Goal: Transaction & Acquisition: Purchase product/service

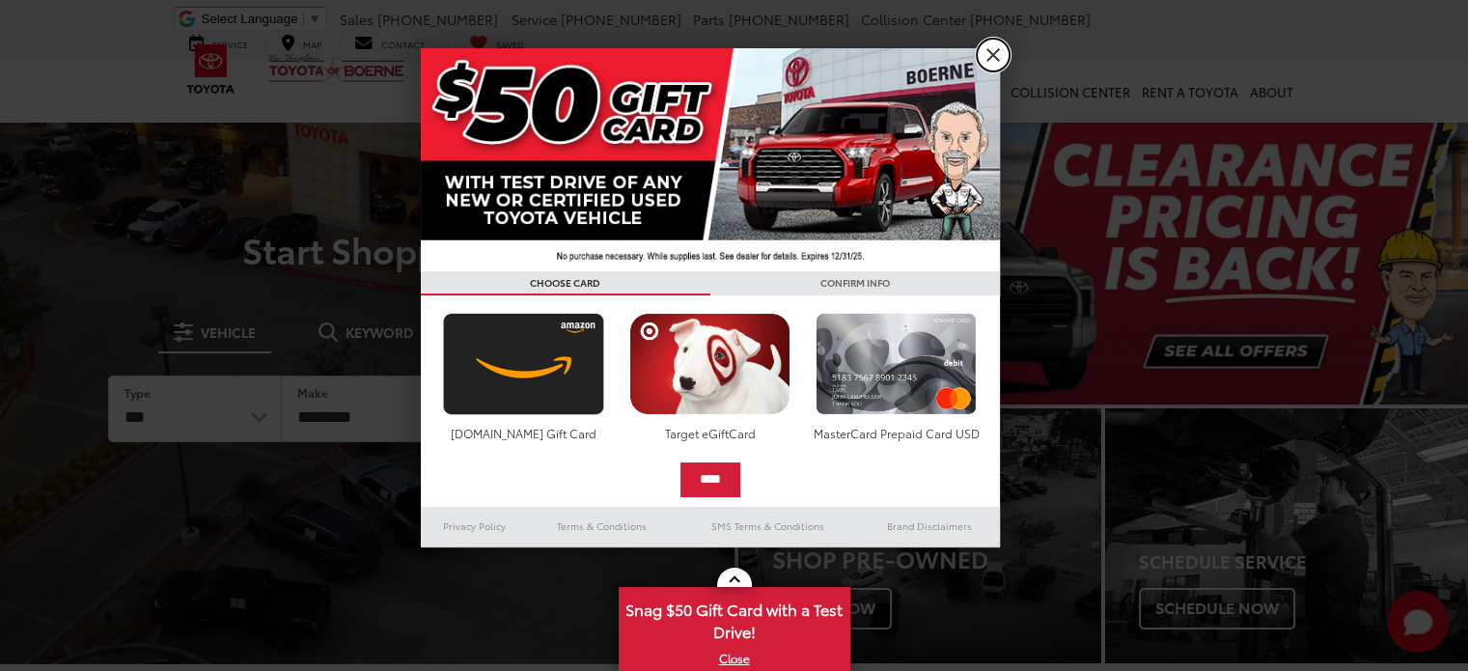
click at [987, 63] on link "X" at bounding box center [993, 55] width 33 height 33
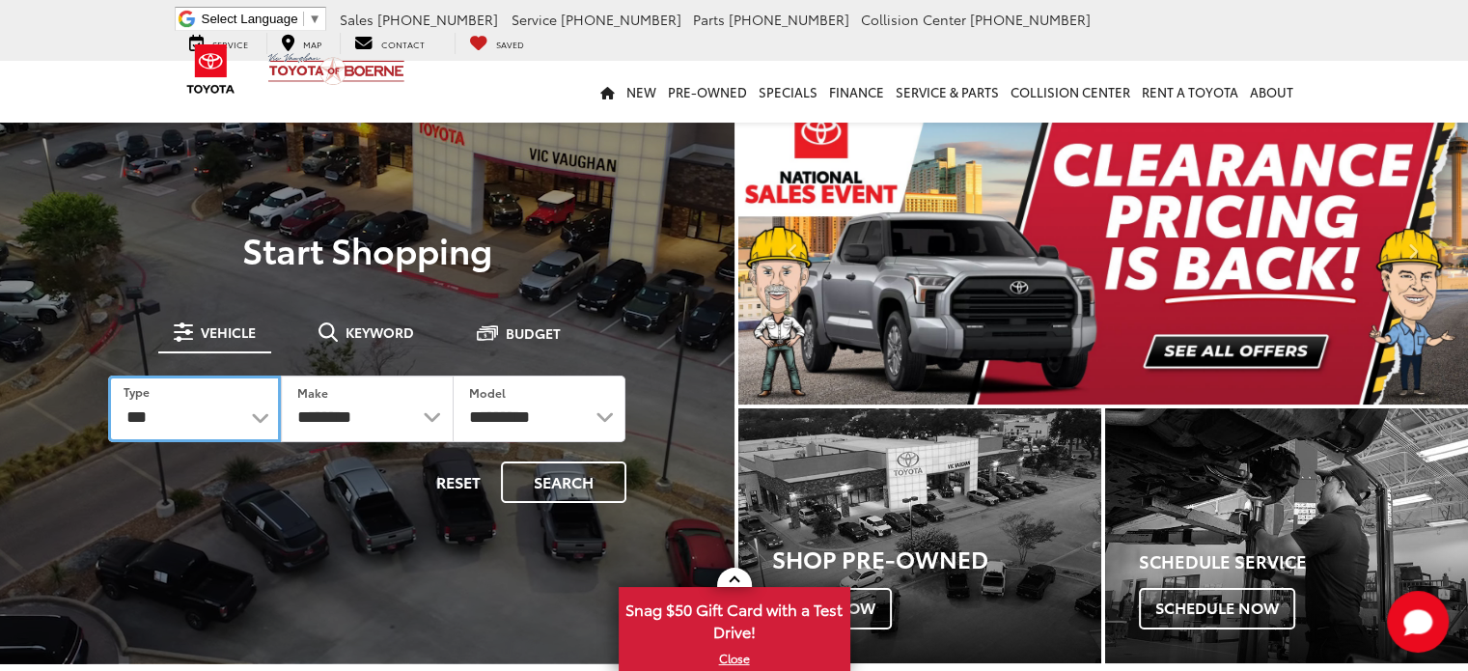
click at [240, 428] on select "*** *** **** *********" at bounding box center [194, 409] width 173 height 67
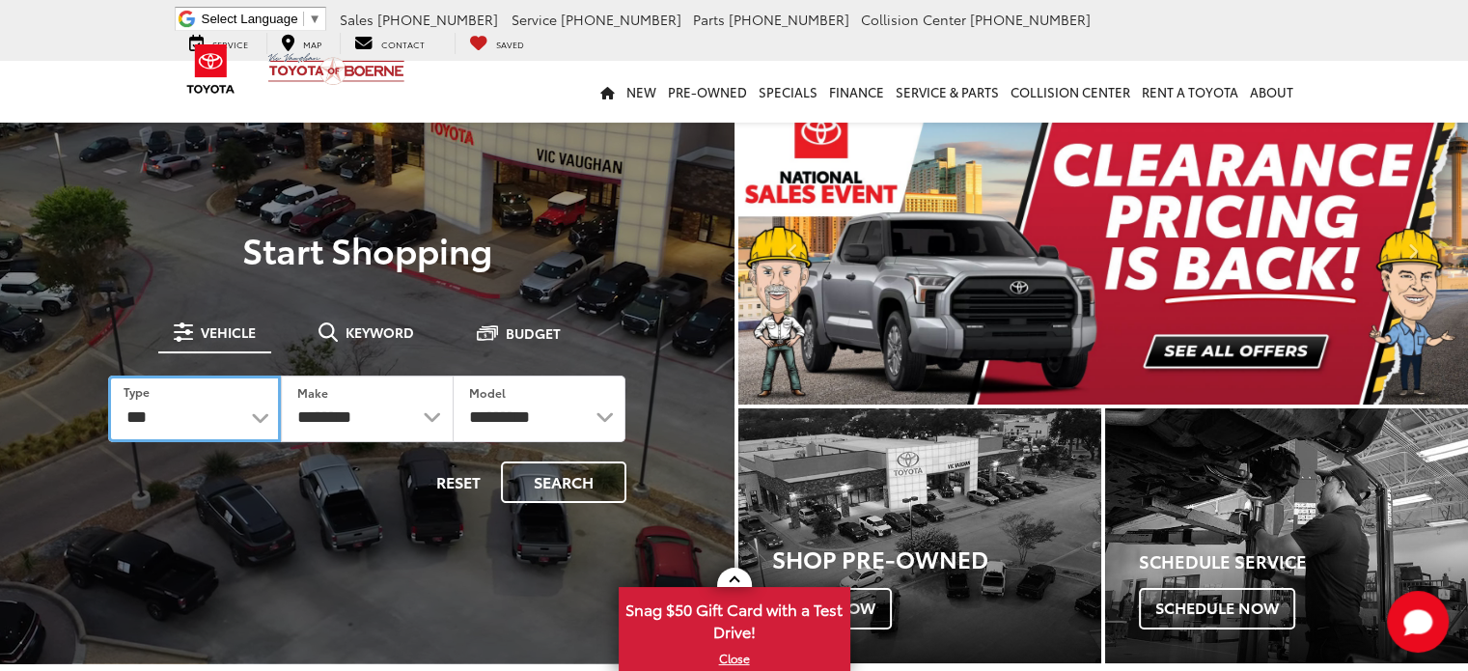
select select "******"
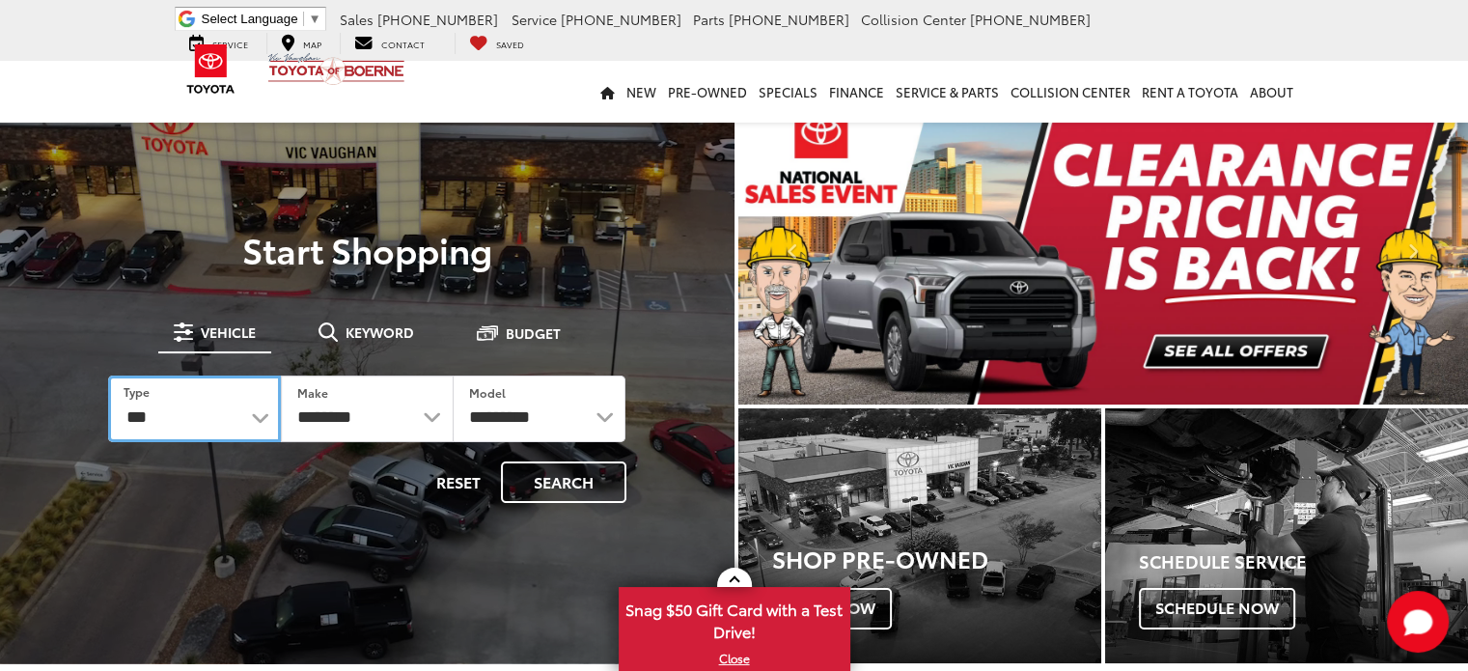
click at [108, 376] on select "*** *** **** *********" at bounding box center [194, 409] width 173 height 67
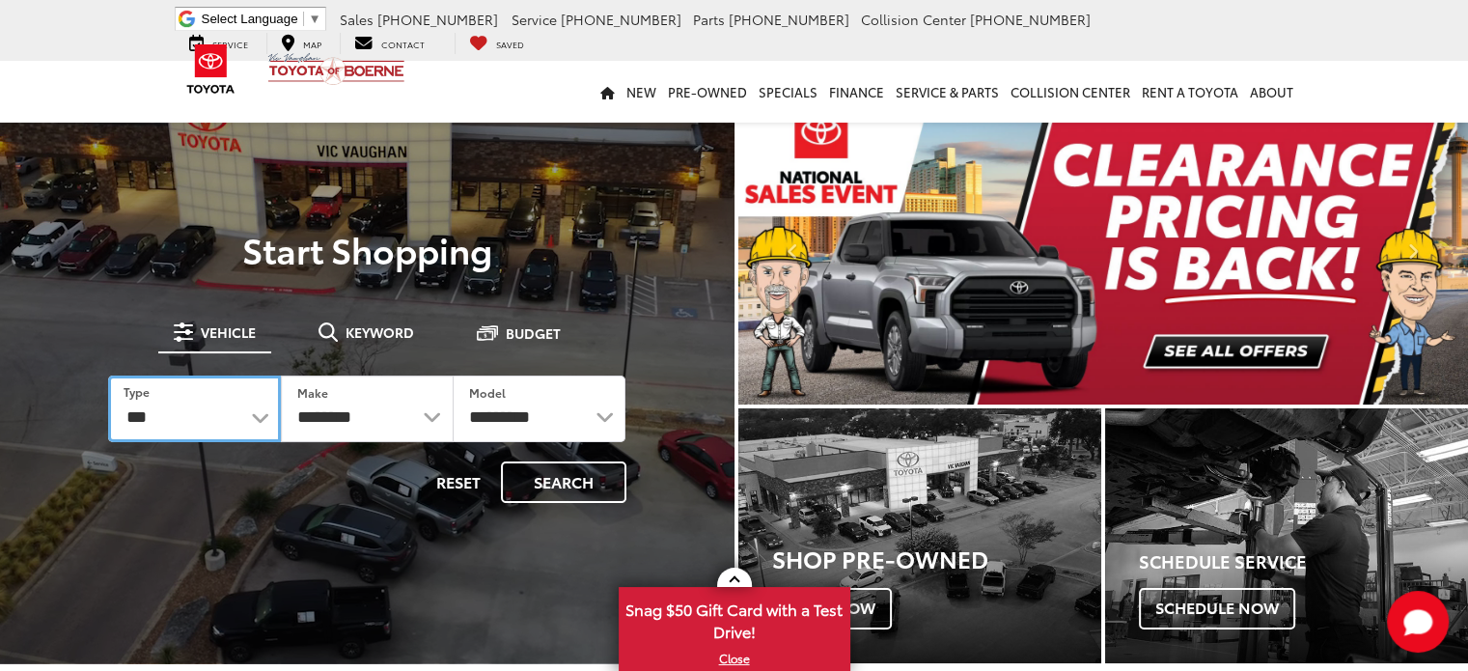
select select "******"
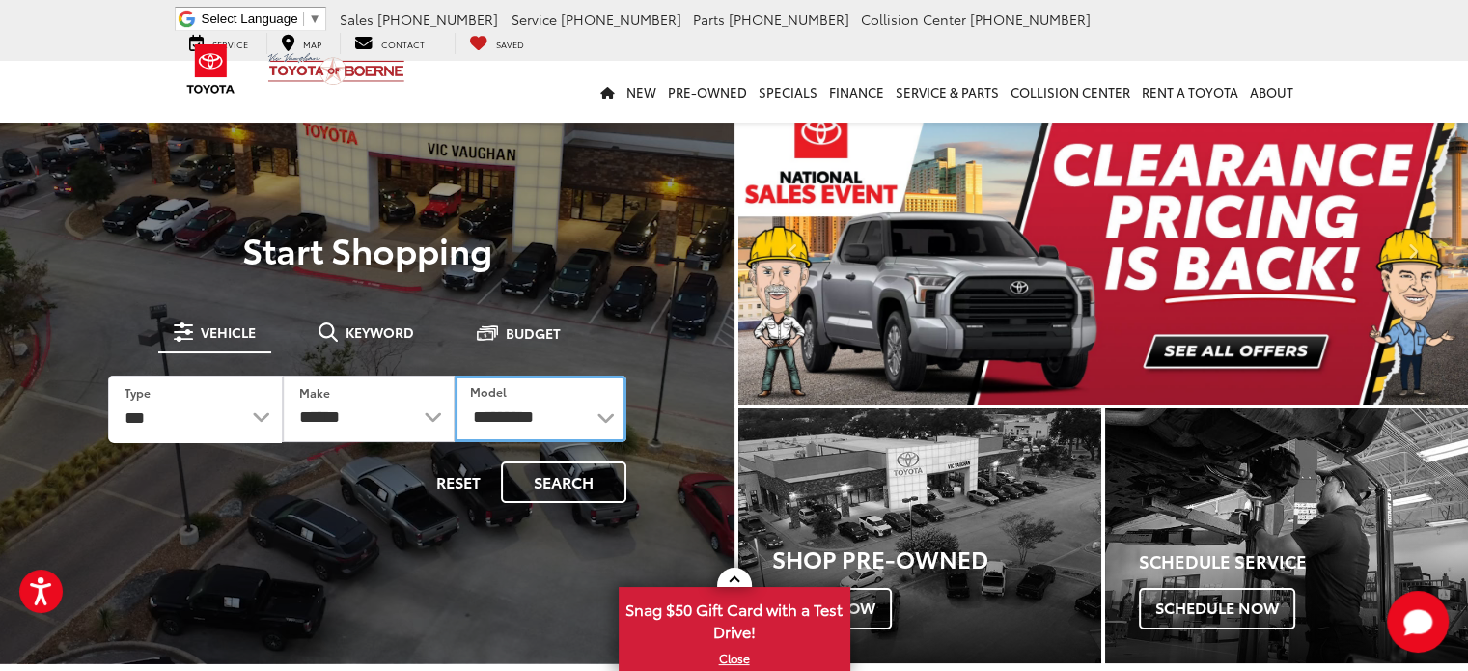
click at [558, 412] on select "**********" at bounding box center [541, 409] width 172 height 67
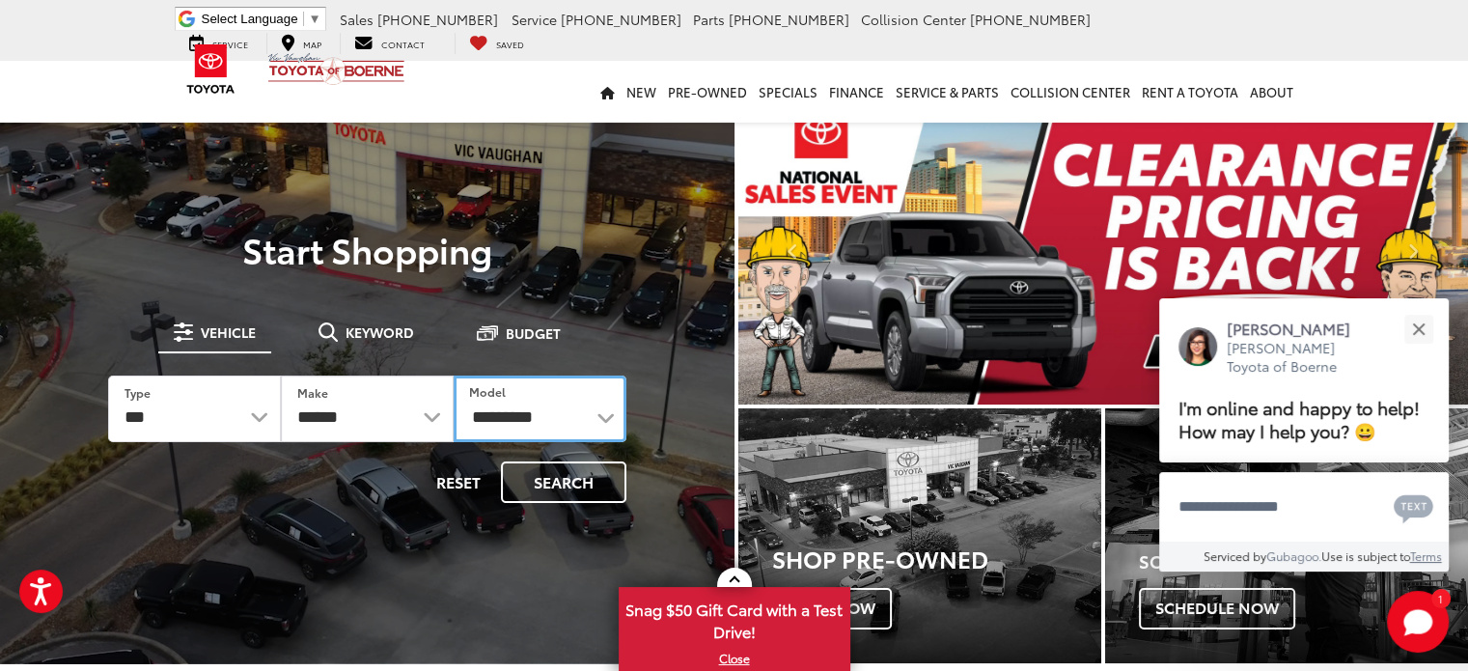
select select "*******"
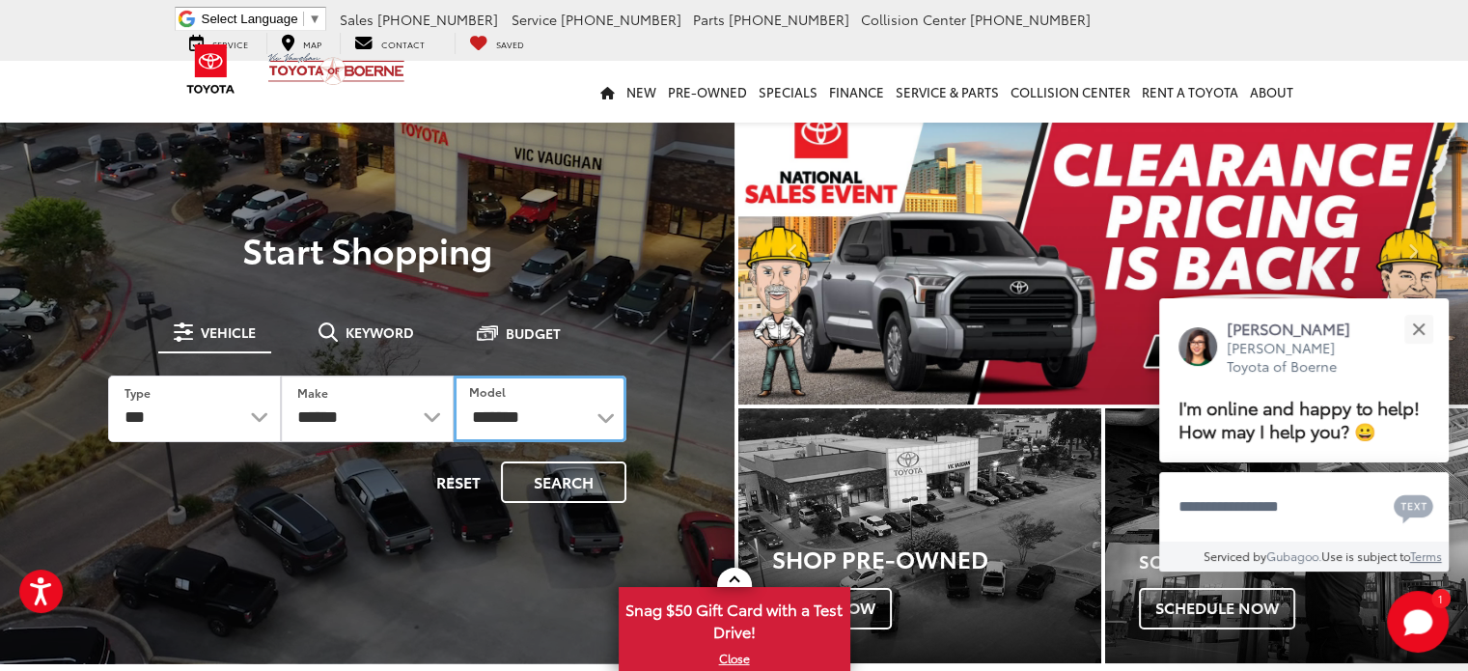
click at [454, 376] on select "**********" at bounding box center [540, 409] width 173 height 67
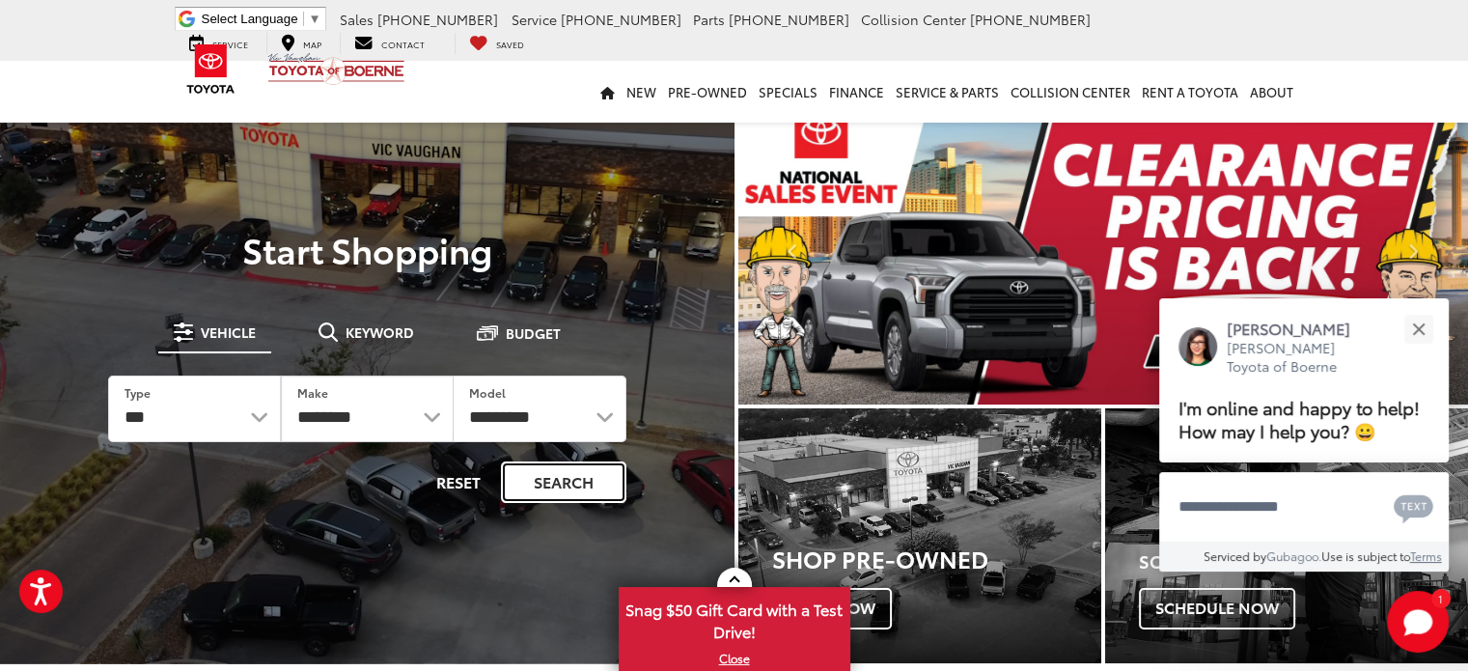
click at [575, 487] on button "Search" at bounding box center [564, 482] width 126 height 42
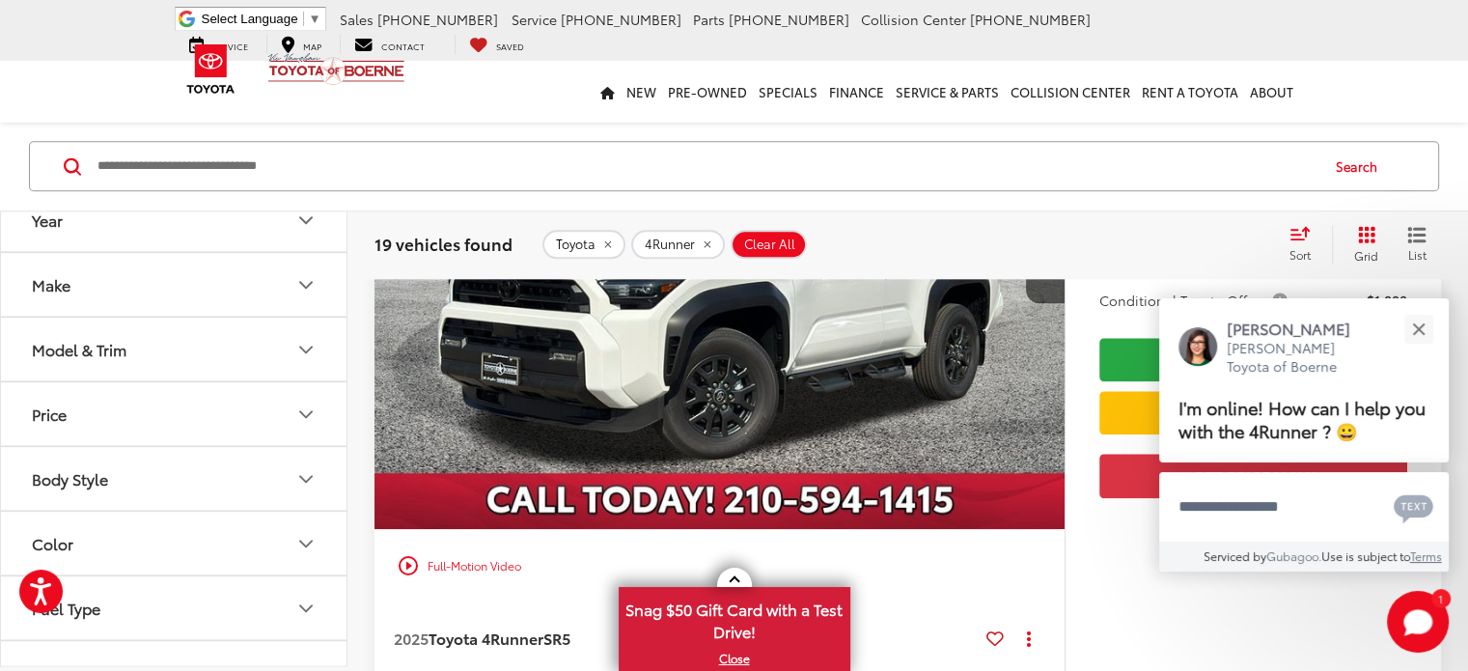
scroll to position [2122, 0]
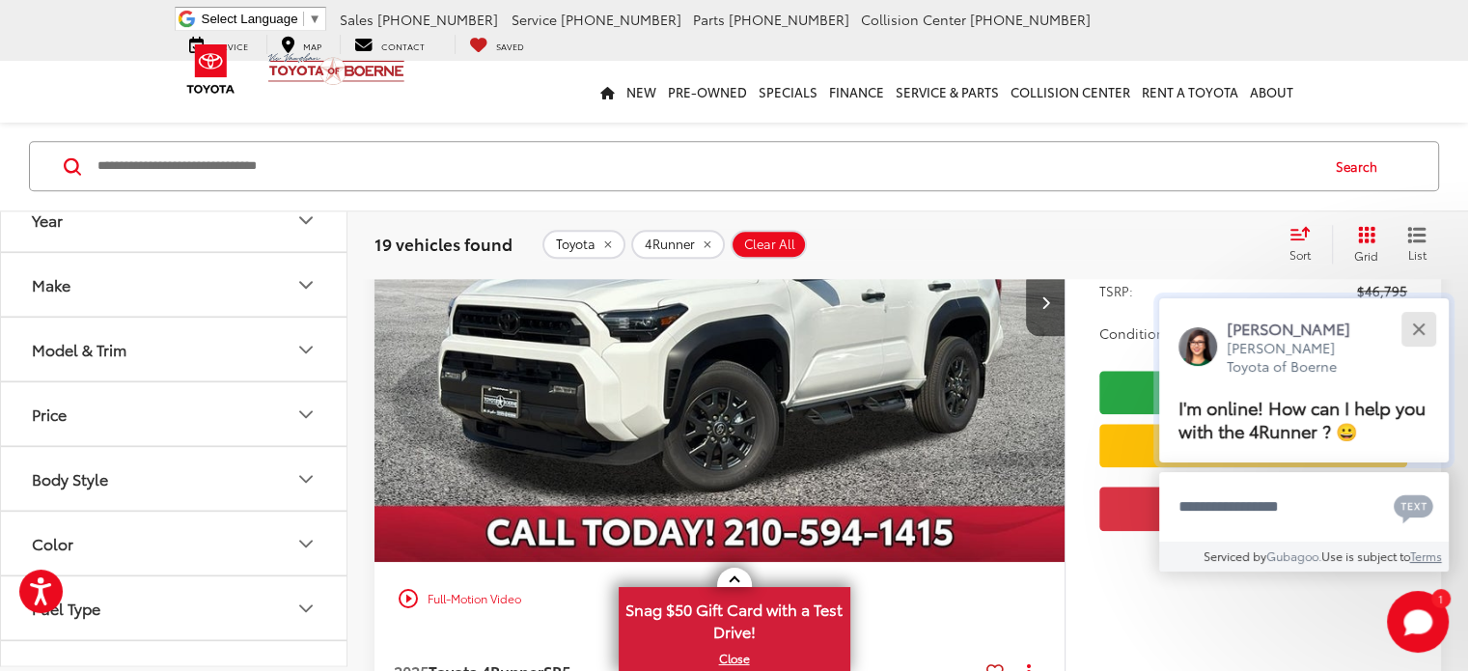
click at [1421, 333] on button "Close" at bounding box center [1419, 329] width 42 height 42
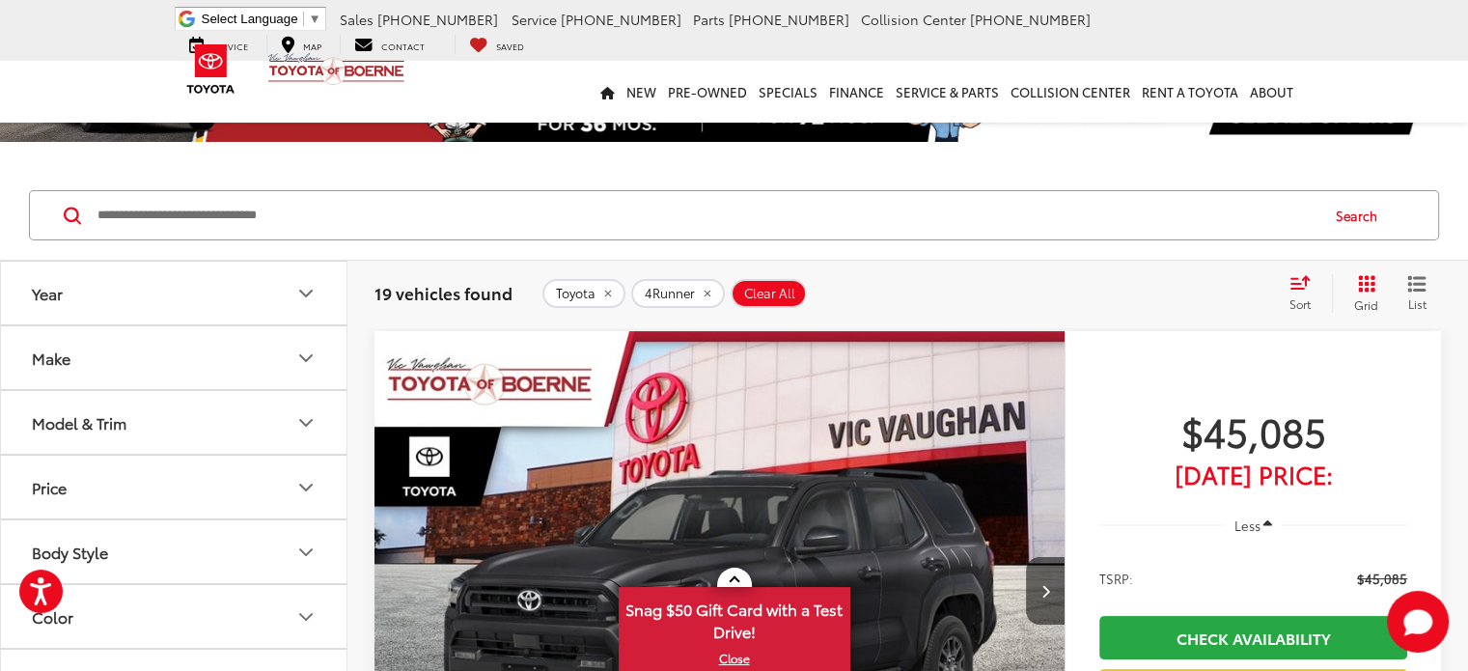
scroll to position [95, 0]
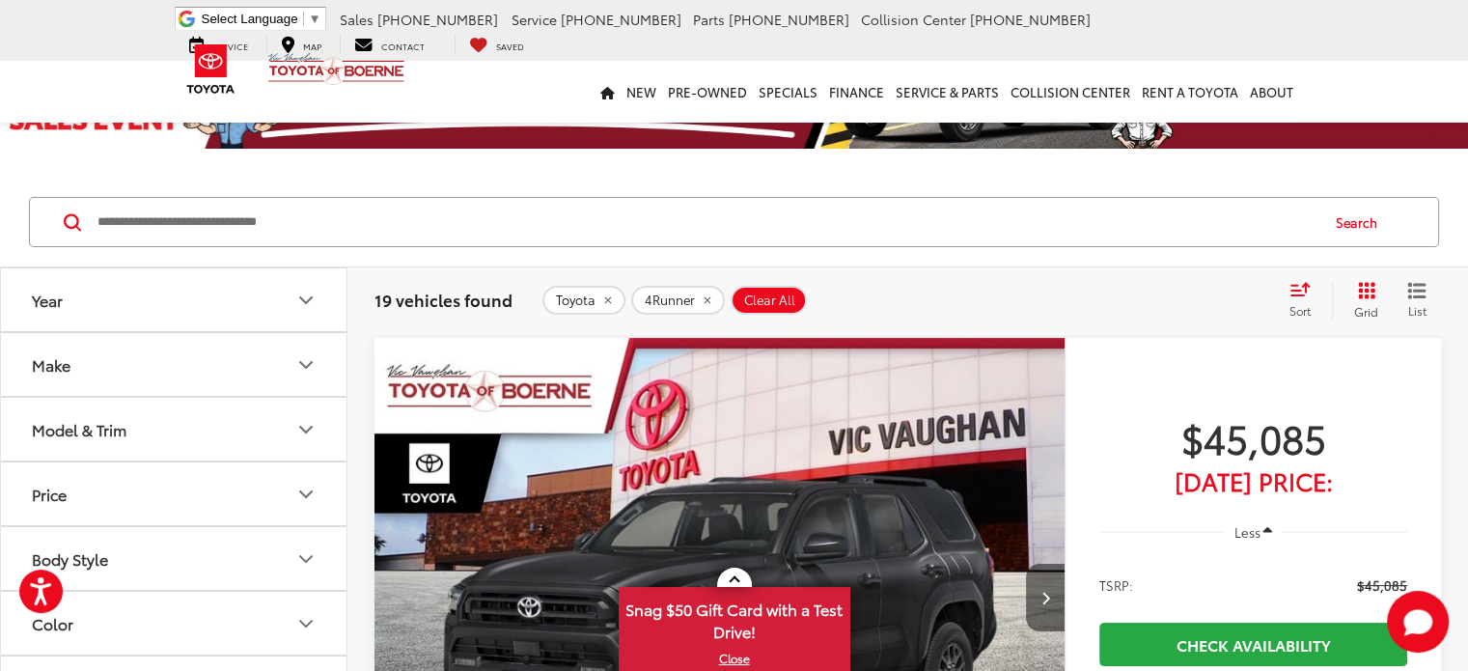
click at [1026, 564] on button "Next image" at bounding box center [1045, 598] width 39 height 68
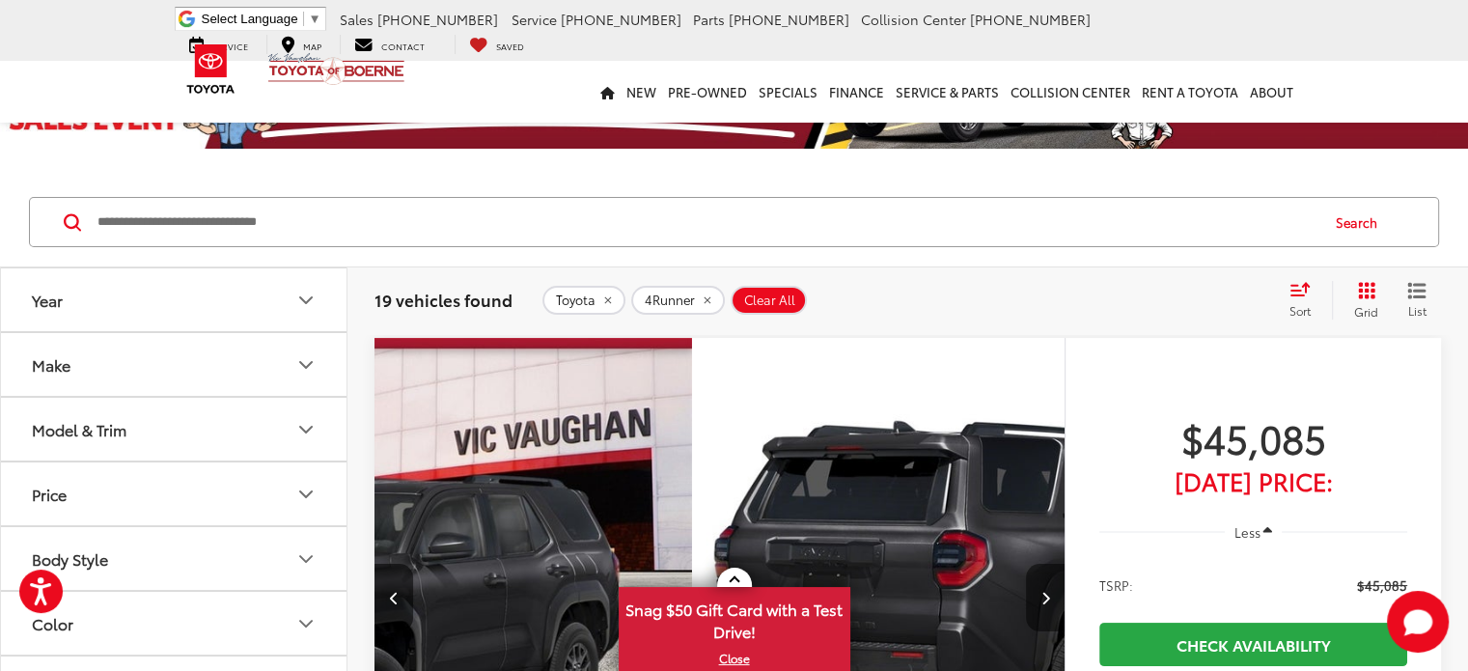
scroll to position [191, 0]
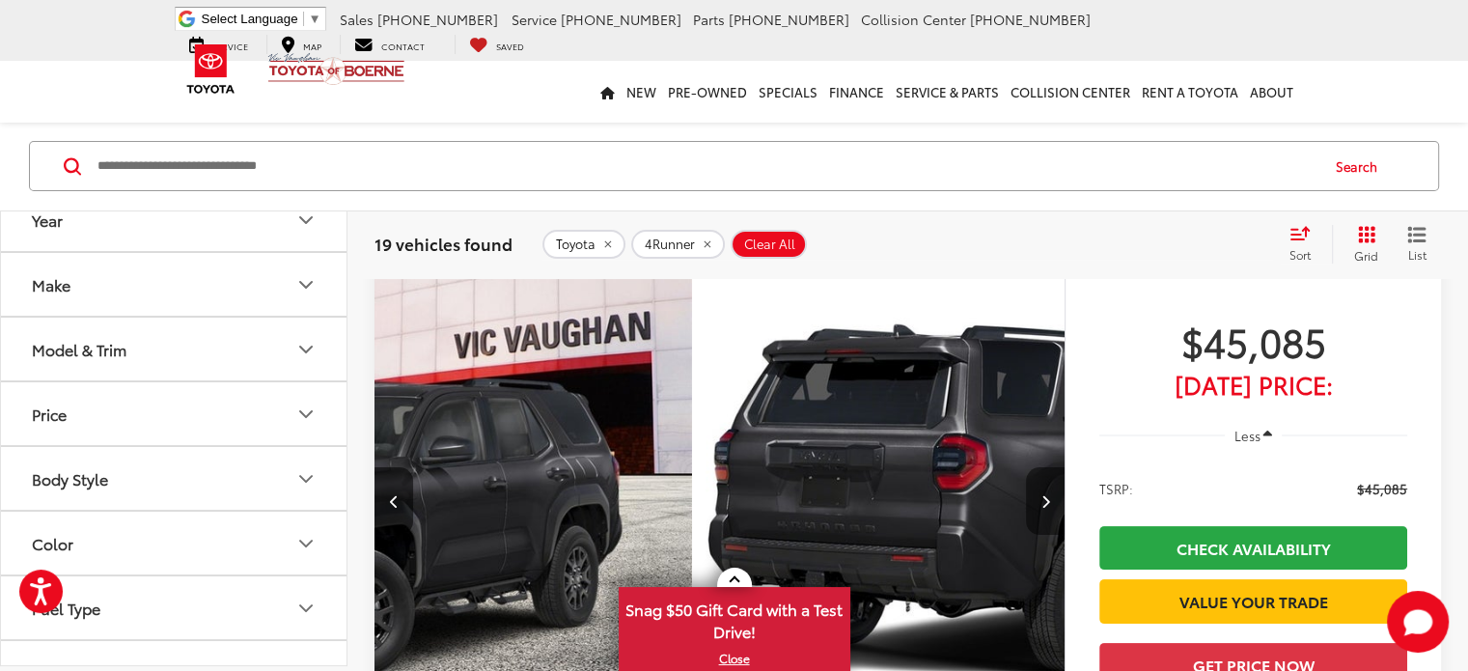
click at [1026, 467] on button "Next image" at bounding box center [1045, 501] width 39 height 68
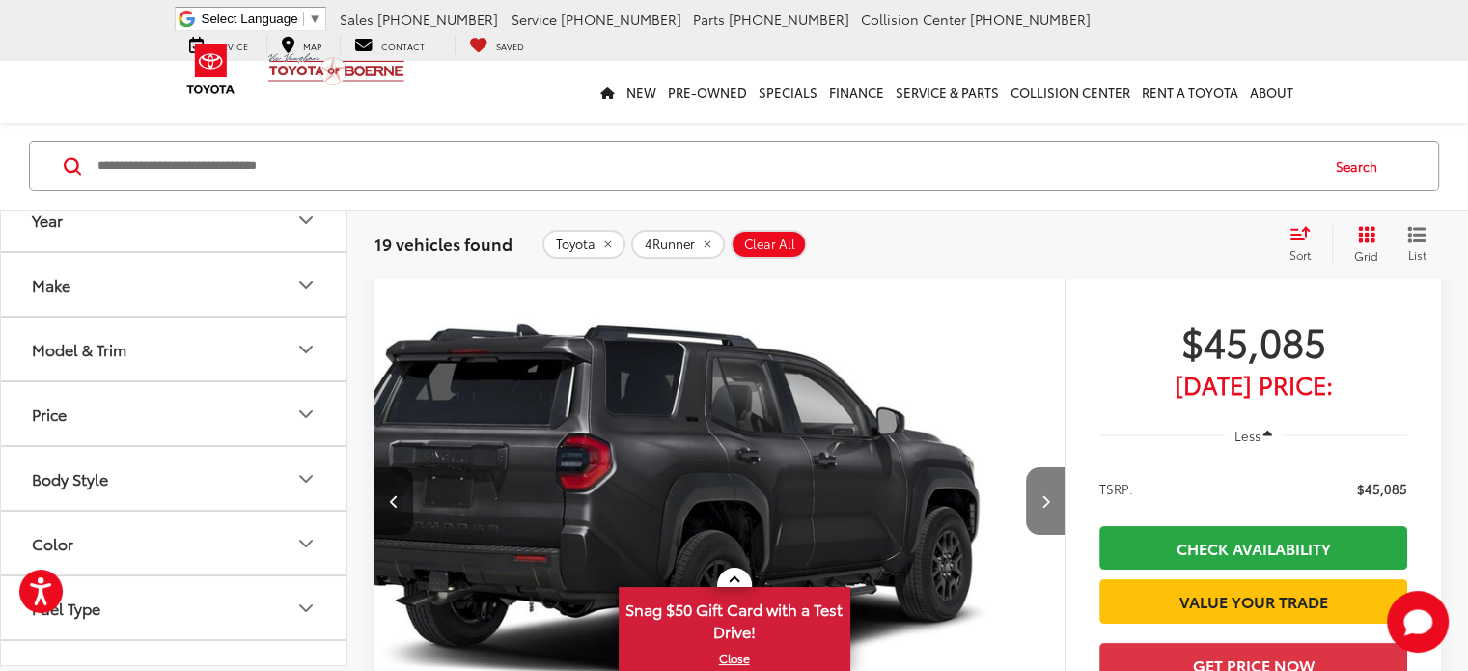
click at [1026, 467] on button "Next image" at bounding box center [1045, 501] width 39 height 68
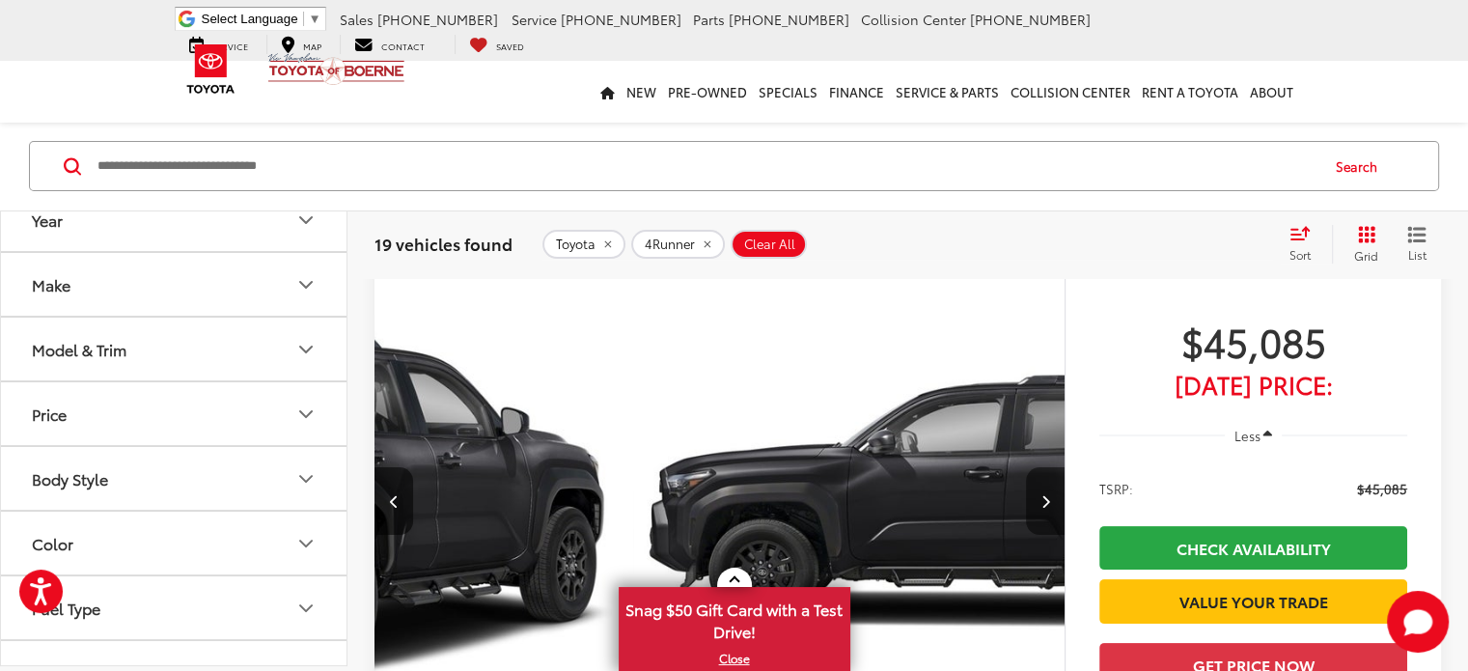
click at [1026, 467] on button "Next image" at bounding box center [1045, 501] width 39 height 68
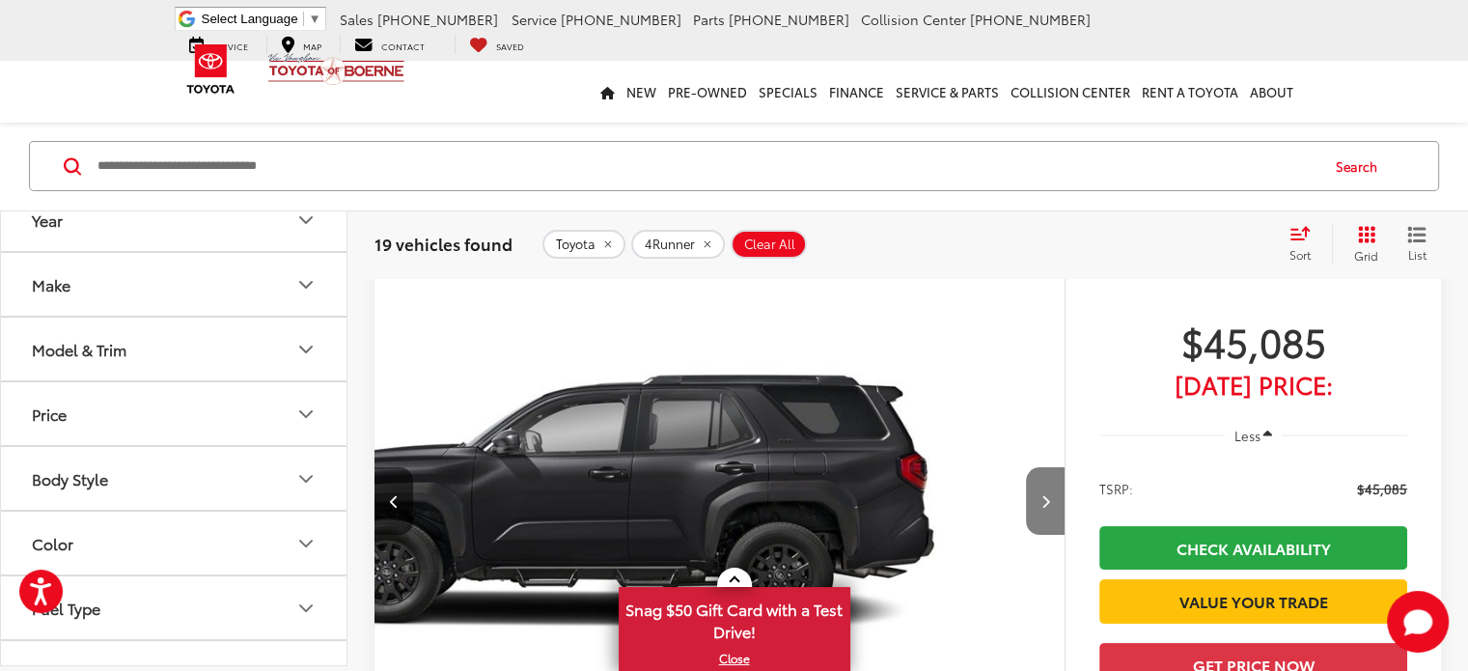
click at [1026, 467] on button "Next image" at bounding box center [1045, 501] width 39 height 68
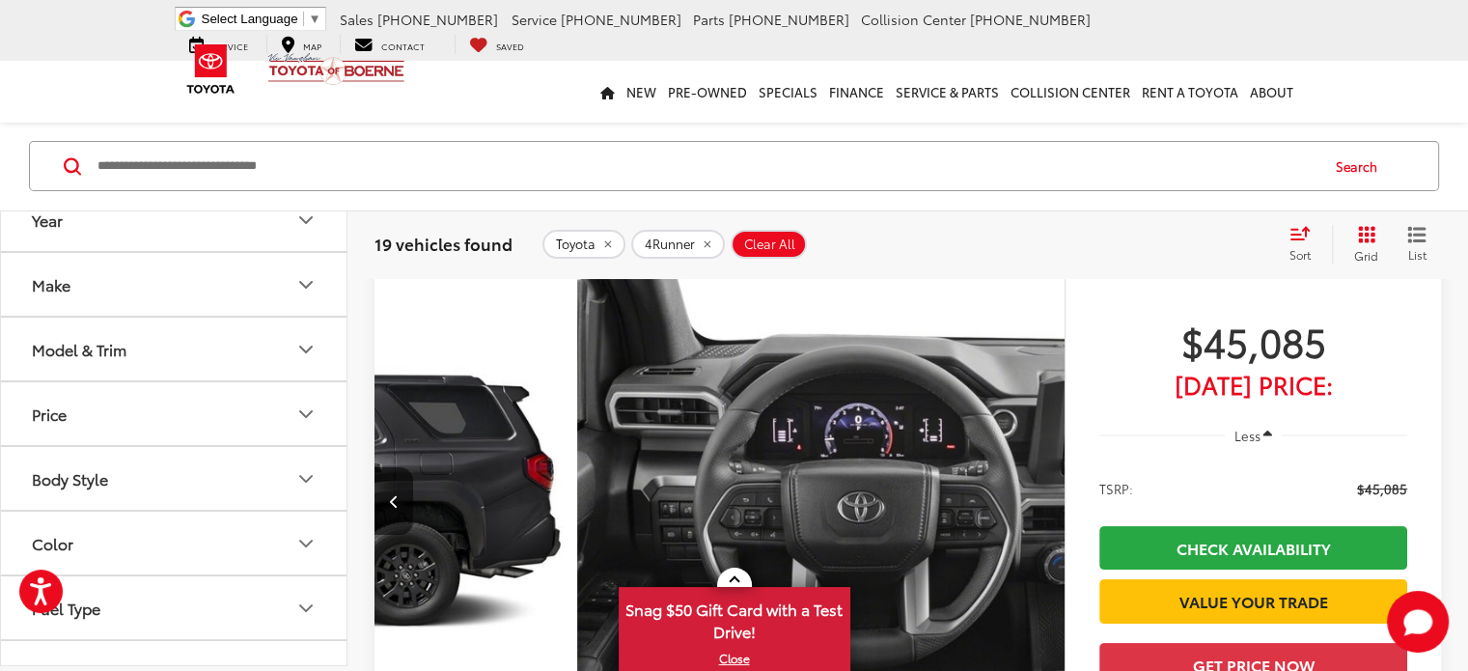
scroll to position [0, 1877]
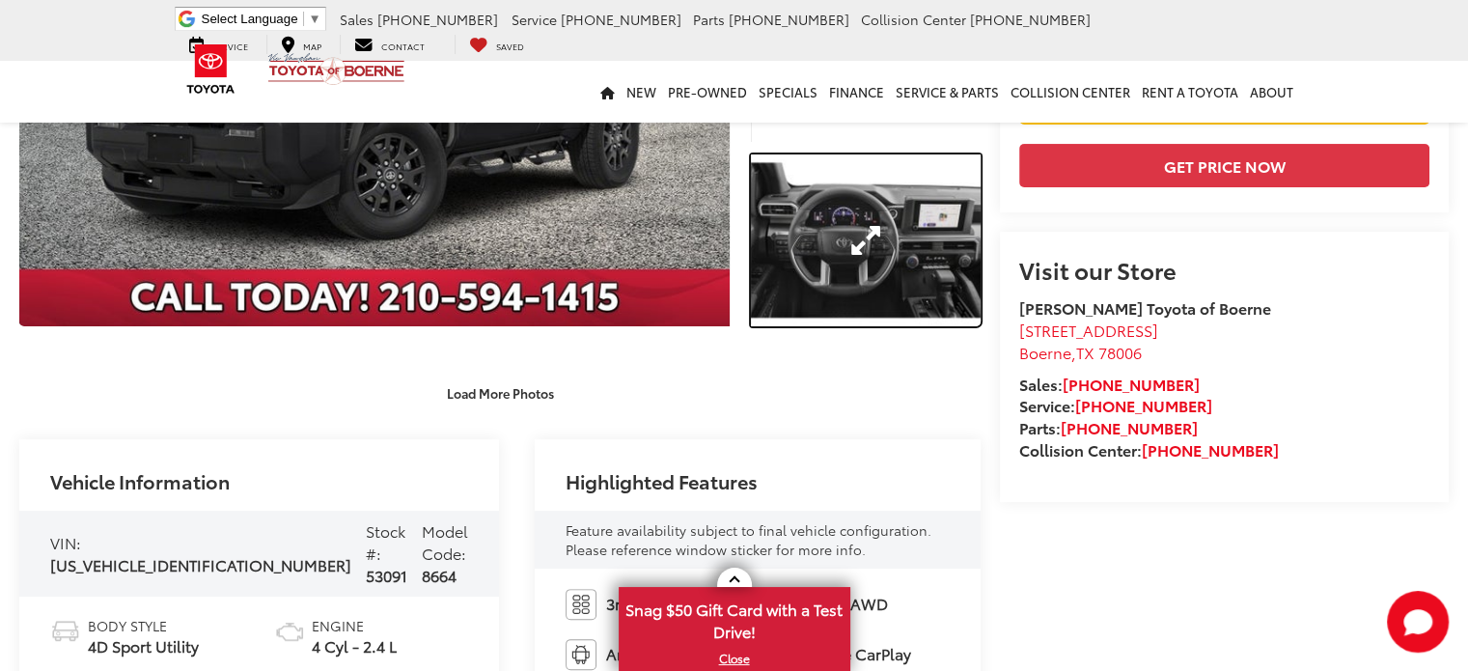
click at [824, 309] on link "Expand Photo 3" at bounding box center [866, 240] width 230 height 173
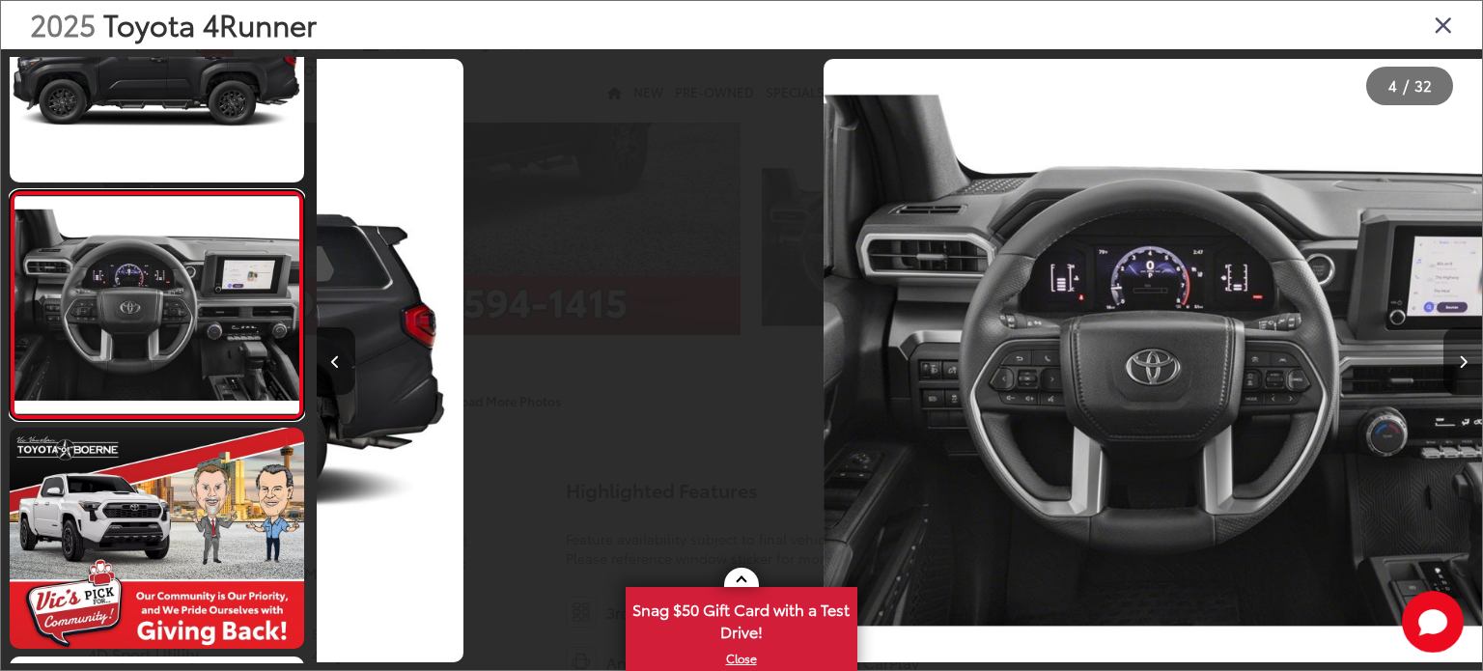
scroll to position [0, 3497]
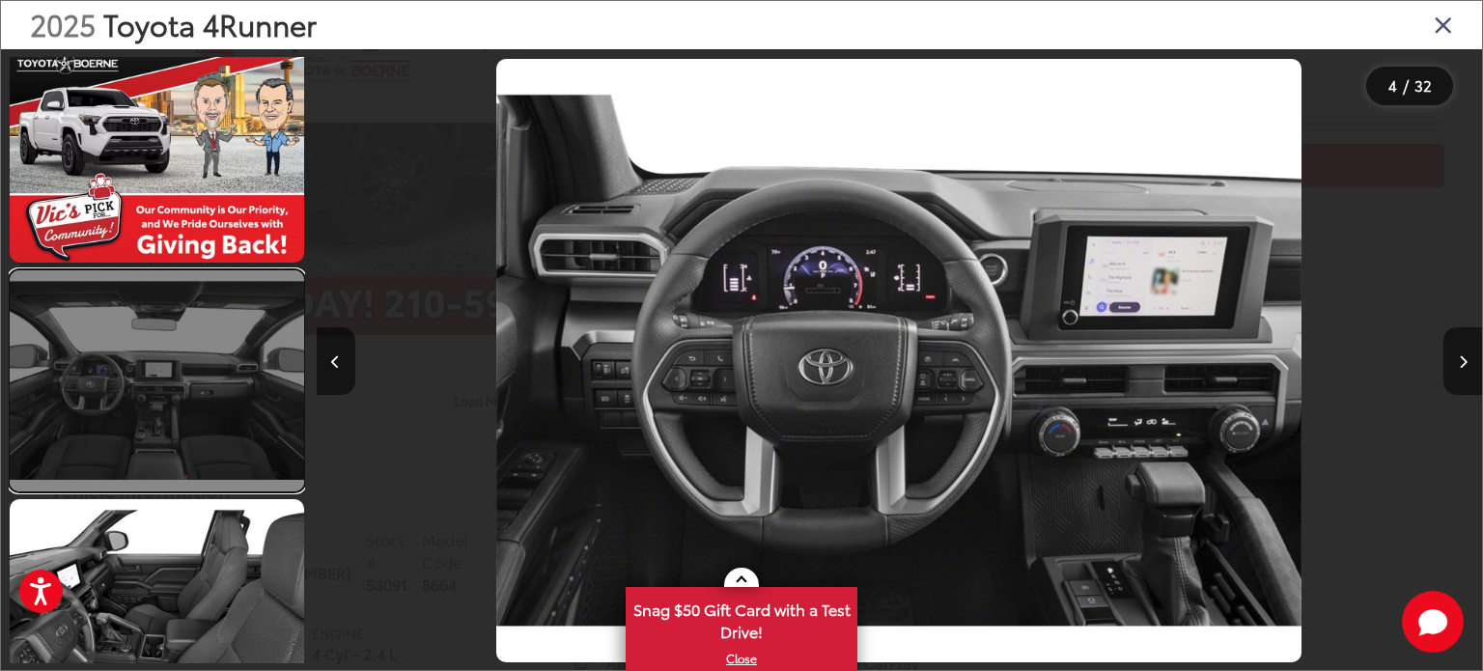
click at [267, 393] on link at bounding box center [157, 380] width 294 height 221
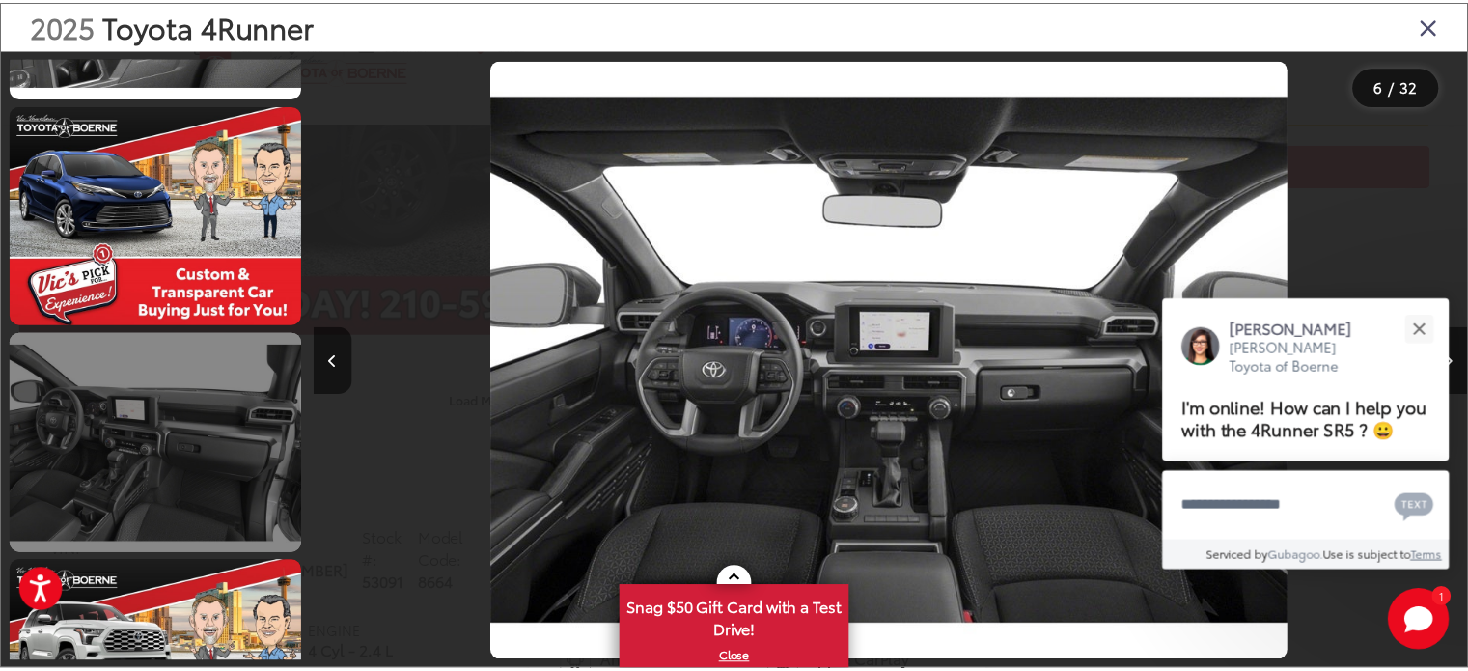
scroll to position [2942, 0]
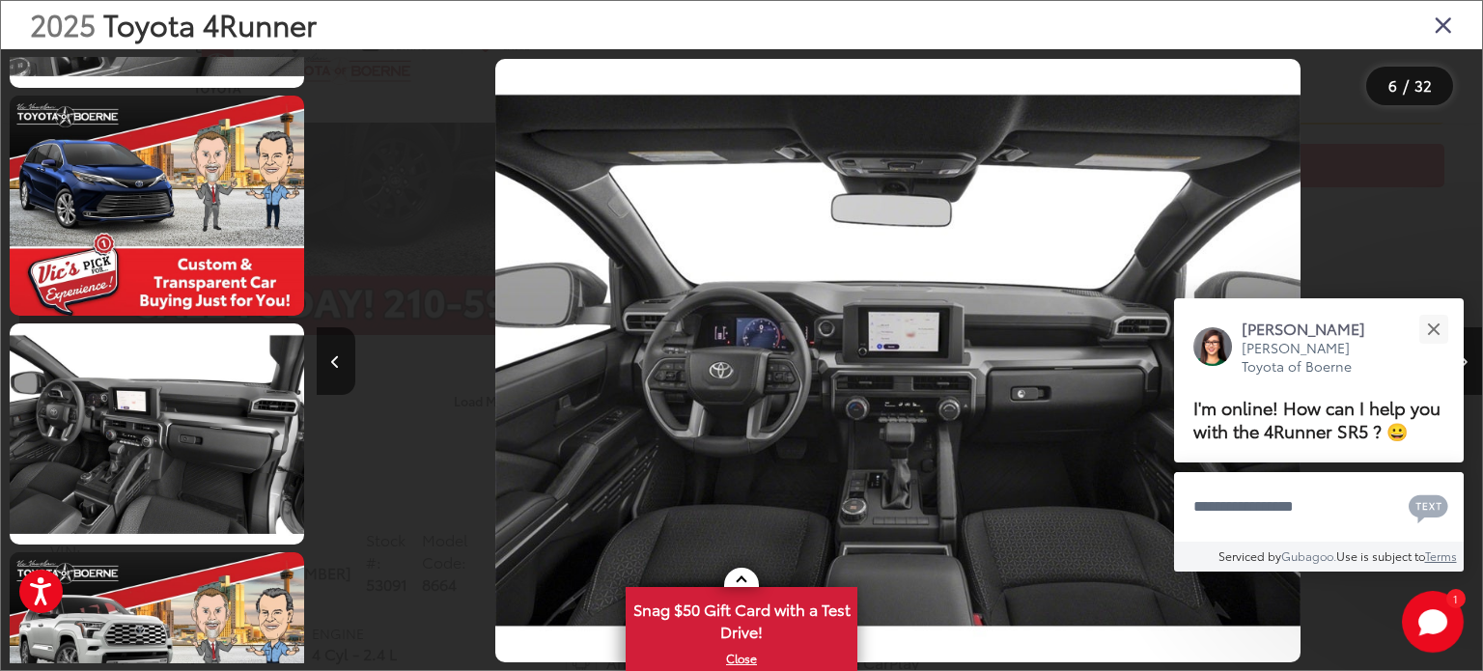
click at [1441, 30] on icon "Close gallery" at bounding box center [1443, 24] width 19 height 25
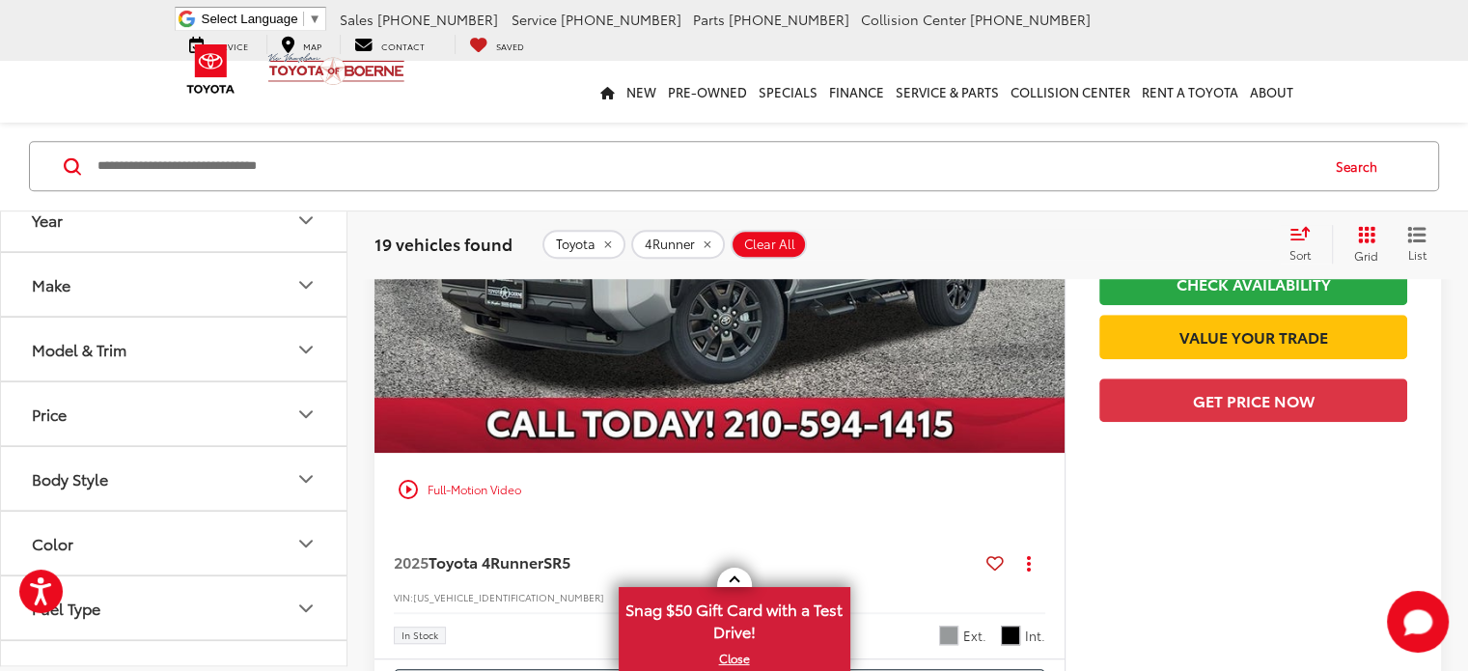
scroll to position [1622, 0]
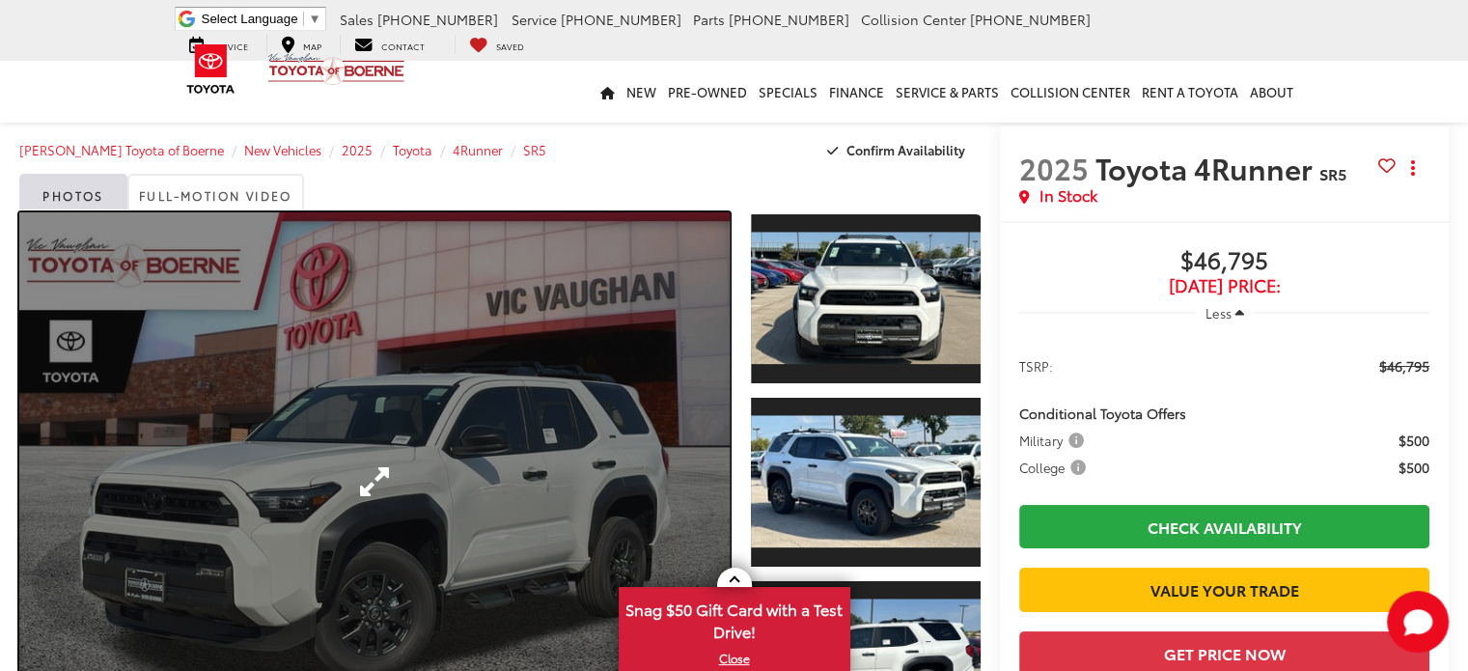
click at [658, 328] on link "Expand Photo 0" at bounding box center [374, 481] width 711 height 539
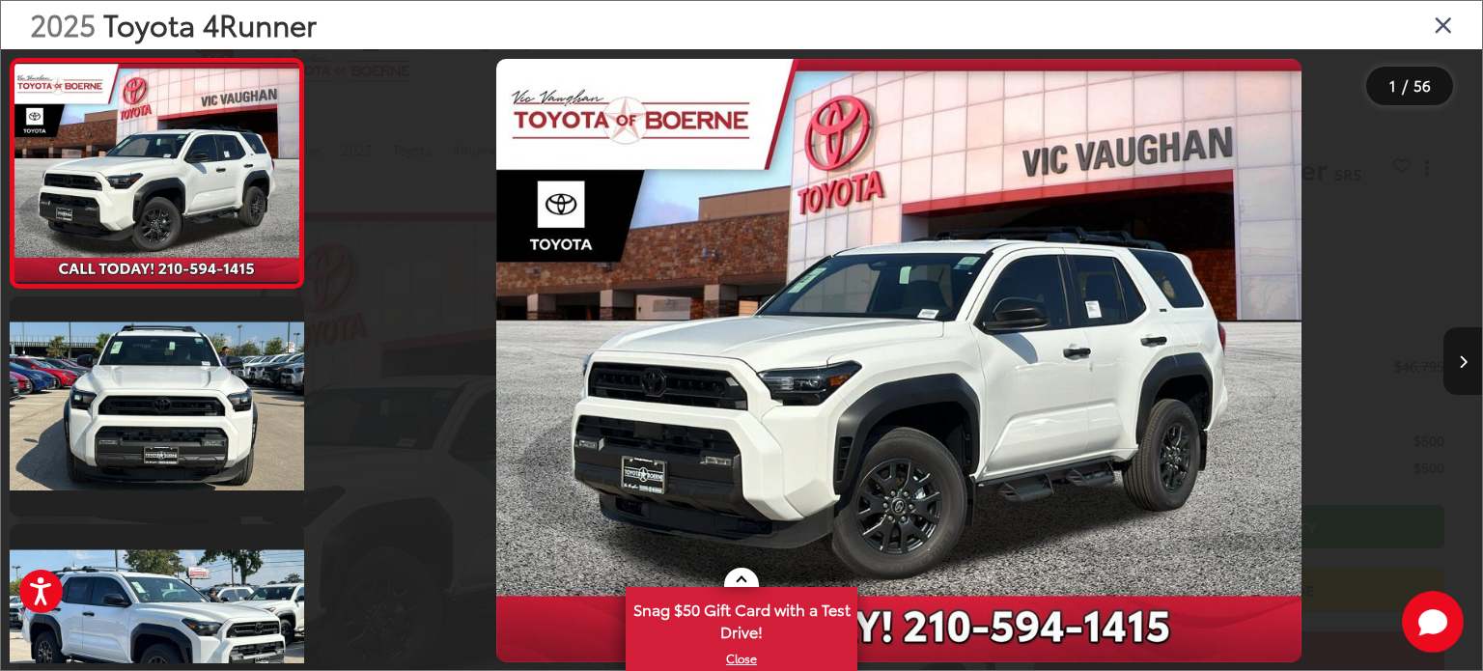
click at [1457, 356] on button "Next image" at bounding box center [1462, 361] width 39 height 68
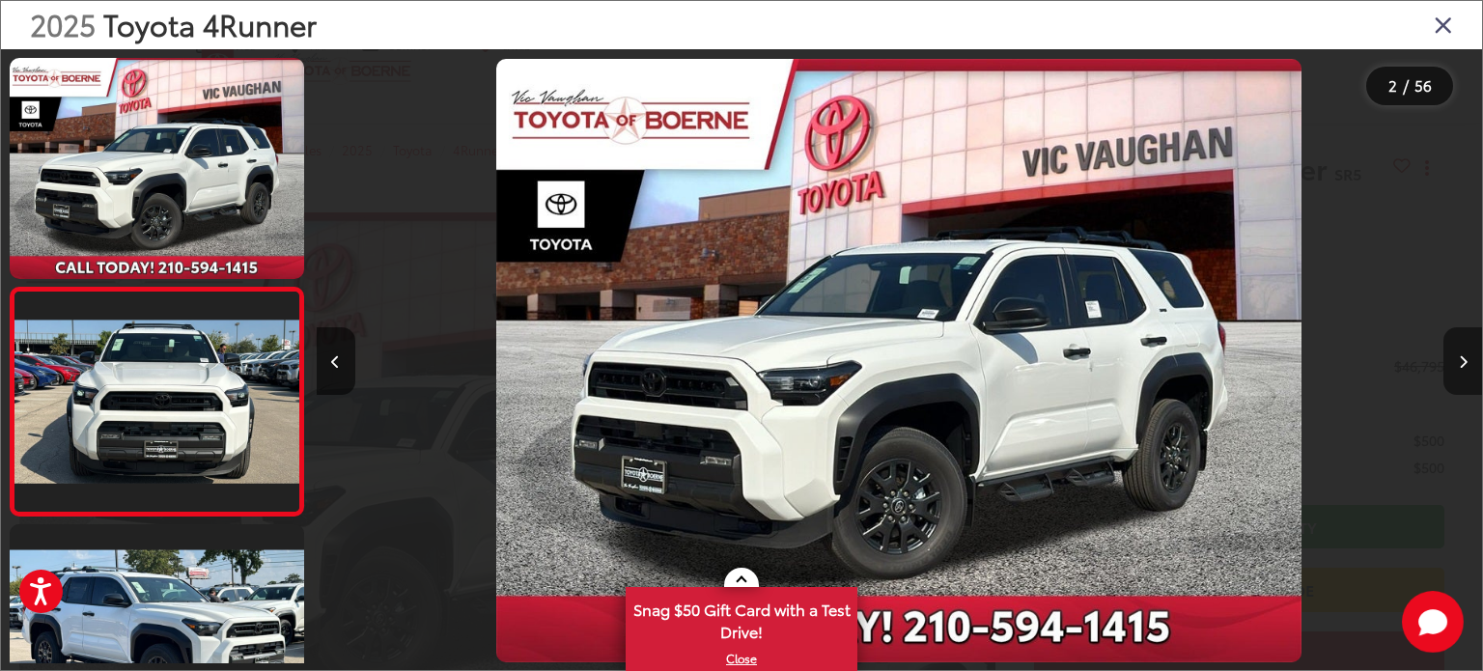
scroll to position [97, 0]
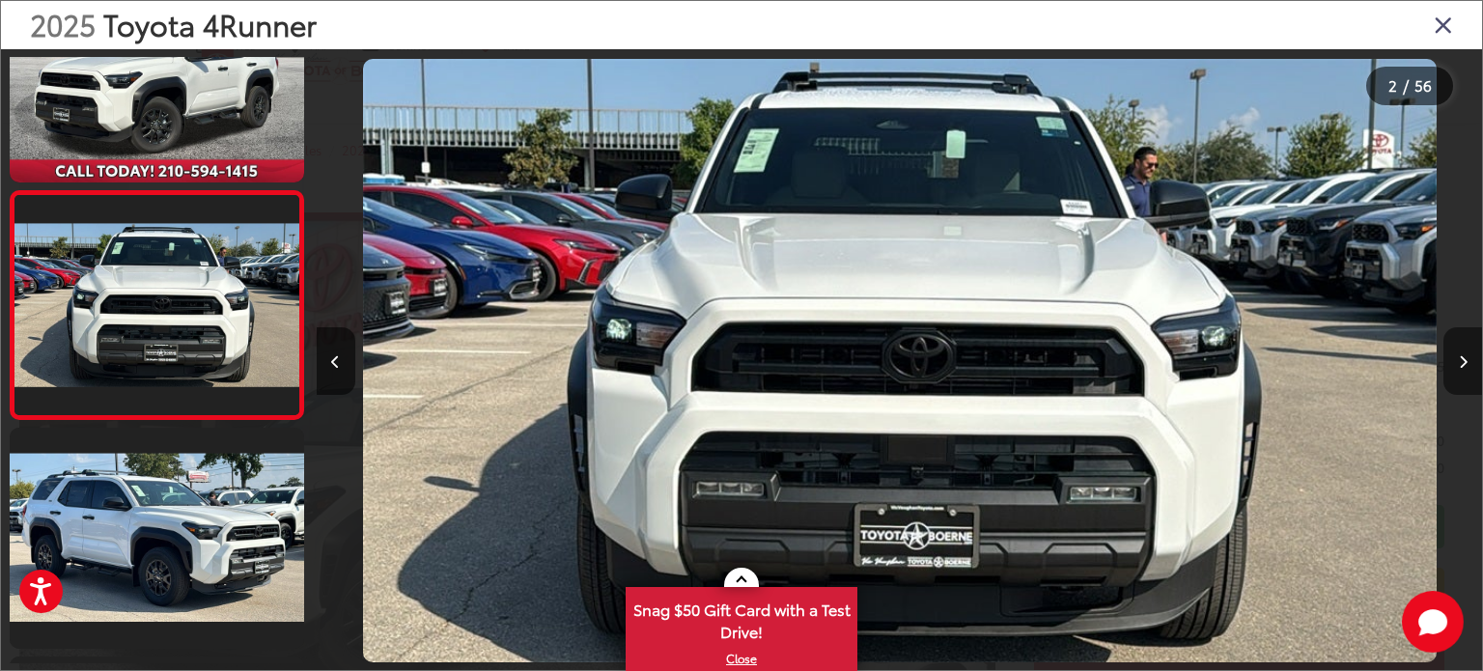
click at [1457, 356] on button "Next image" at bounding box center [1462, 361] width 39 height 68
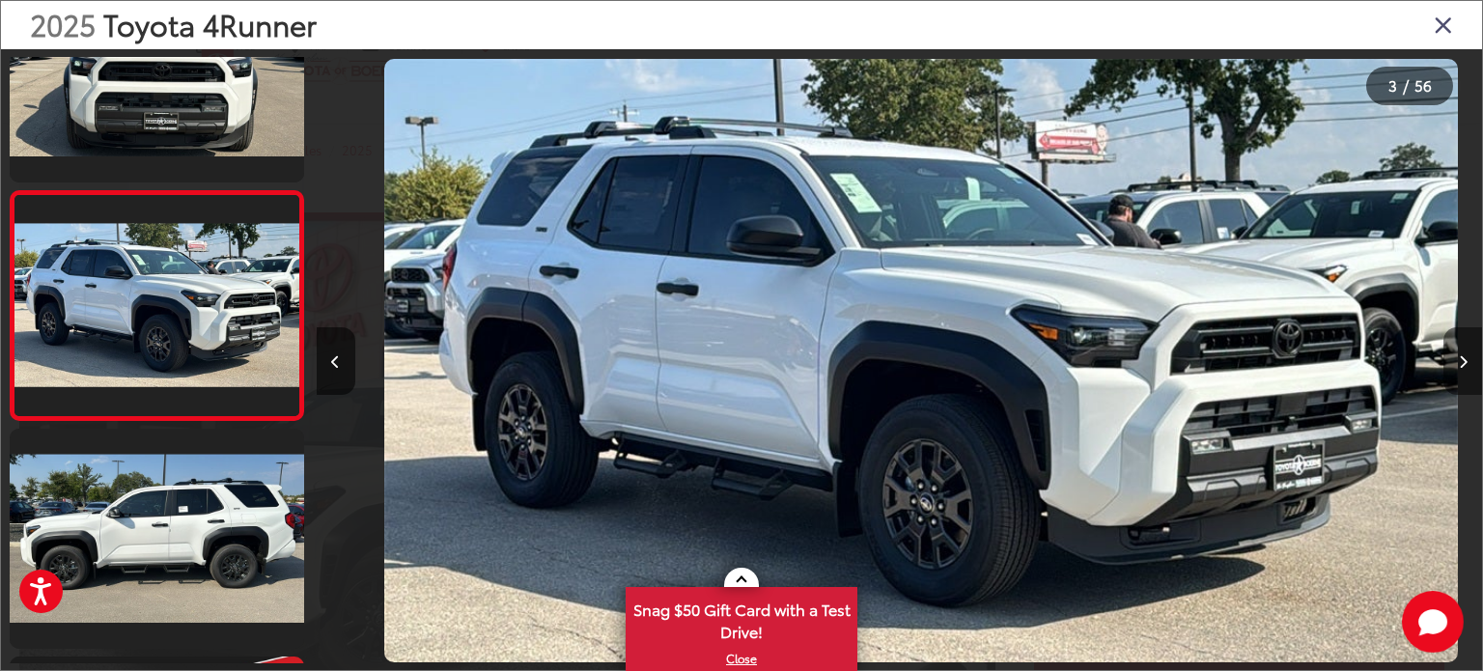
scroll to position [0, 2332]
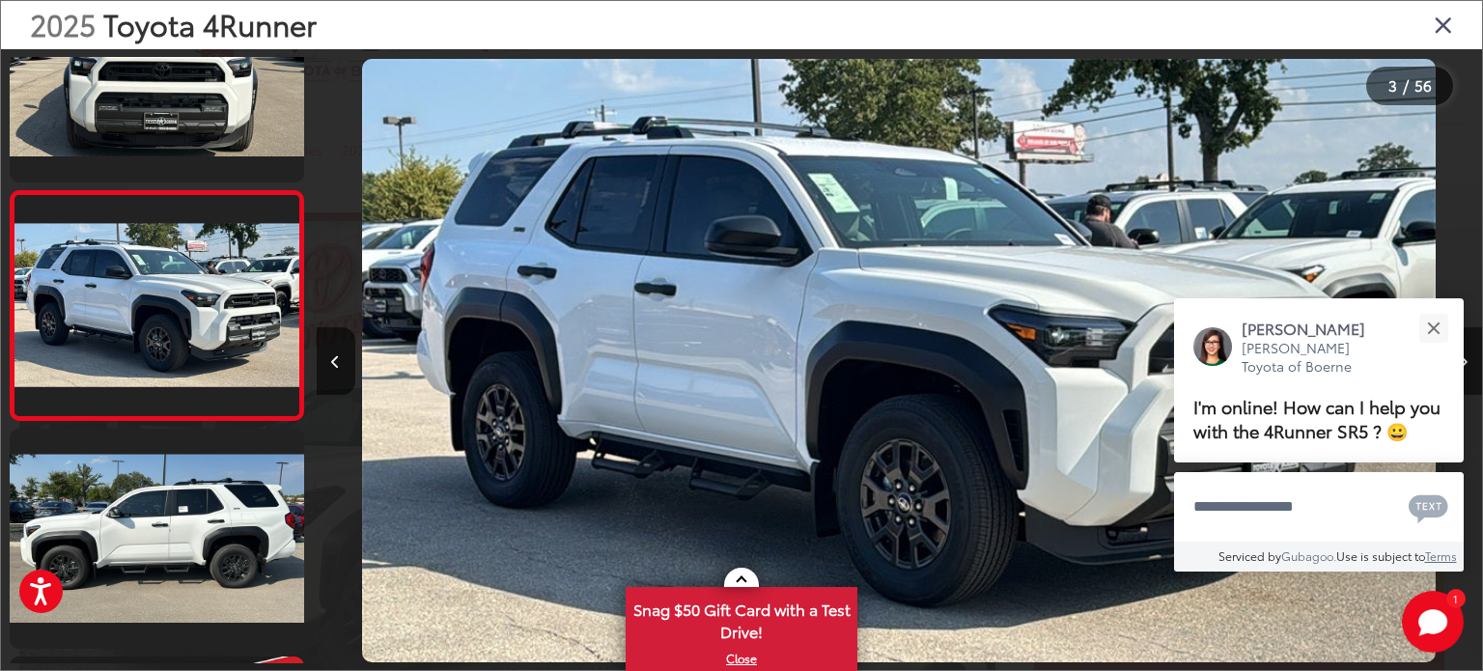
click at [1457, 356] on div "[PERSON_NAME] [PERSON_NAME] Toyota of Boerne I'm online! How can I help you wit…" at bounding box center [1319, 380] width 290 height 164
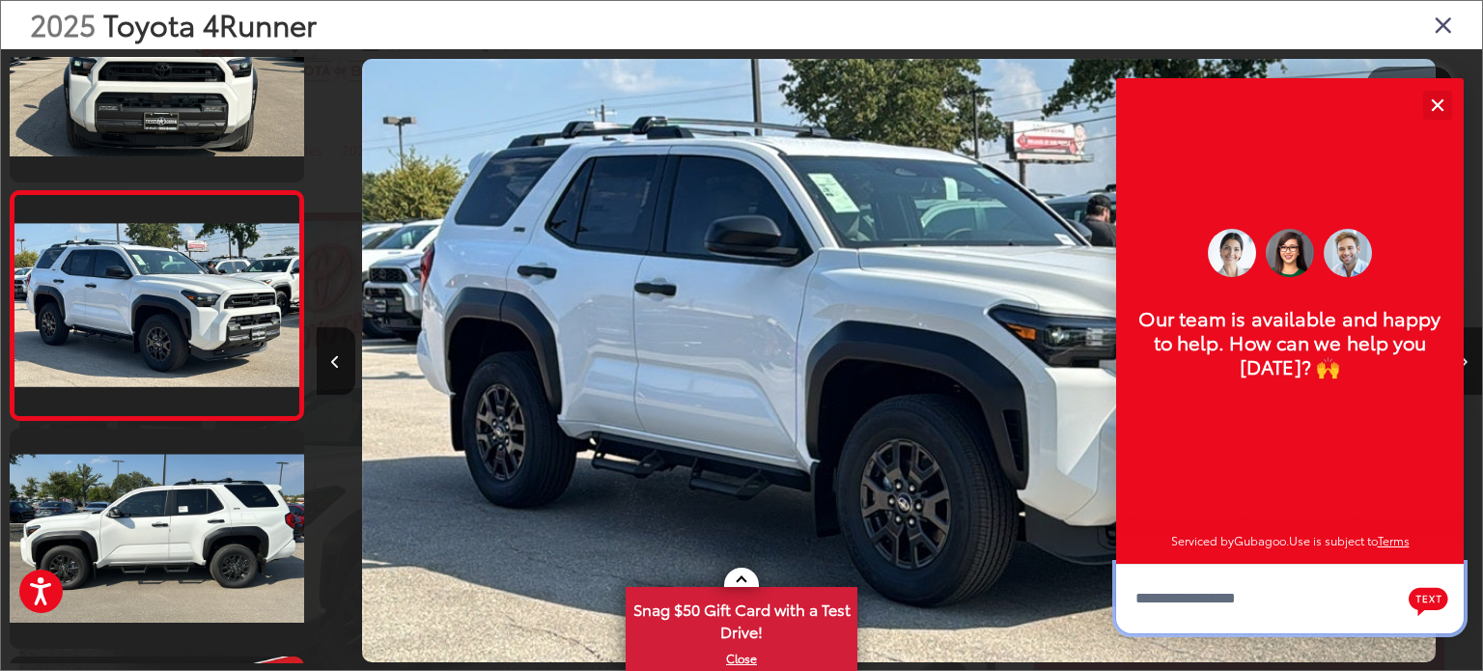
scroll to position [23, 0]
click at [1440, 108] on div "Close" at bounding box center [1437, 104] width 13 height 13
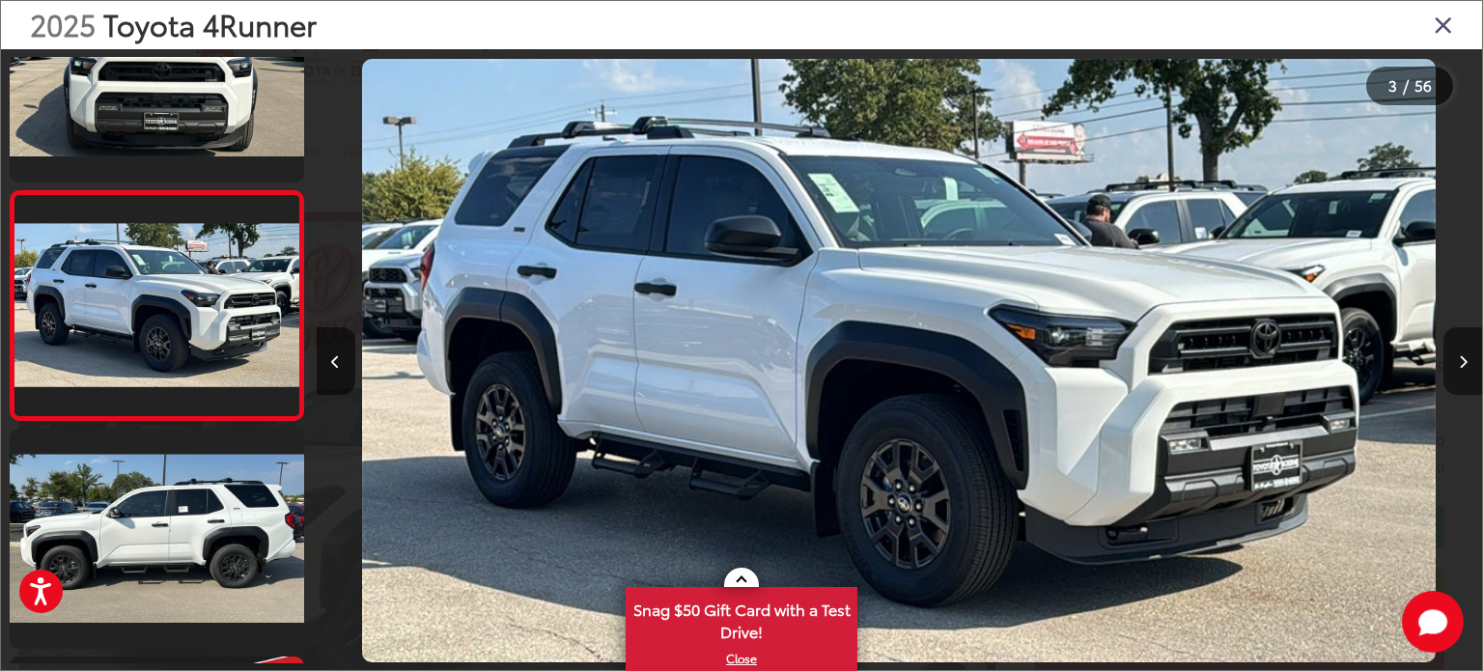
click at [1460, 362] on icon "Next image" at bounding box center [1463, 362] width 9 height 14
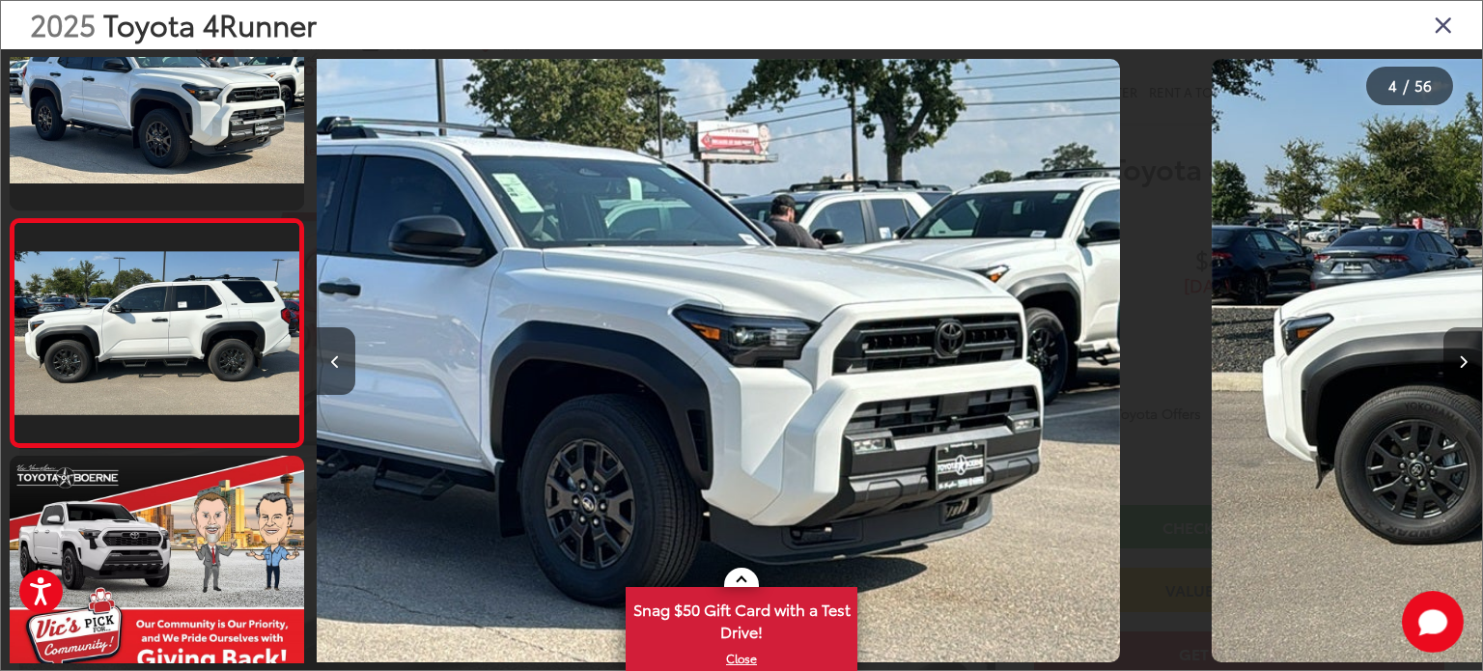
scroll to position [553, 0]
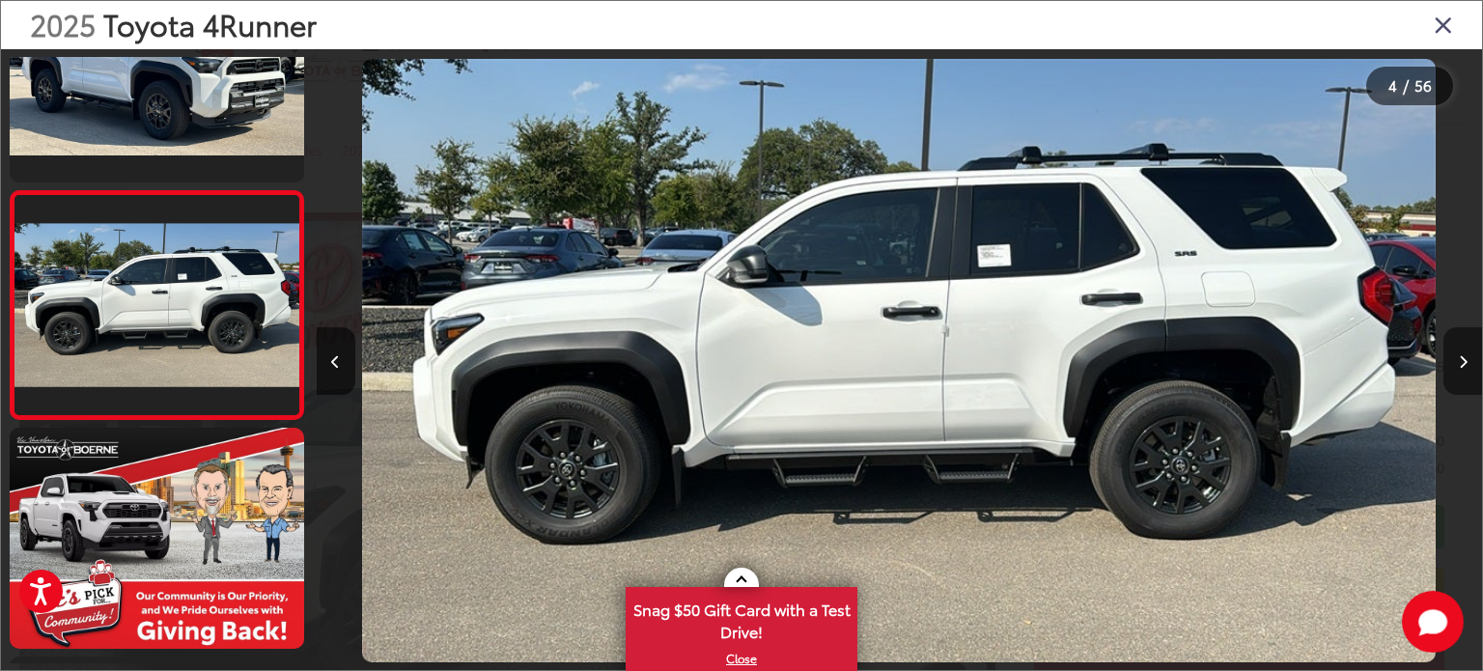
click at [1460, 362] on icon "Next image" at bounding box center [1463, 362] width 9 height 14
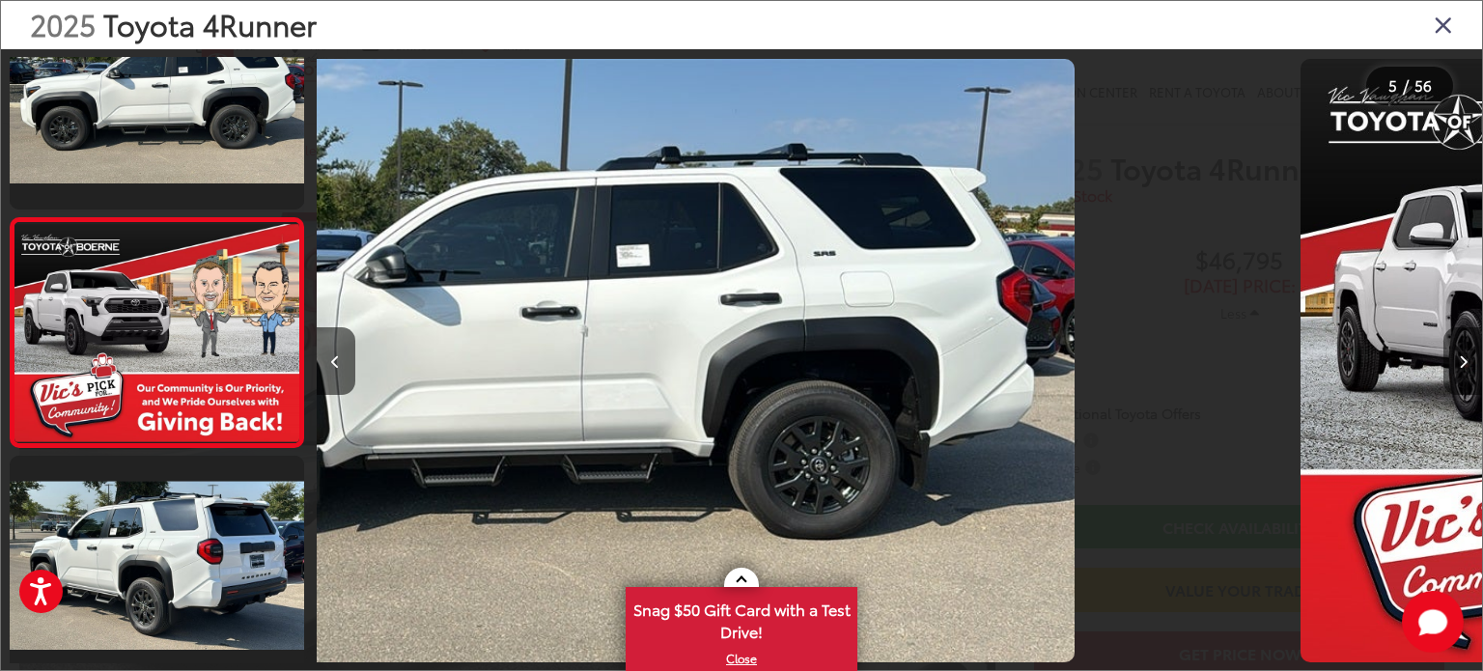
scroll to position [783, 0]
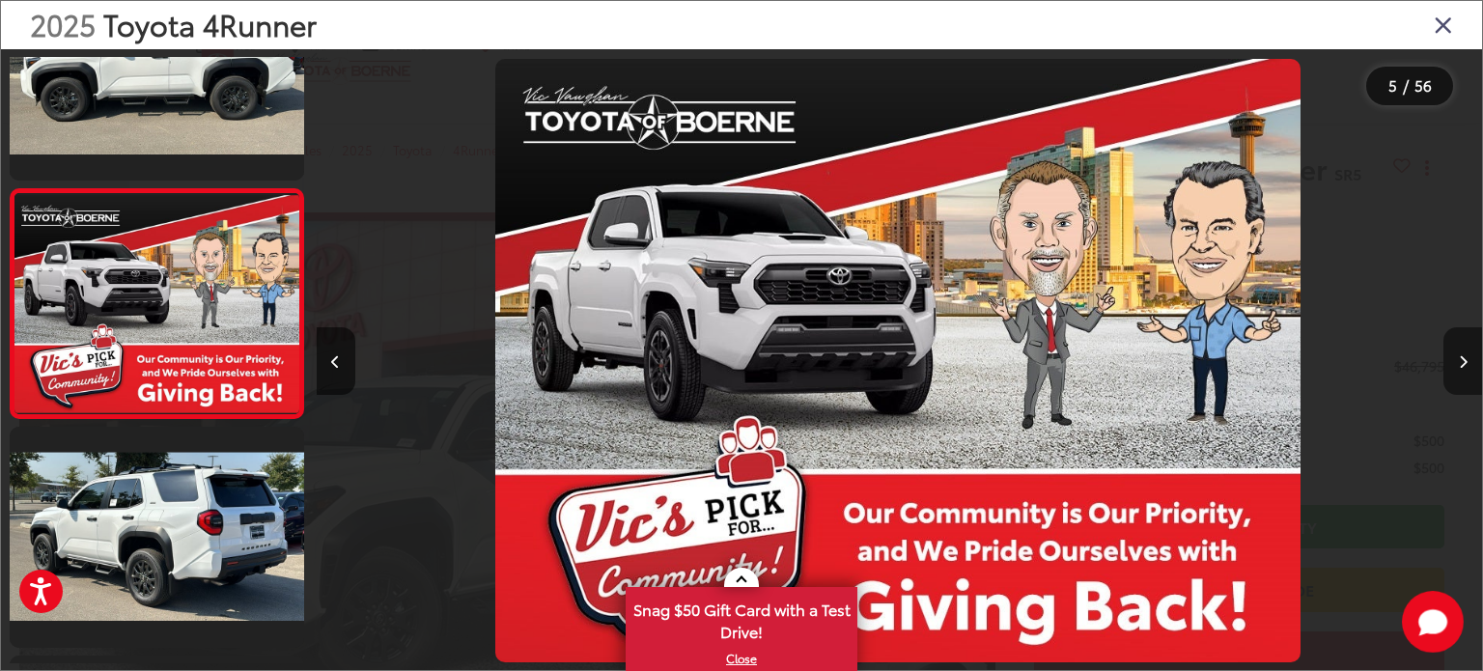
click at [1460, 362] on icon "Next image" at bounding box center [1463, 362] width 9 height 14
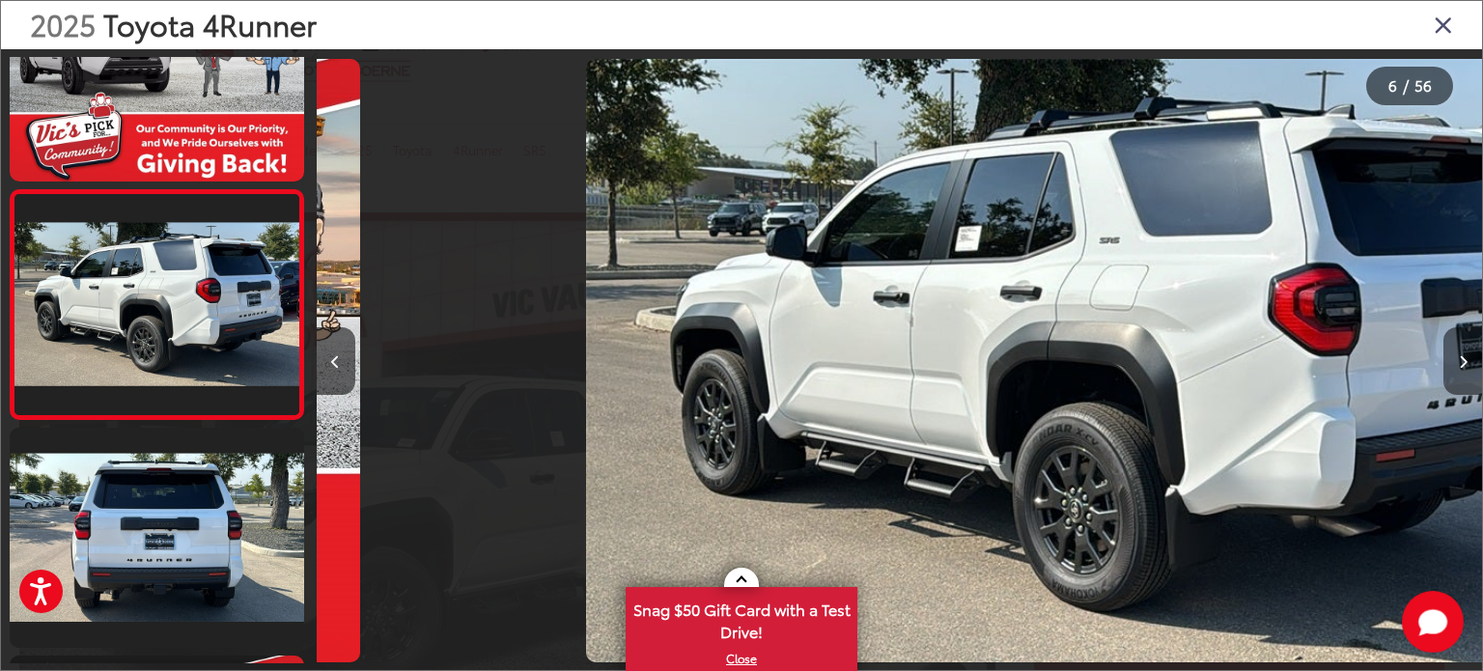
scroll to position [0, 5828]
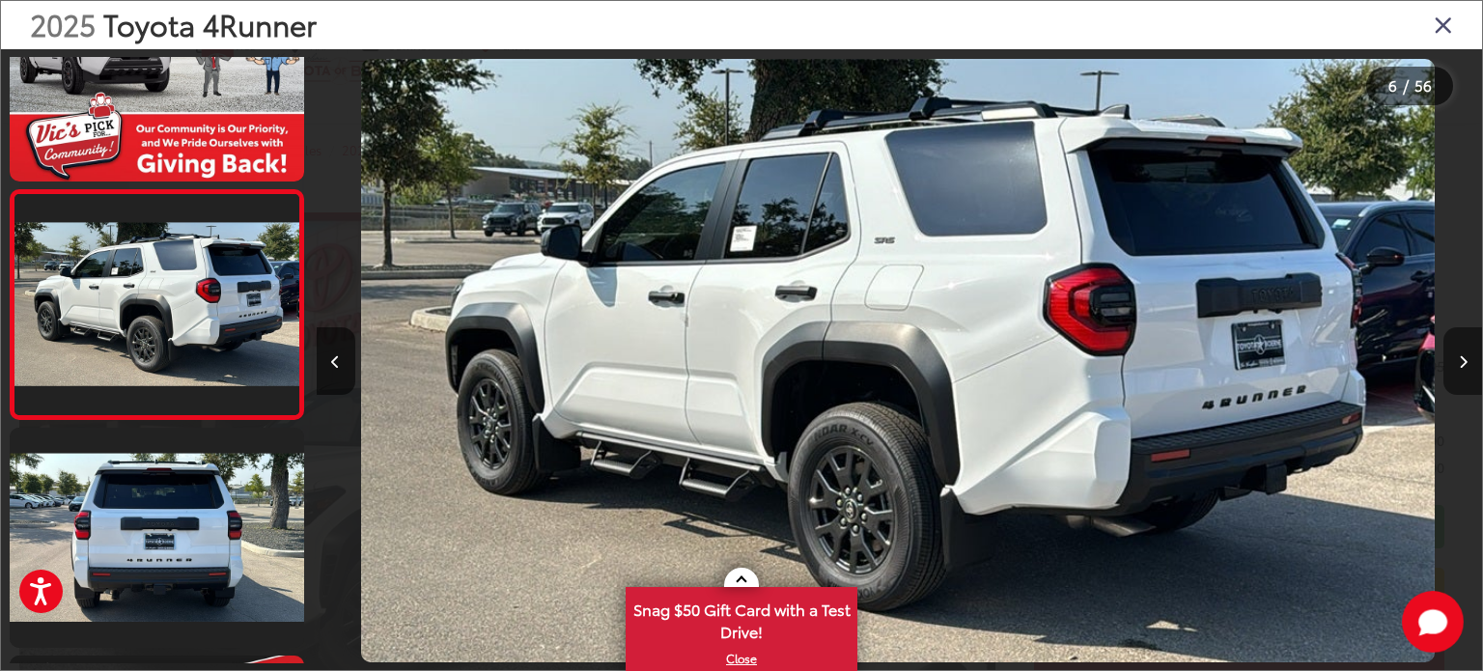
click at [1460, 362] on icon "Next image" at bounding box center [1463, 362] width 9 height 14
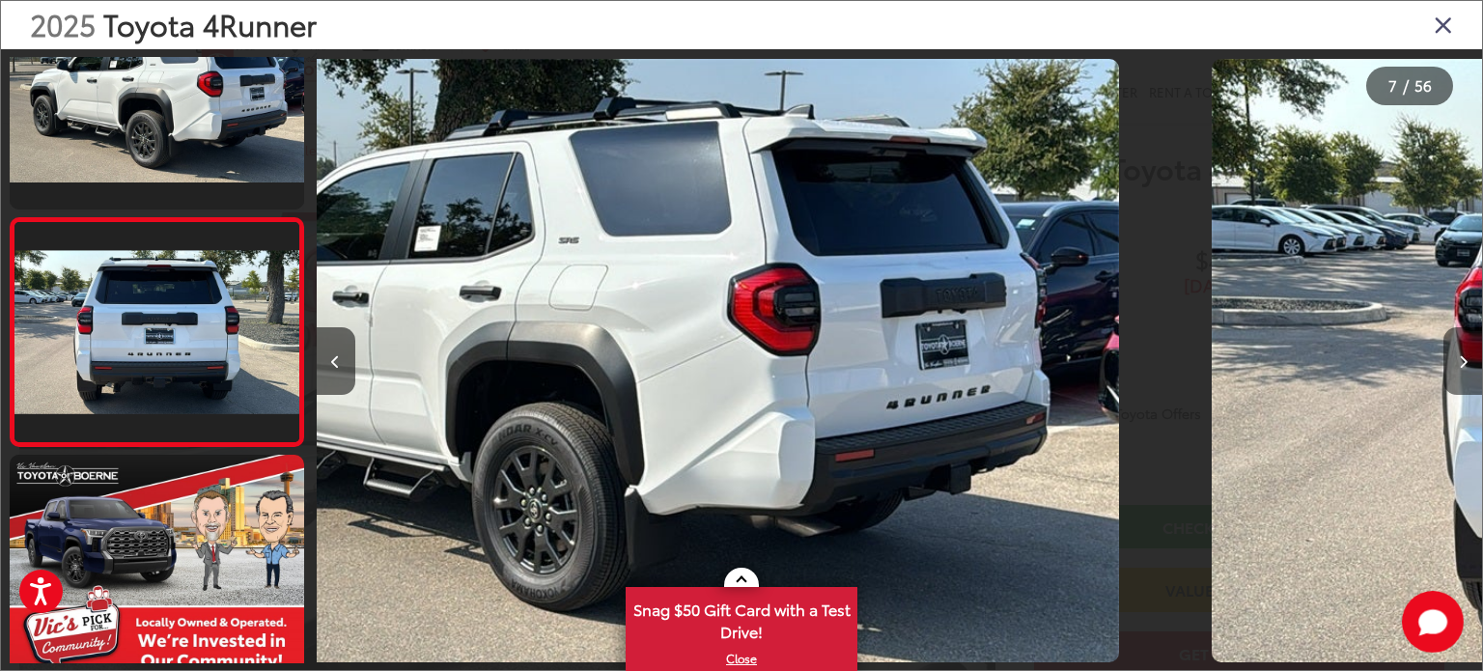
scroll to position [1240, 0]
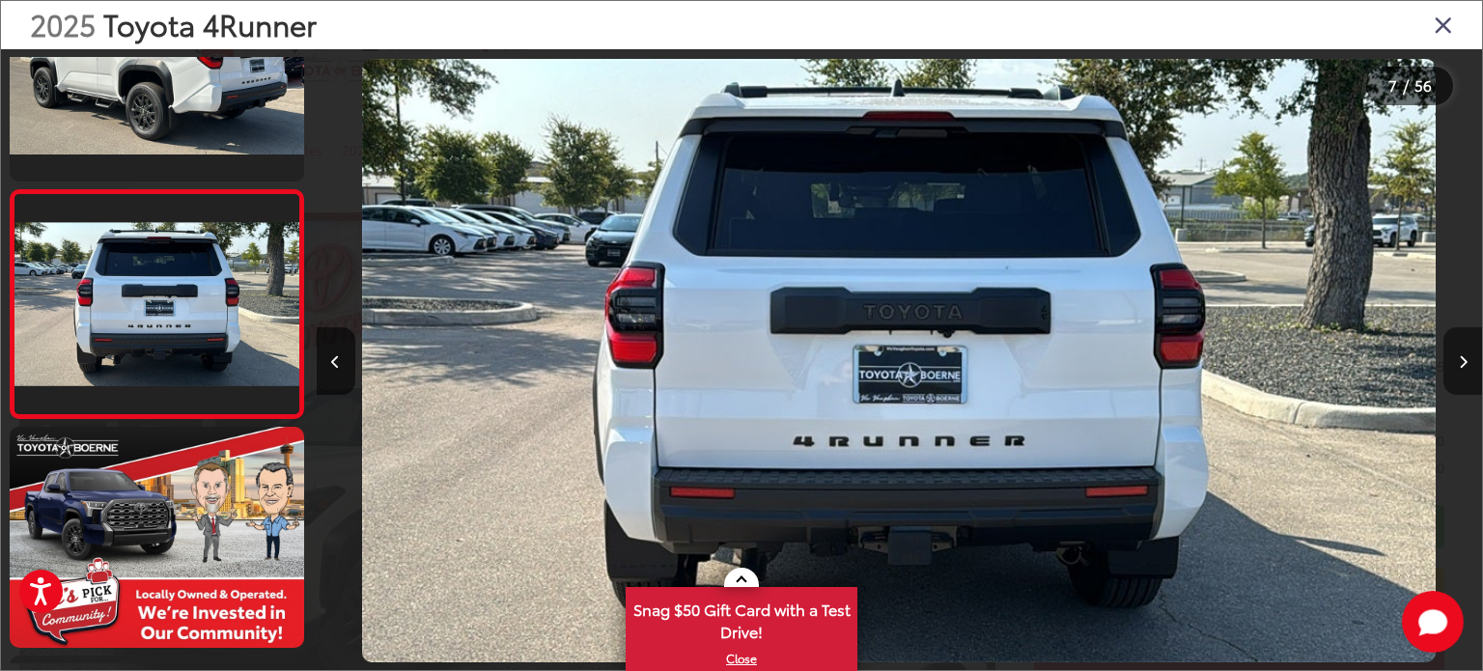
click at [1460, 362] on icon "Next image" at bounding box center [1463, 362] width 9 height 14
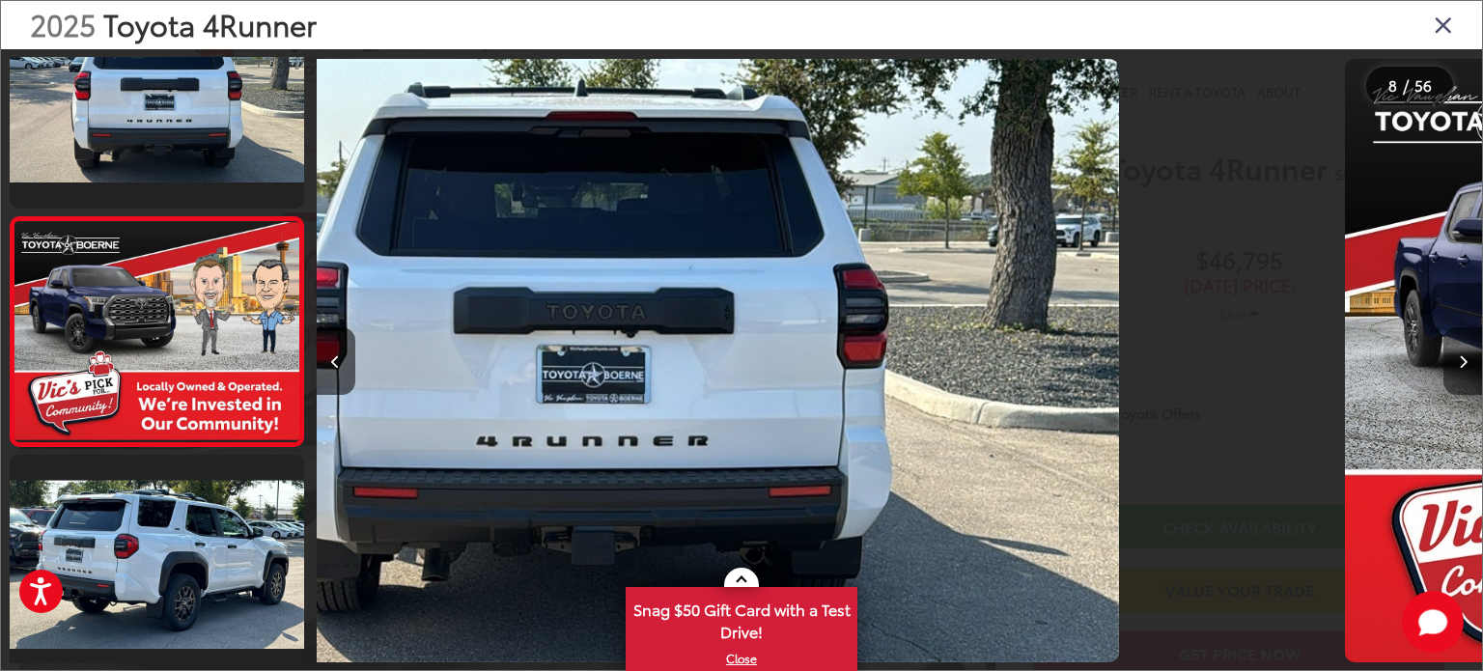
scroll to position [1467, 0]
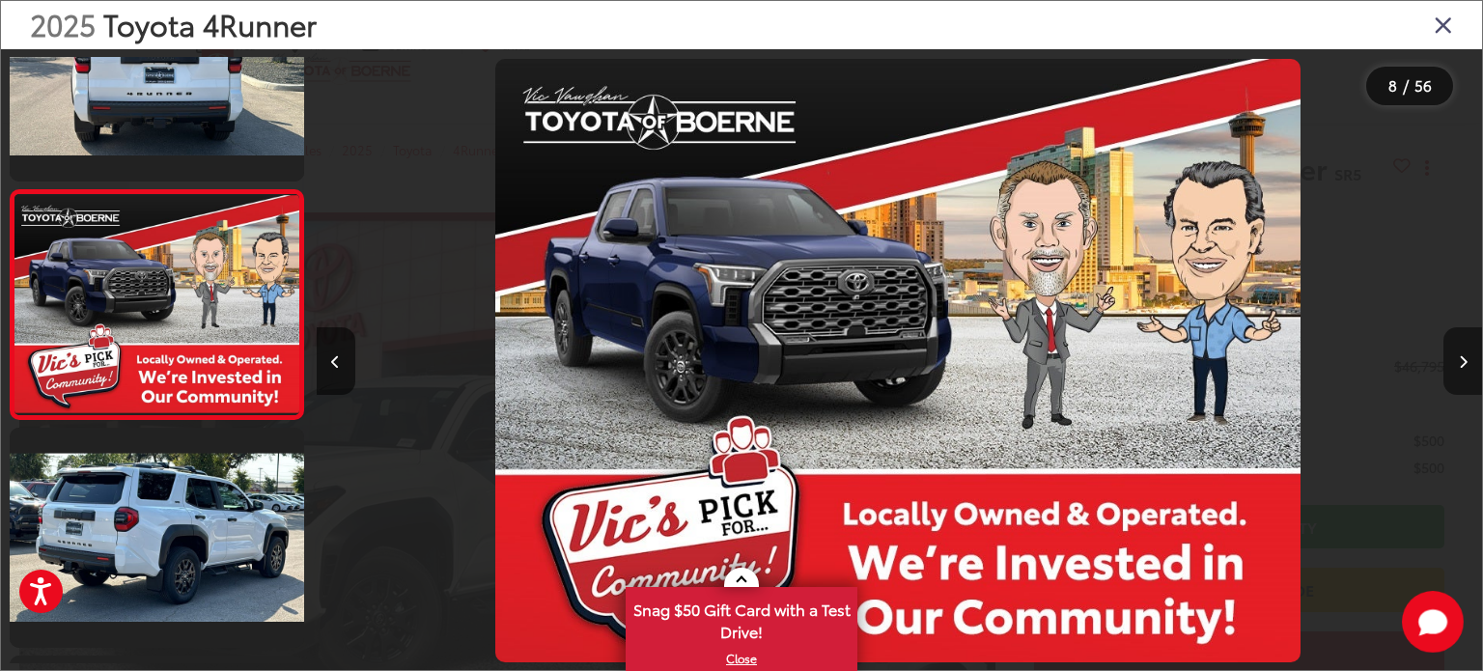
click at [1460, 362] on icon "Next image" at bounding box center [1463, 362] width 9 height 14
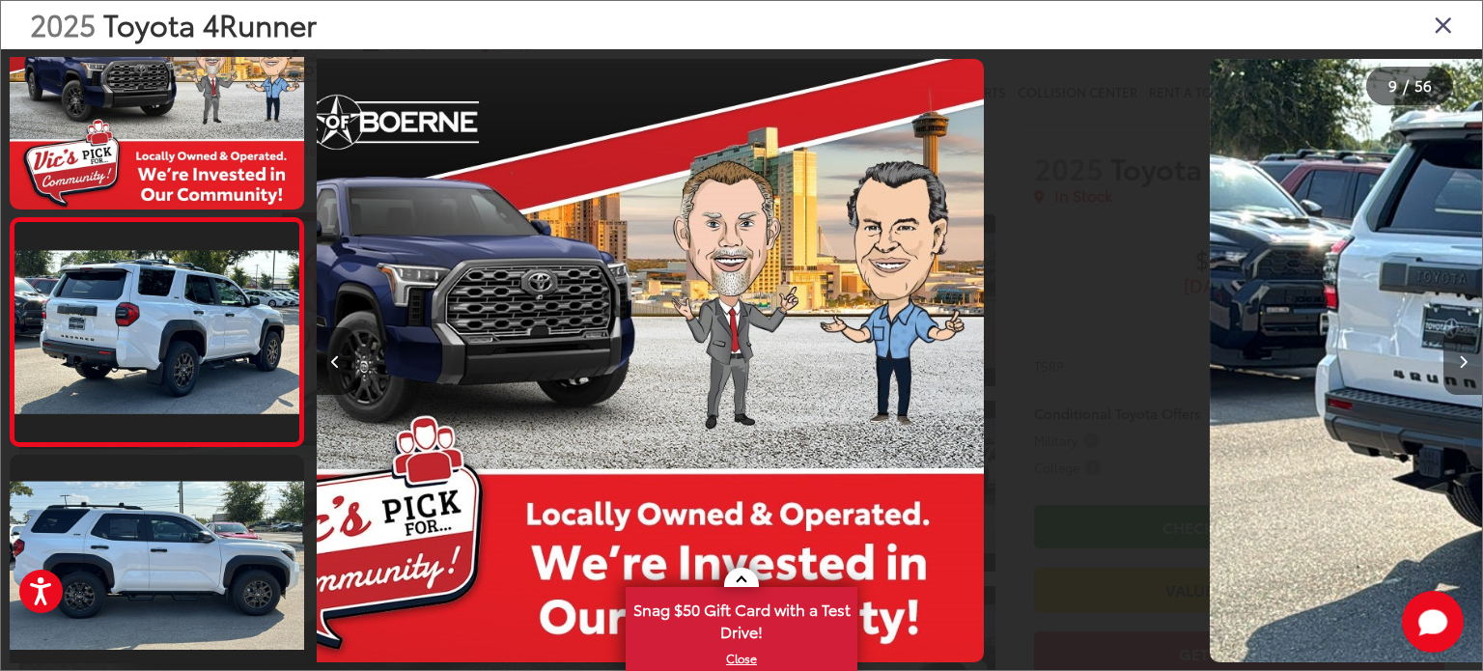
scroll to position [1695, 0]
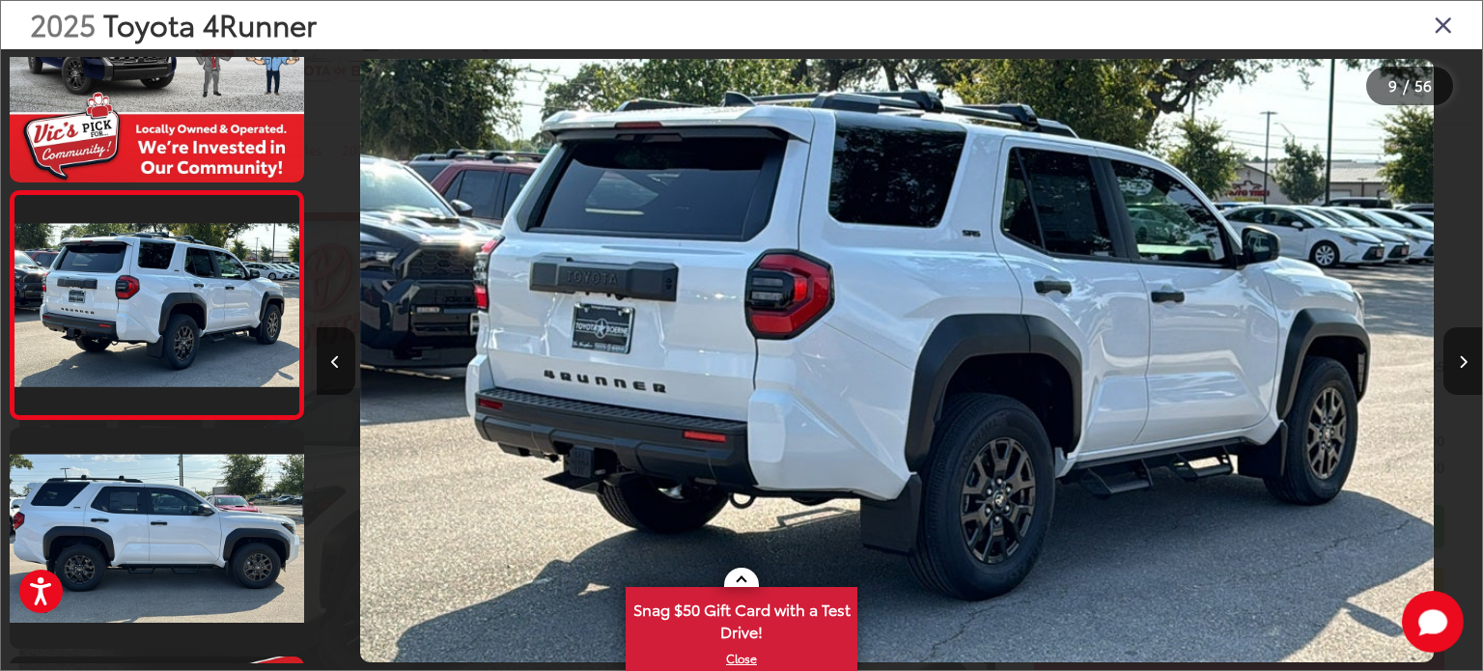
click at [1460, 362] on icon "Next image" at bounding box center [1463, 362] width 9 height 14
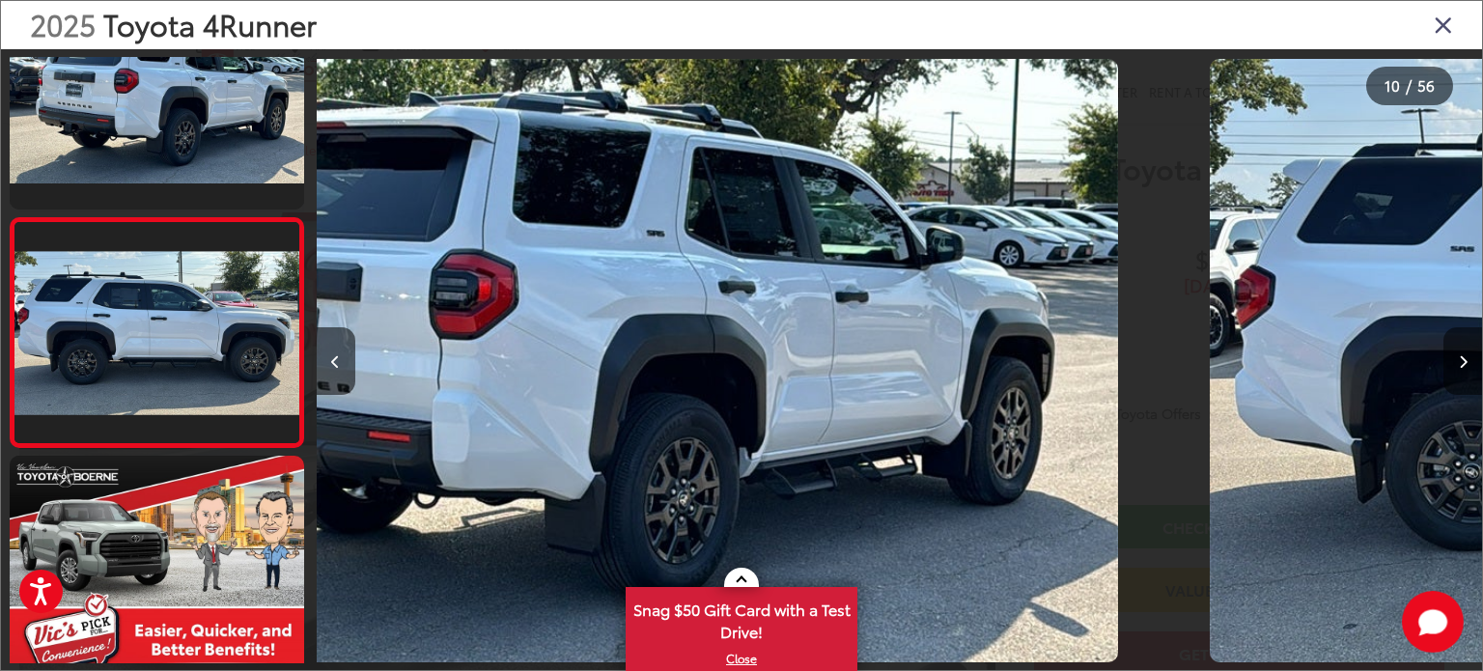
scroll to position [1924, 0]
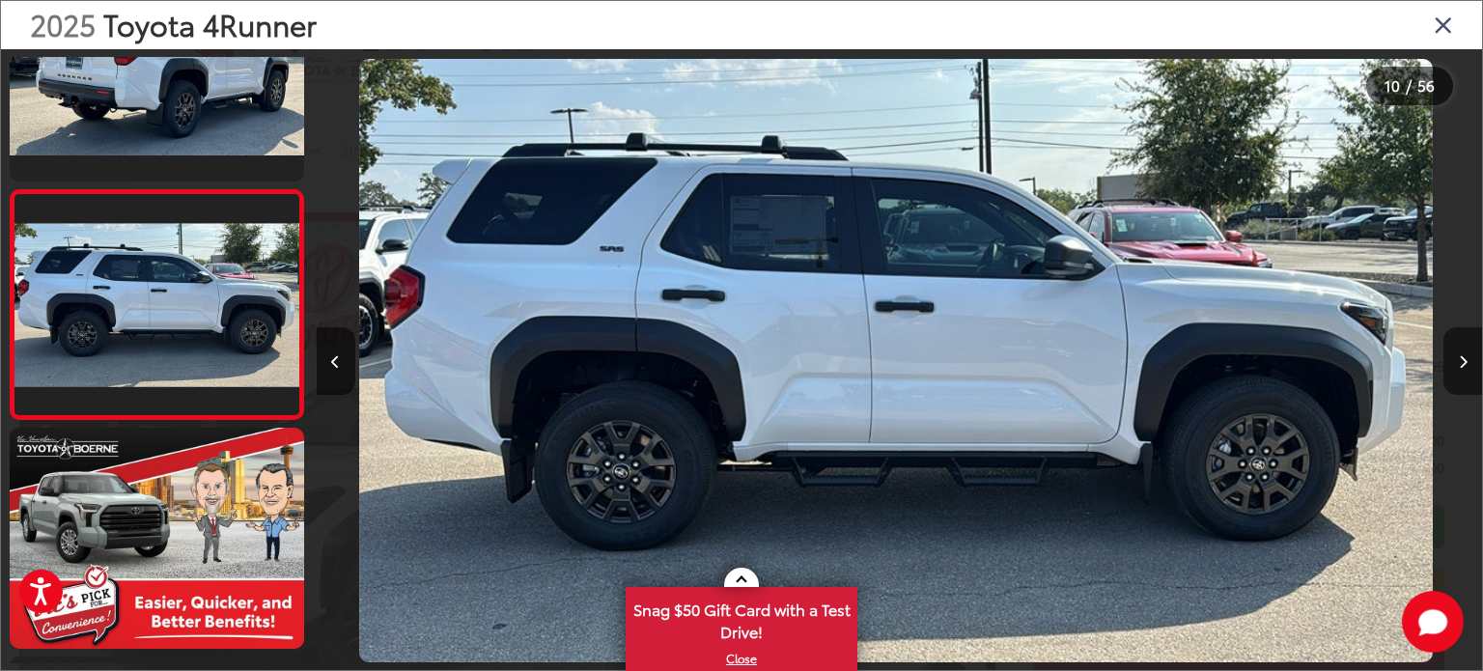
click at [1460, 362] on icon "Next image" at bounding box center [1463, 362] width 9 height 14
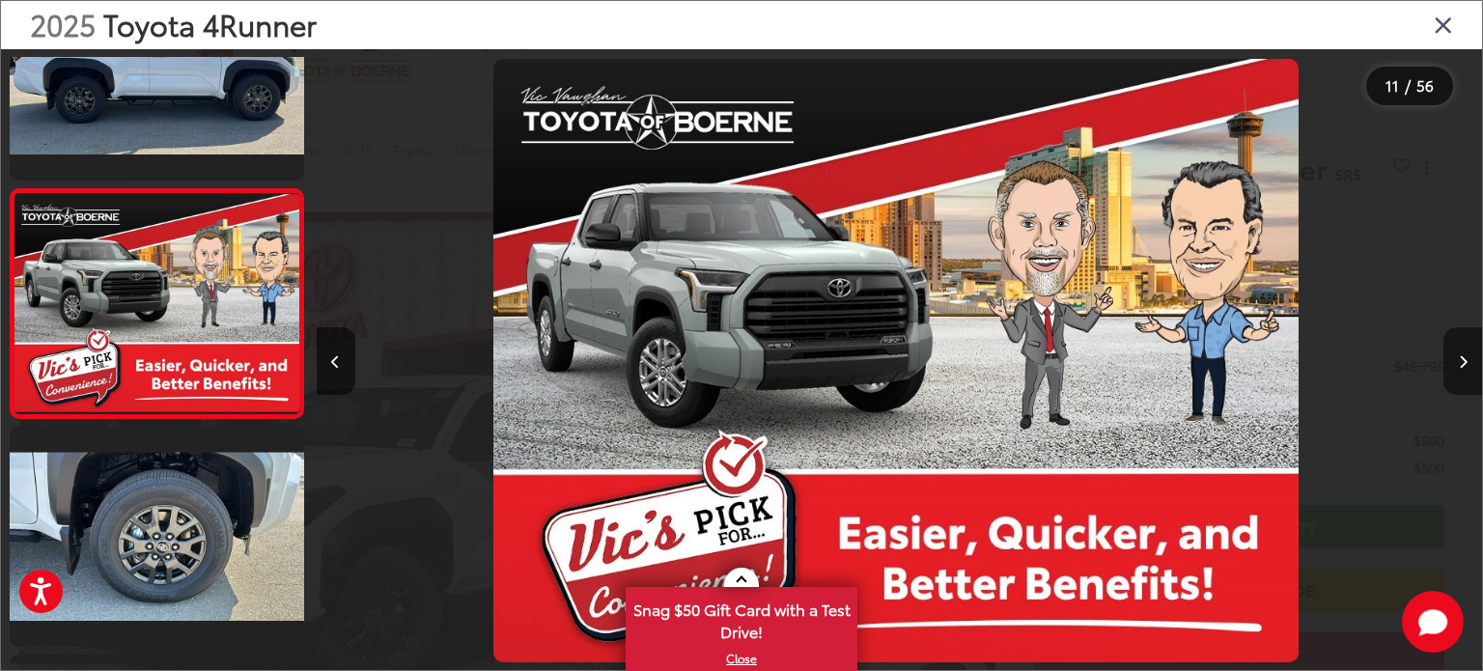
click at [1460, 362] on icon "Next image" at bounding box center [1463, 362] width 9 height 14
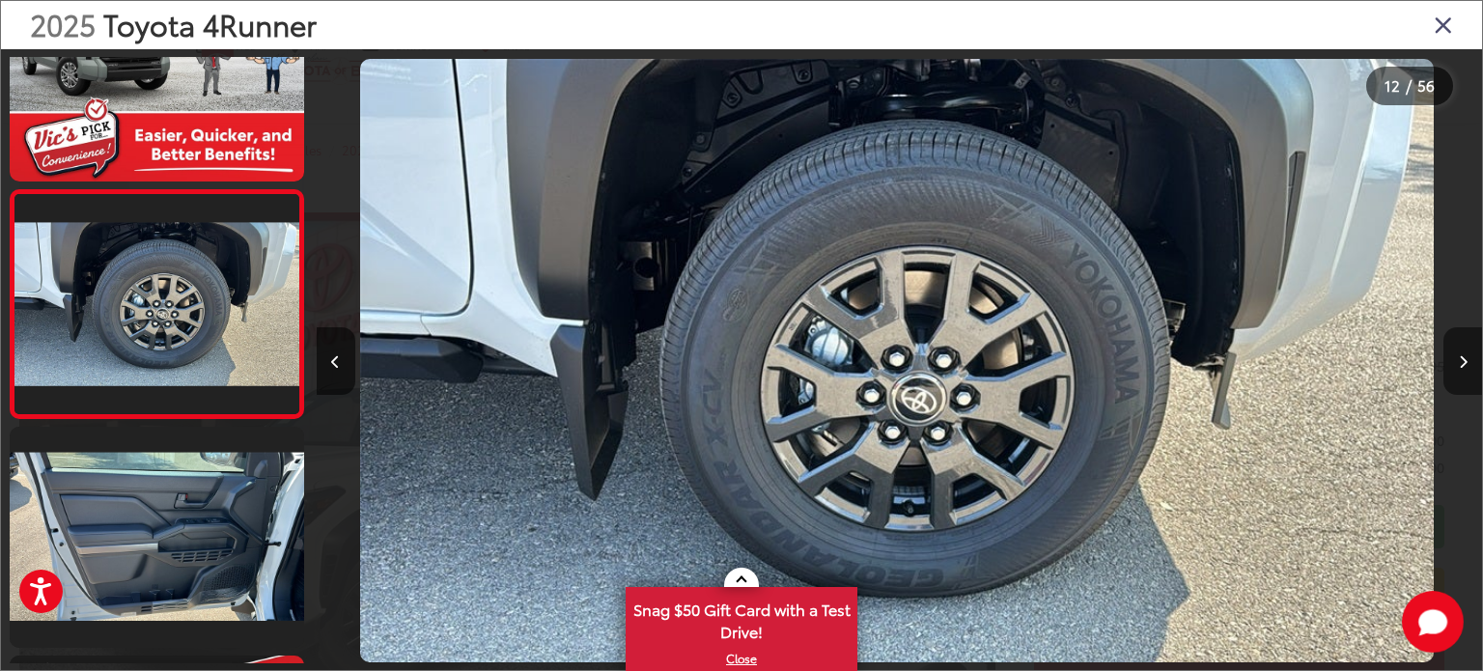
click at [1460, 362] on icon "Next image" at bounding box center [1463, 362] width 9 height 14
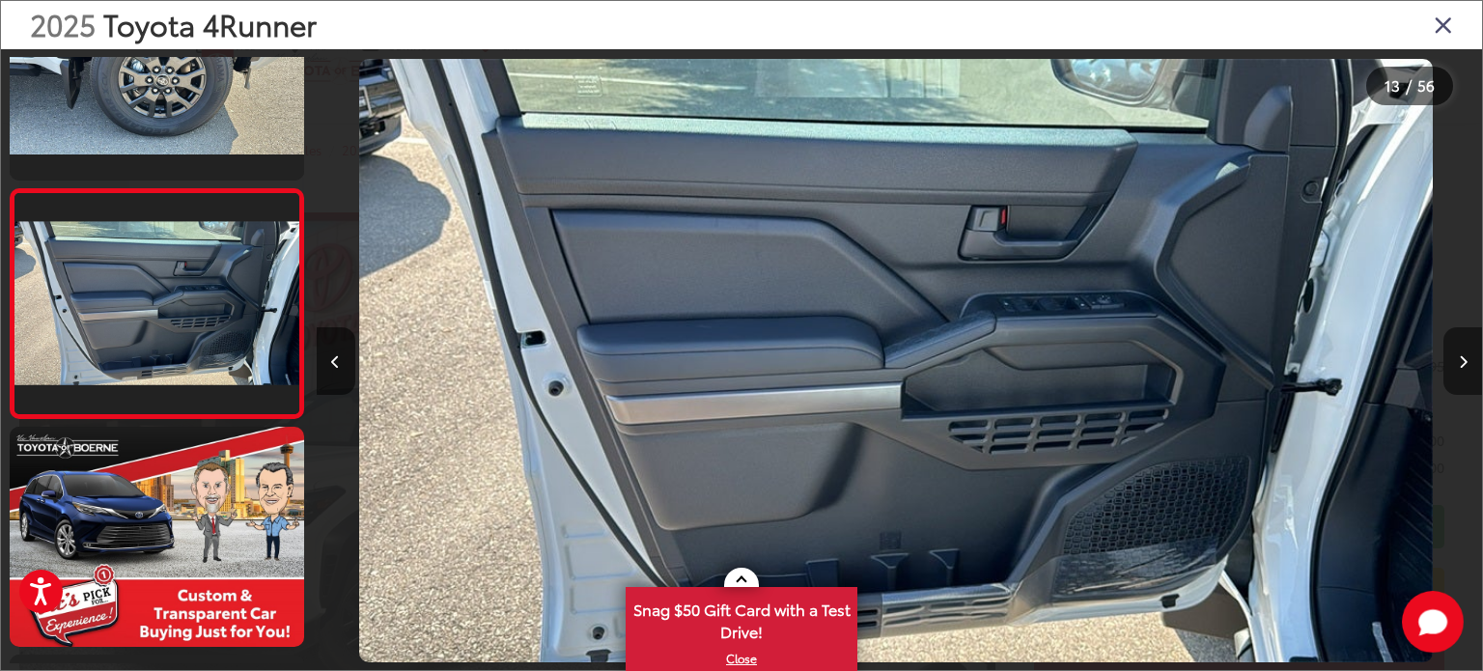
click at [1460, 362] on icon "Next image" at bounding box center [1463, 362] width 9 height 14
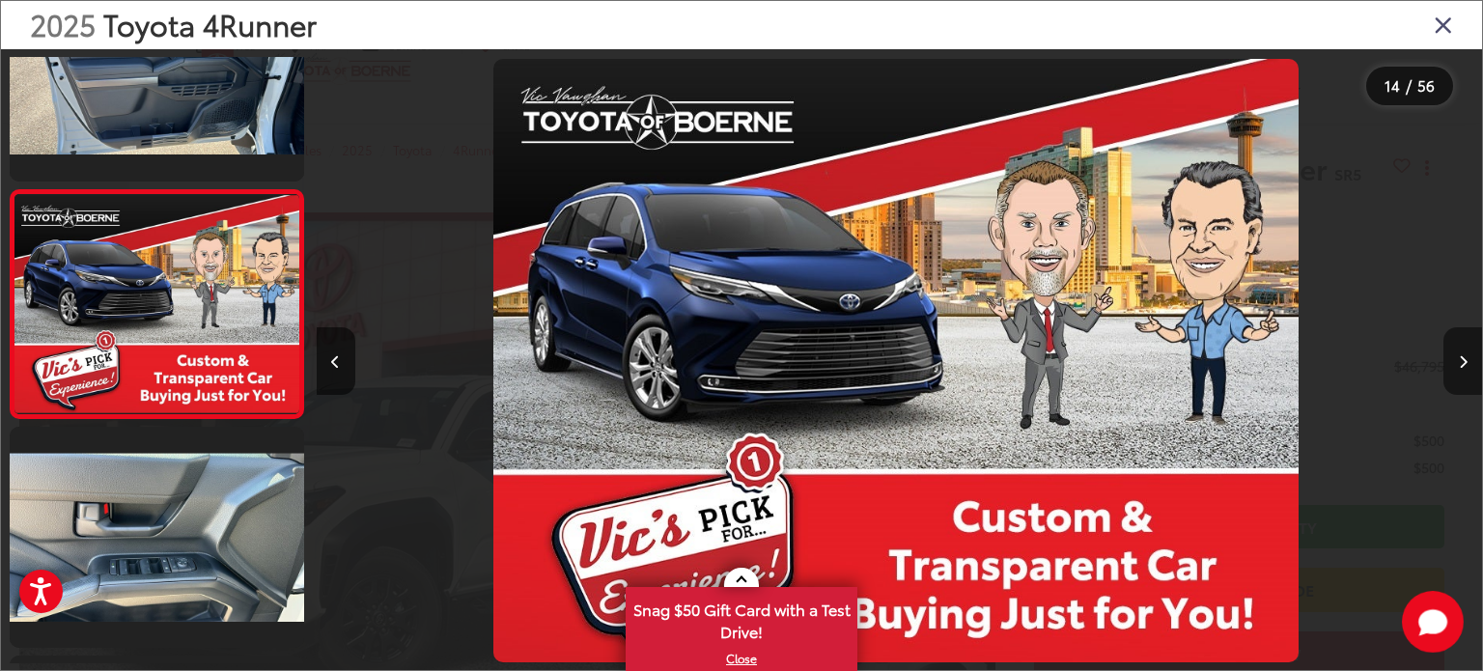
click at [1460, 362] on icon "Next image" at bounding box center [1463, 362] width 9 height 14
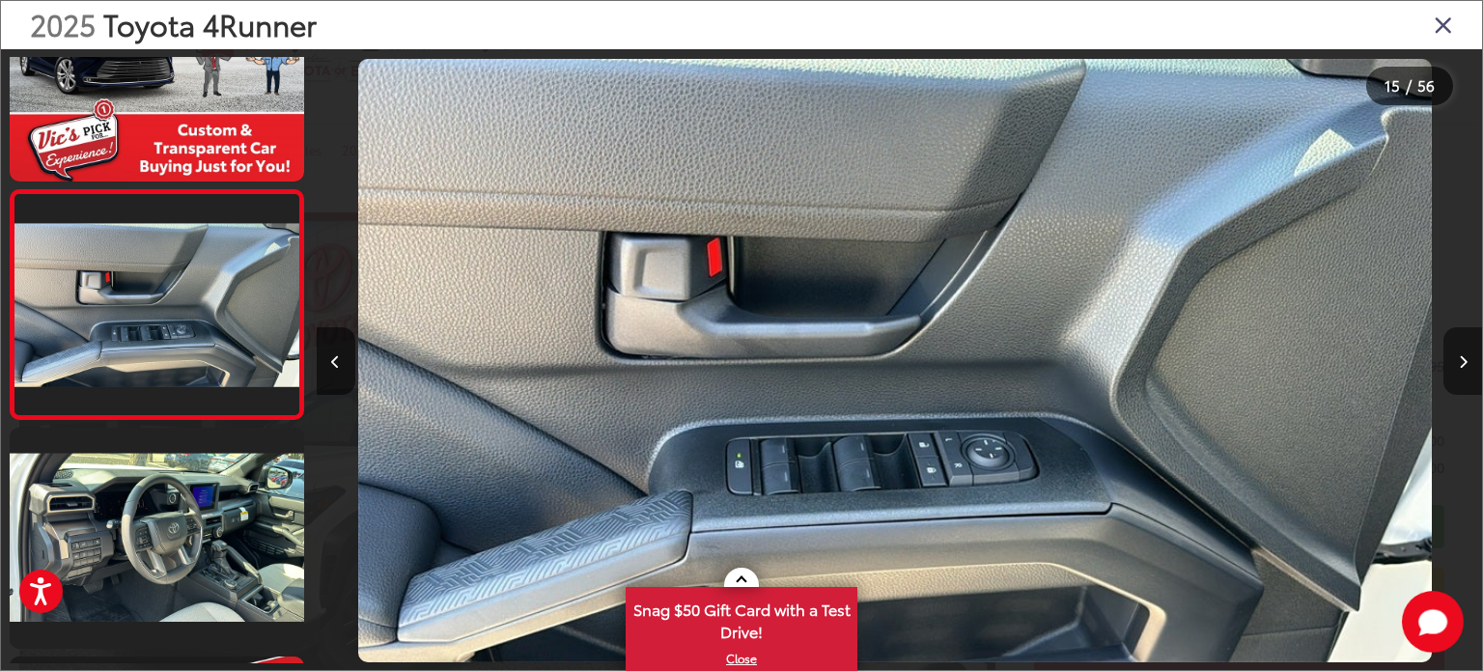
click at [1460, 362] on icon "Next image" at bounding box center [1463, 362] width 9 height 14
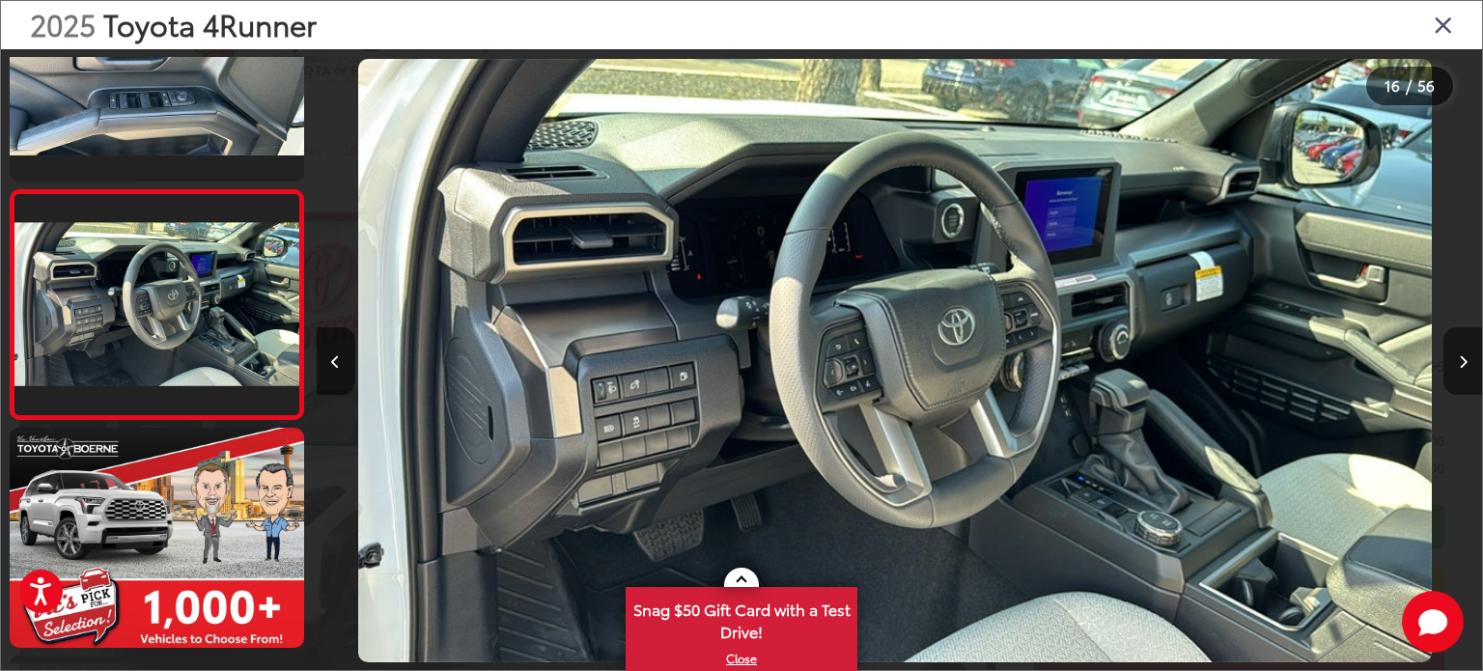
click at [1460, 362] on icon "Next image" at bounding box center [1463, 362] width 9 height 14
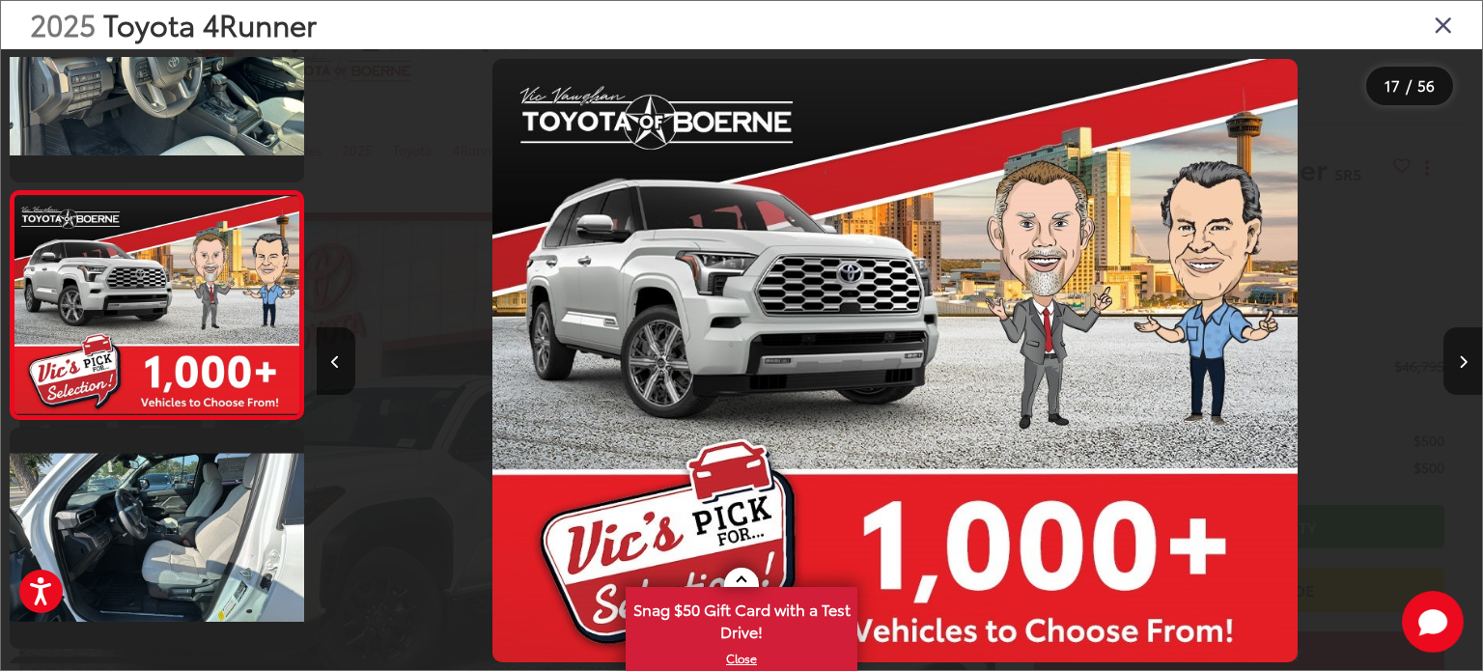
click at [1460, 362] on icon "Next image" at bounding box center [1463, 362] width 9 height 14
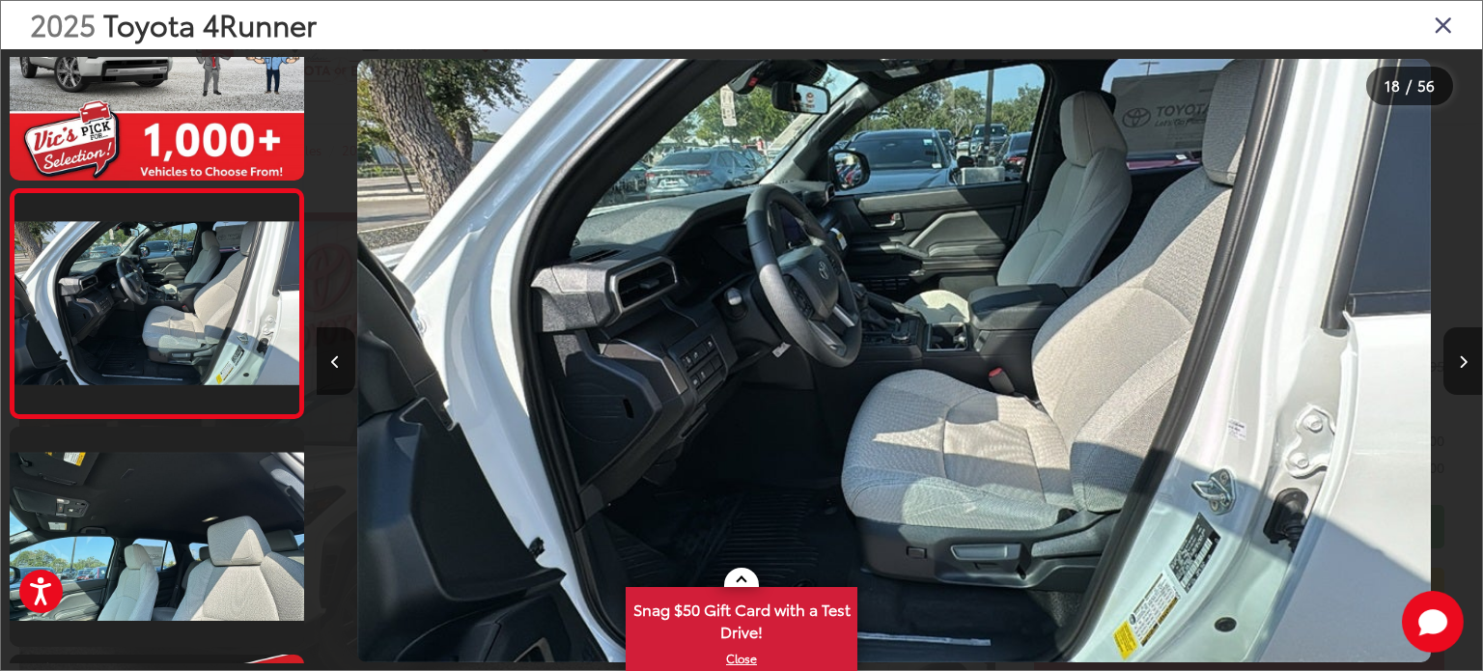
click at [1460, 362] on icon "Next image" at bounding box center [1463, 362] width 9 height 14
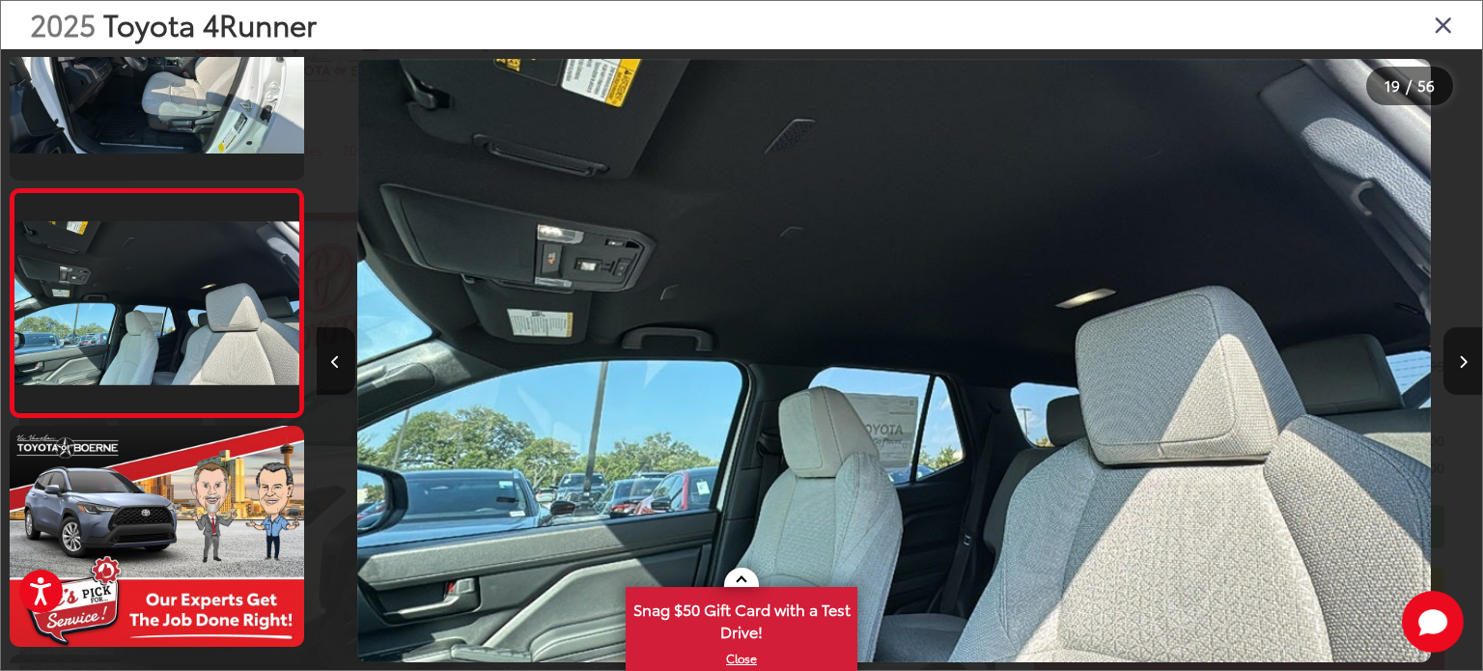
click at [1460, 362] on icon "Next image" at bounding box center [1463, 362] width 9 height 14
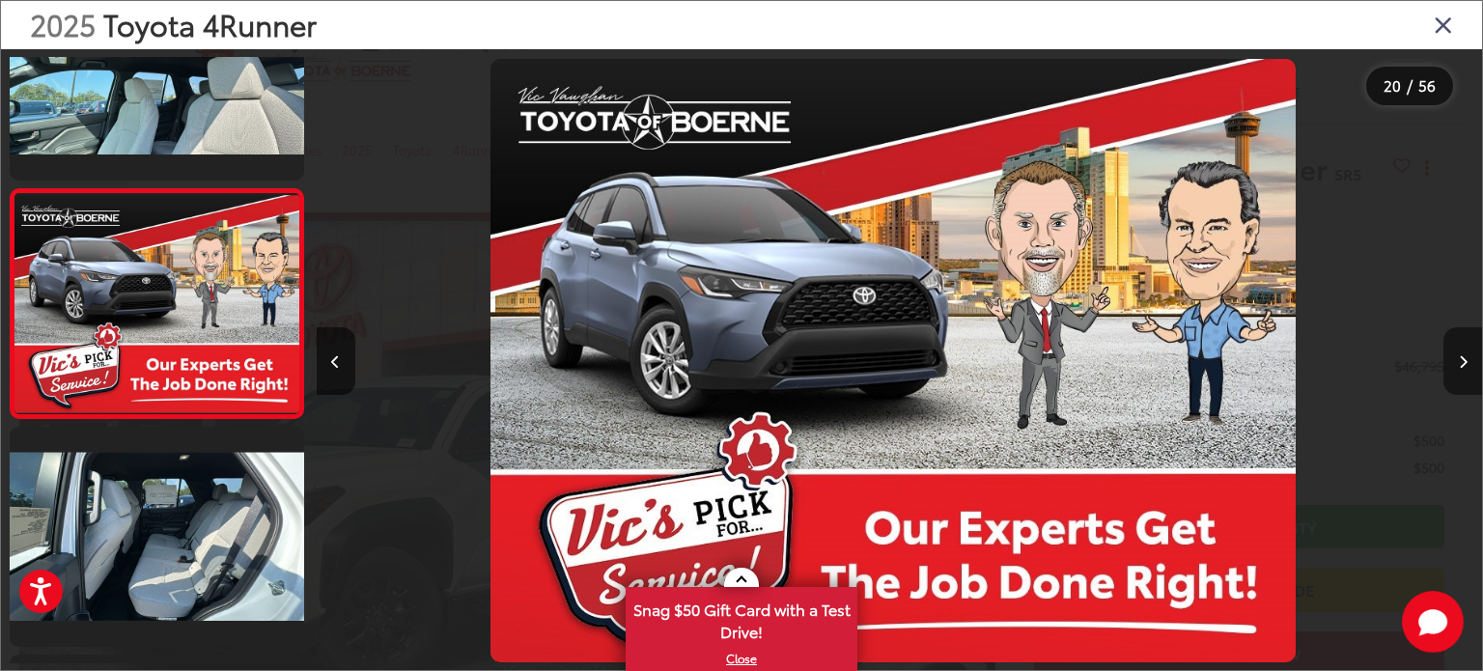
click at [1460, 362] on icon "Next image" at bounding box center [1463, 362] width 9 height 14
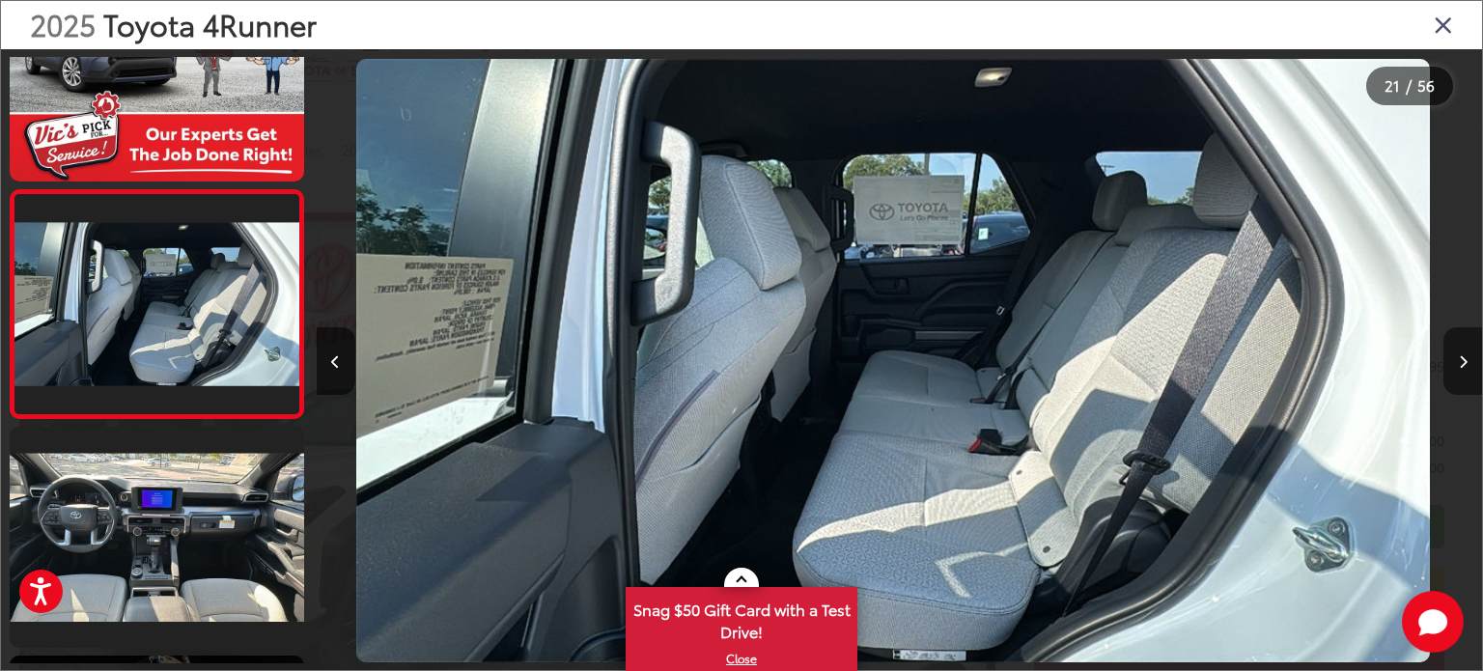
click at [1460, 362] on icon "Next image" at bounding box center [1463, 362] width 9 height 14
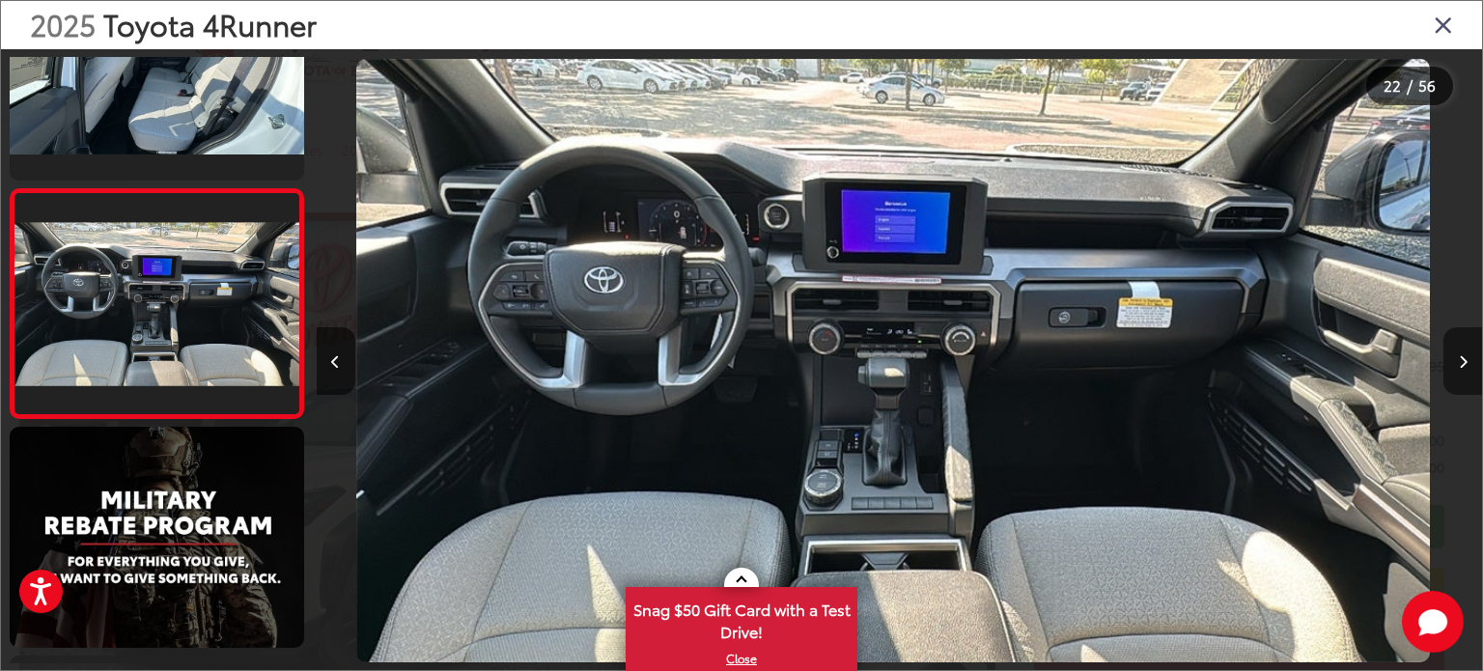
click at [1460, 362] on icon "Next image" at bounding box center [1463, 362] width 9 height 14
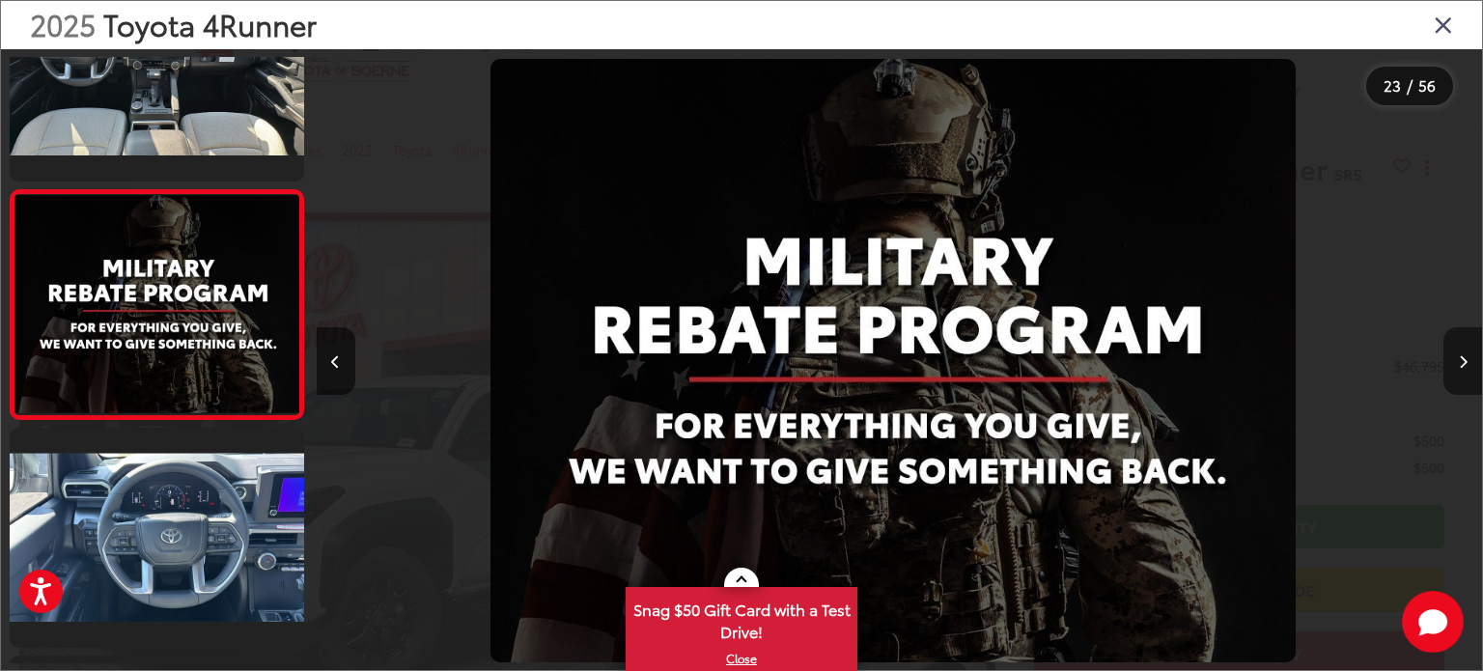
click at [1460, 362] on icon "Next image" at bounding box center [1463, 362] width 9 height 14
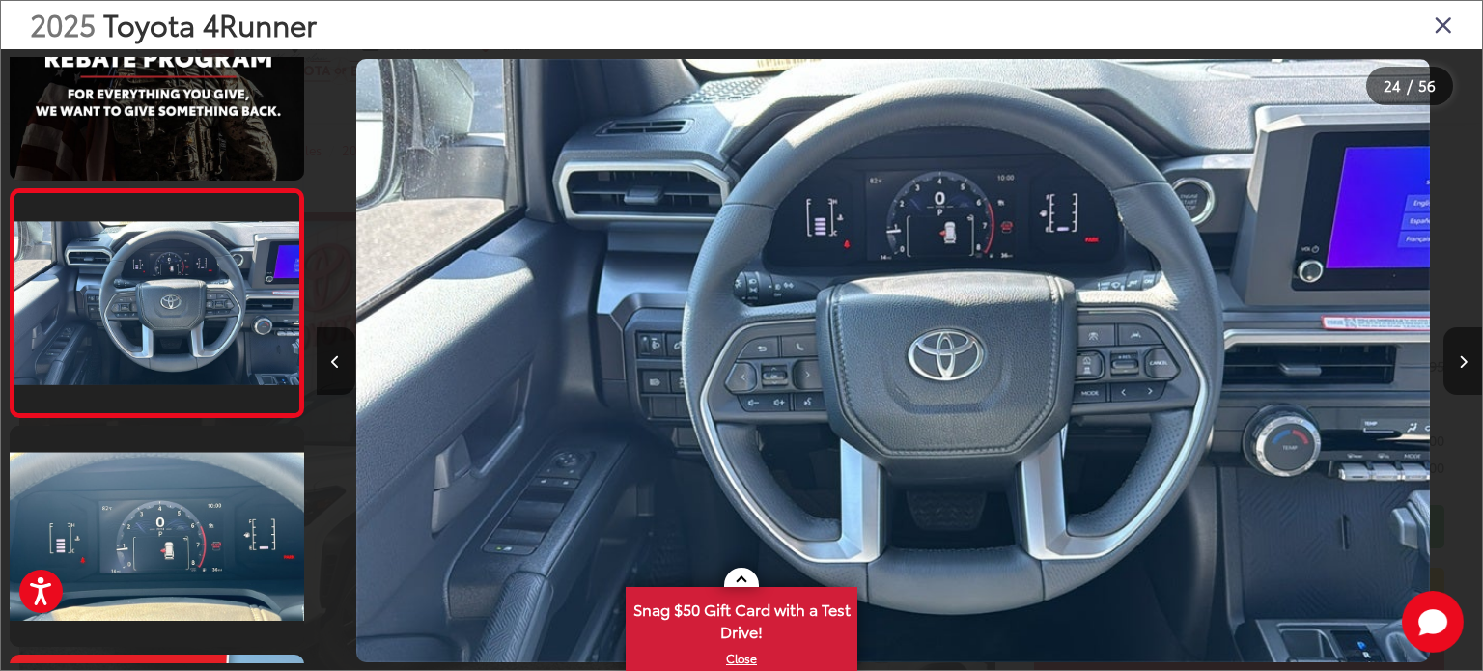
click at [1460, 362] on icon "Next image" at bounding box center [1463, 362] width 9 height 14
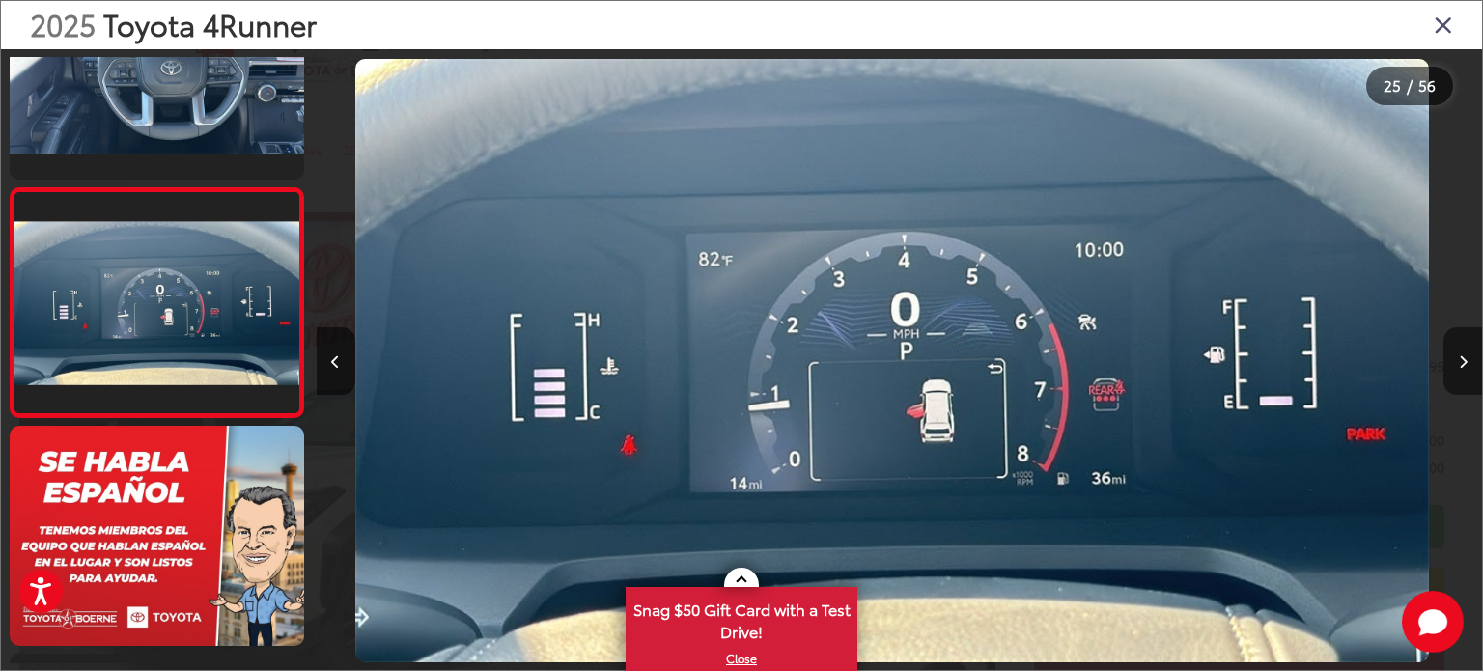
click at [1460, 362] on icon "Next image" at bounding box center [1463, 362] width 9 height 14
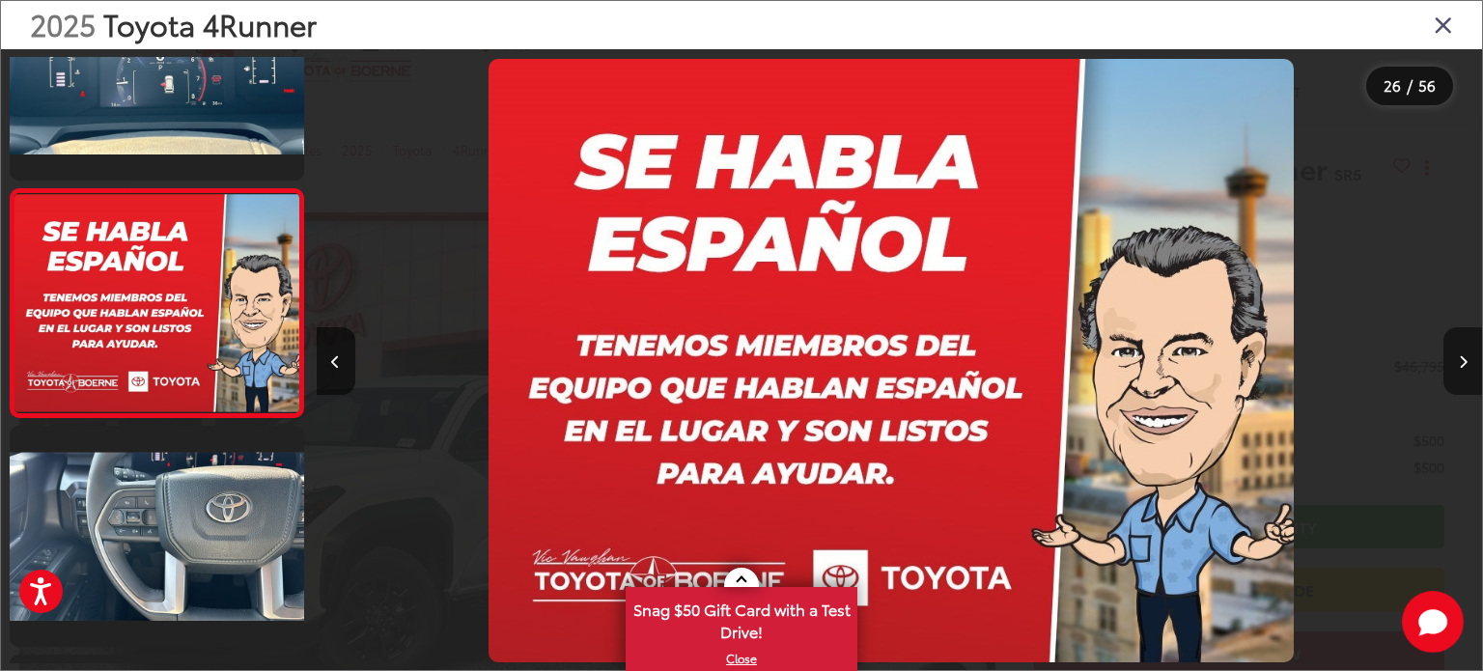
click at [1460, 362] on icon "Next image" at bounding box center [1463, 362] width 9 height 14
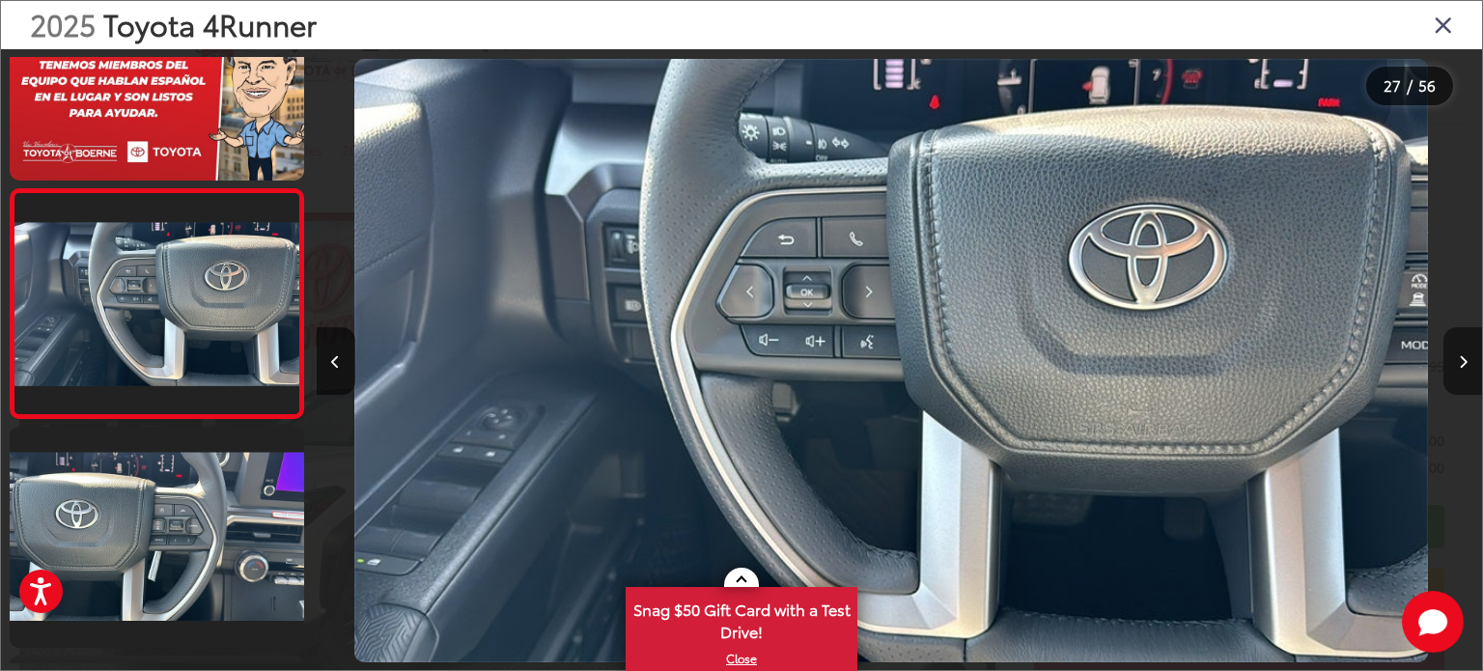
click at [1460, 362] on icon "Next image" at bounding box center [1463, 362] width 9 height 14
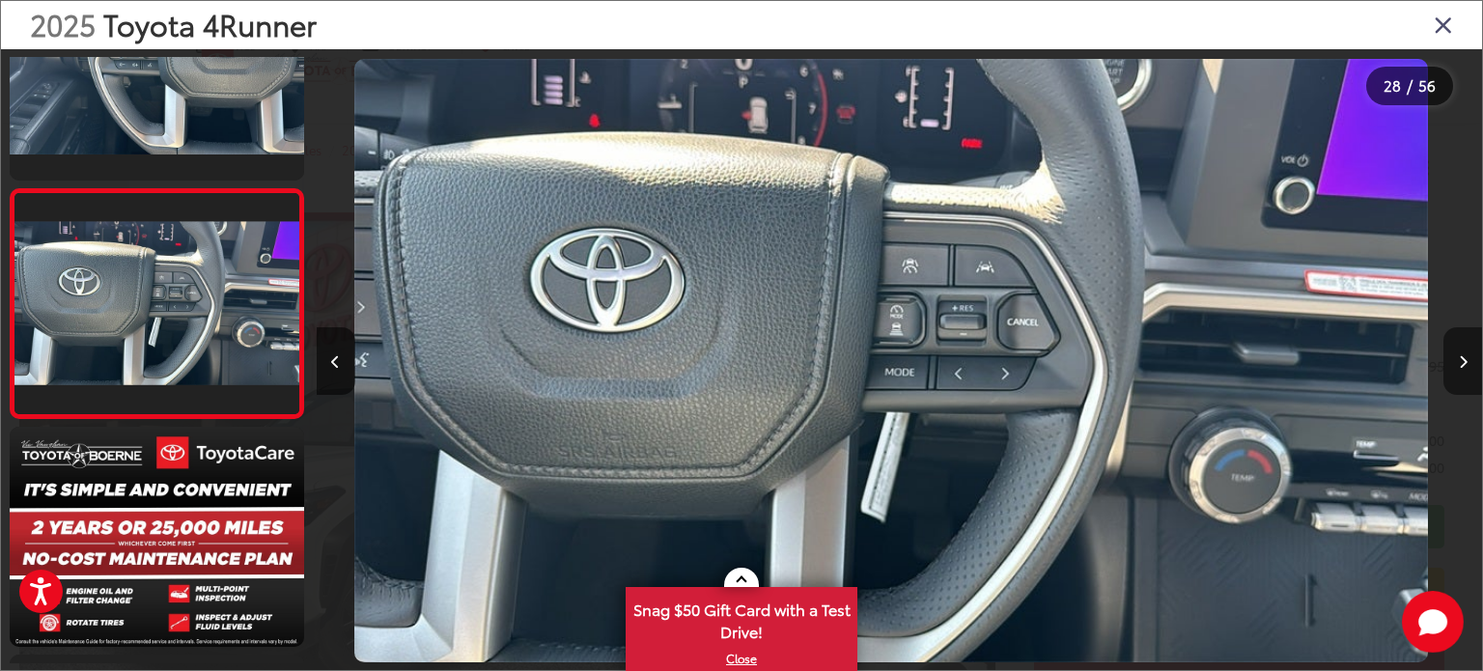
click at [1460, 362] on icon "Next image" at bounding box center [1463, 362] width 9 height 14
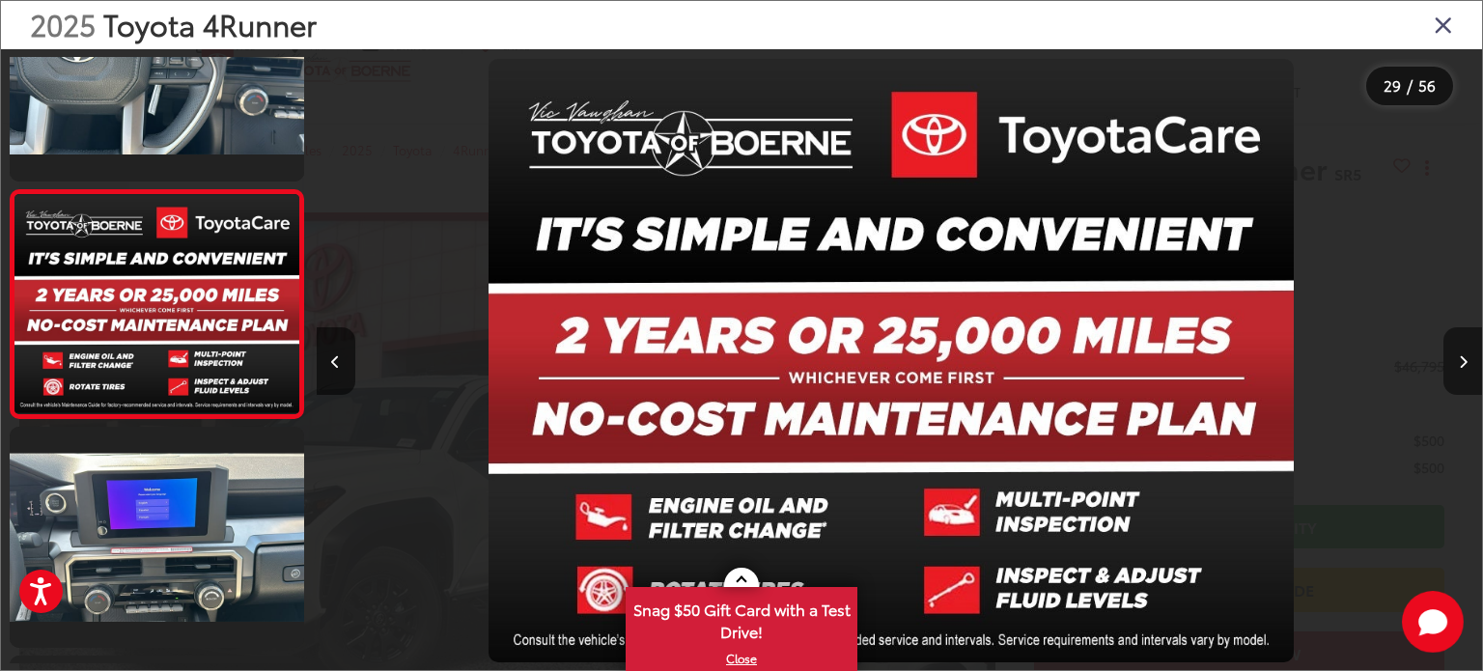
click at [1460, 362] on icon "Next image" at bounding box center [1463, 362] width 9 height 14
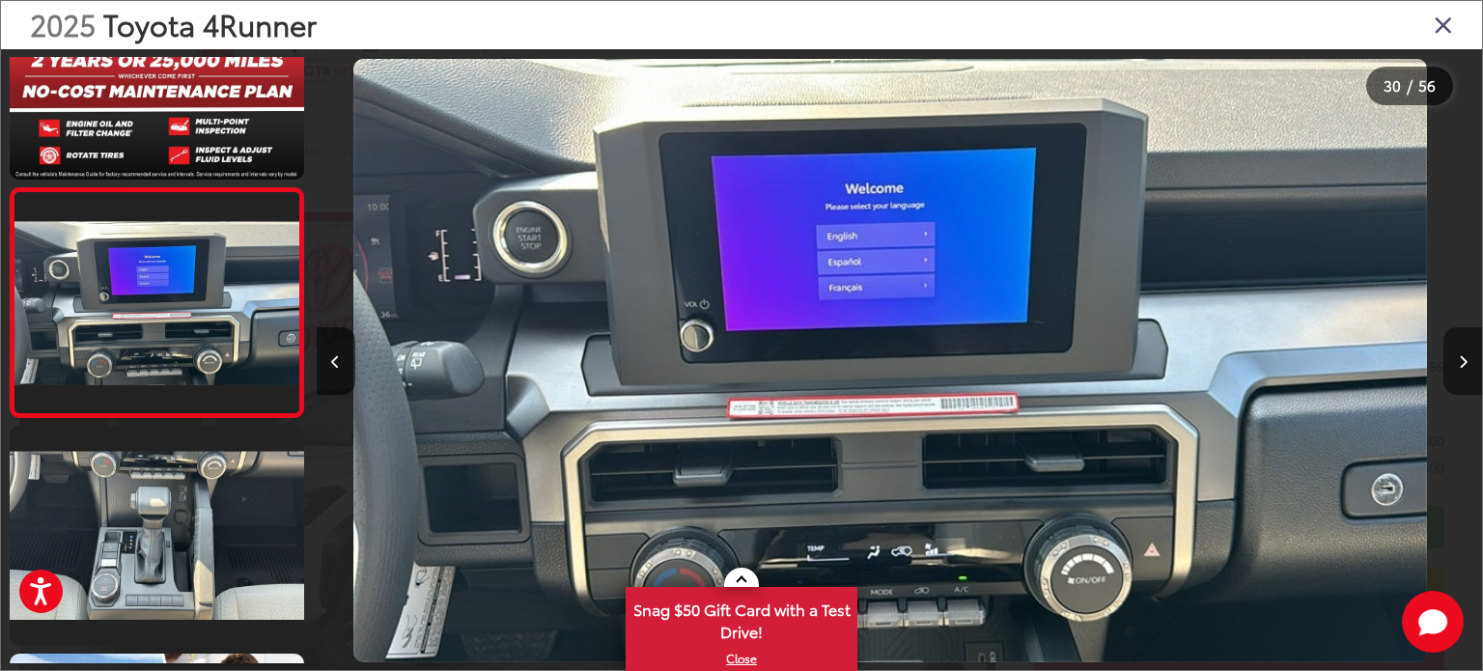
click at [1460, 362] on icon "Next image" at bounding box center [1463, 362] width 9 height 14
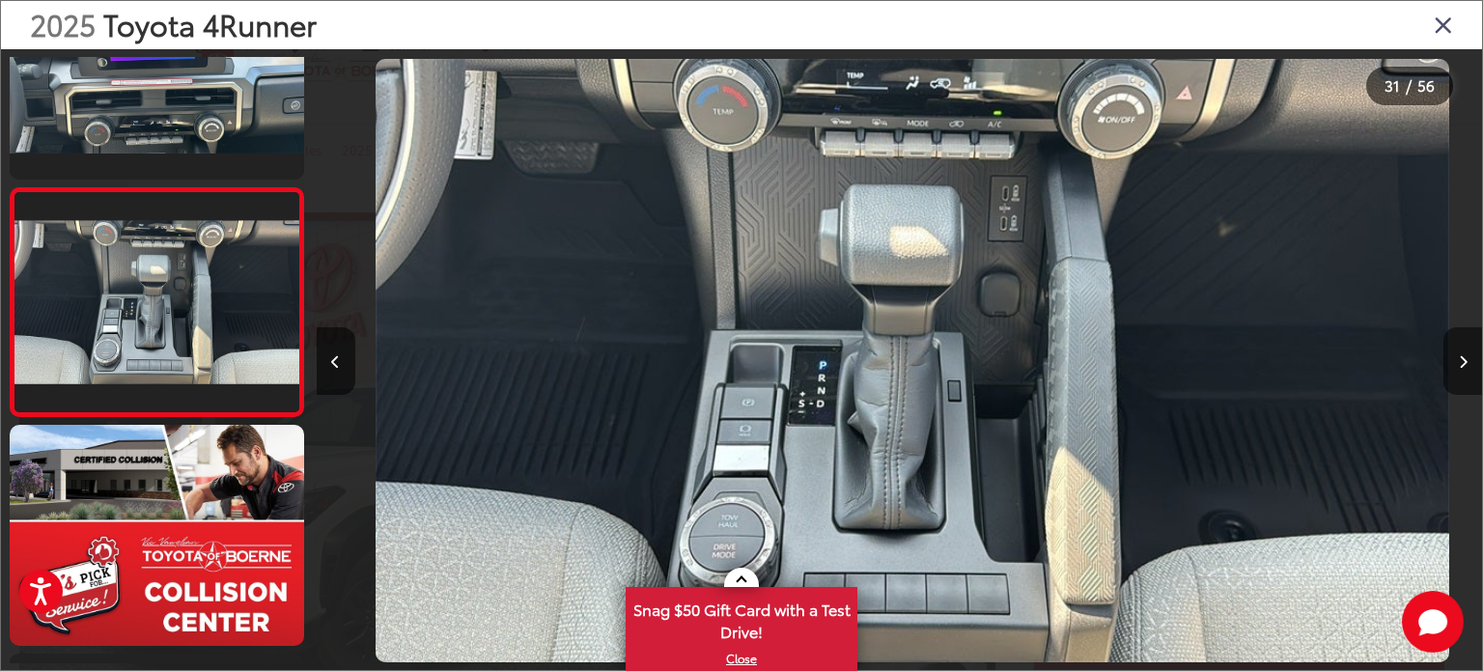
click at [1460, 362] on icon "Next image" at bounding box center [1463, 362] width 9 height 14
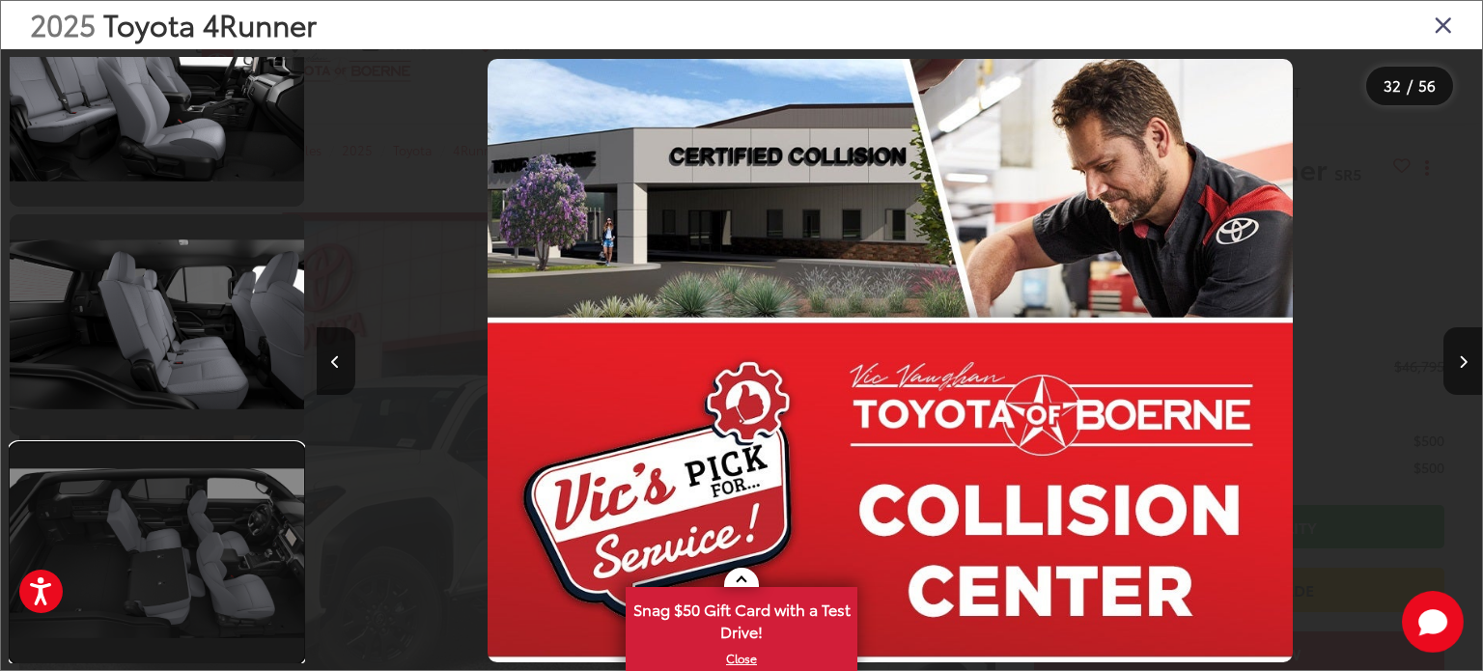
click at [225, 520] on link at bounding box center [157, 553] width 294 height 221
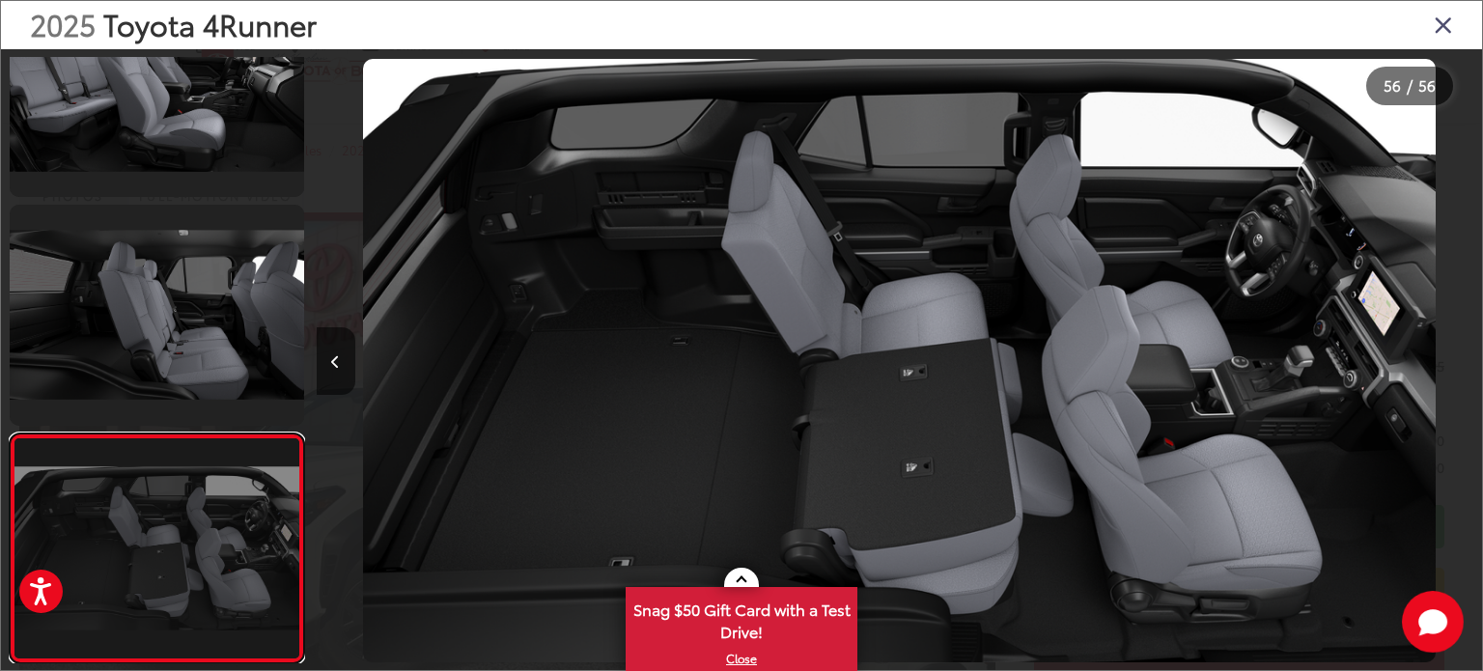
click at [185, 501] on link at bounding box center [157, 548] width 294 height 231
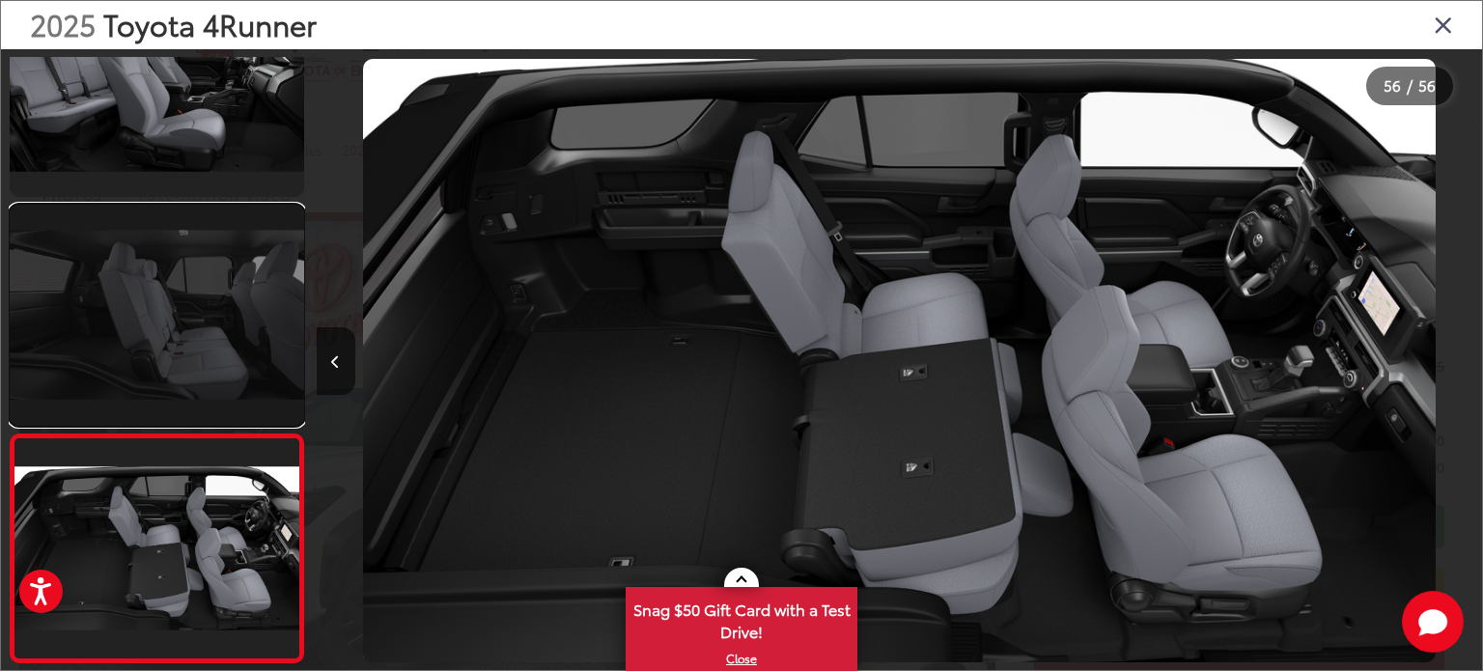
click at [214, 351] on link at bounding box center [157, 315] width 294 height 221
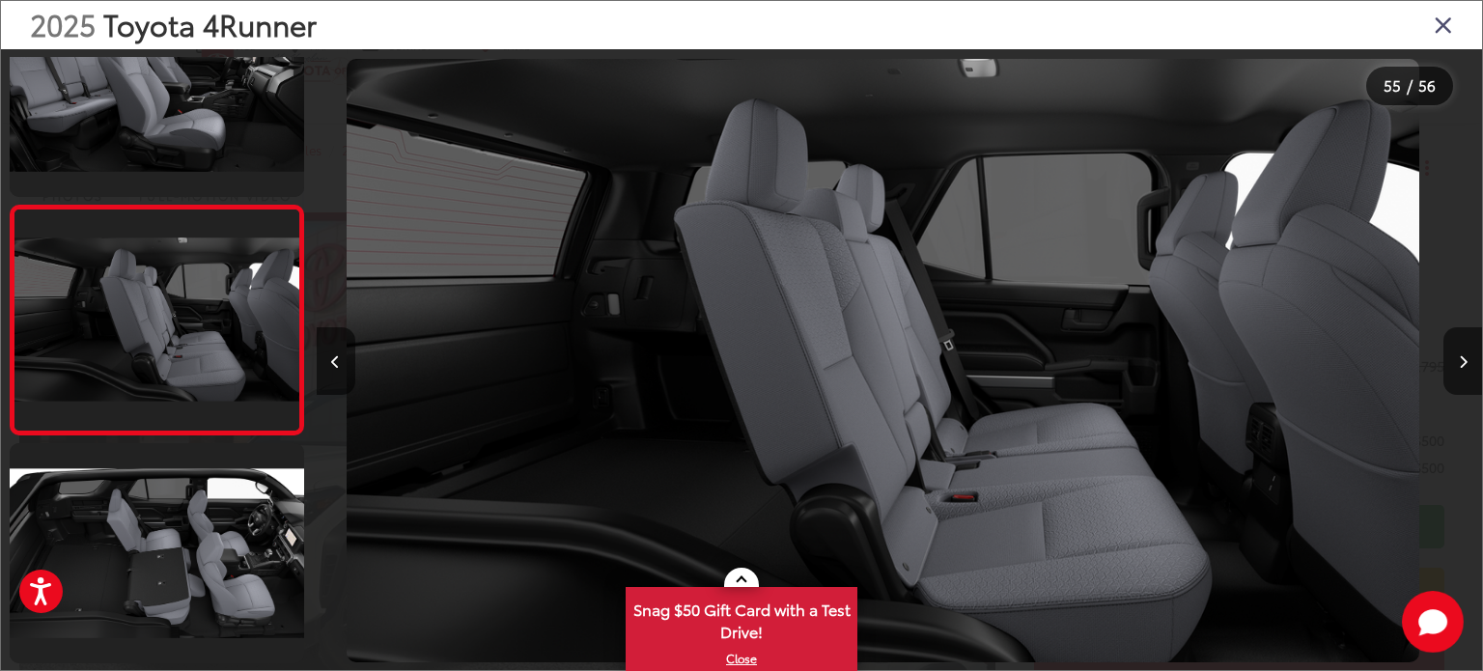
click at [1445, 34] on icon "Close gallery" at bounding box center [1443, 24] width 19 height 25
